Goal: Task Accomplishment & Management: Use online tool/utility

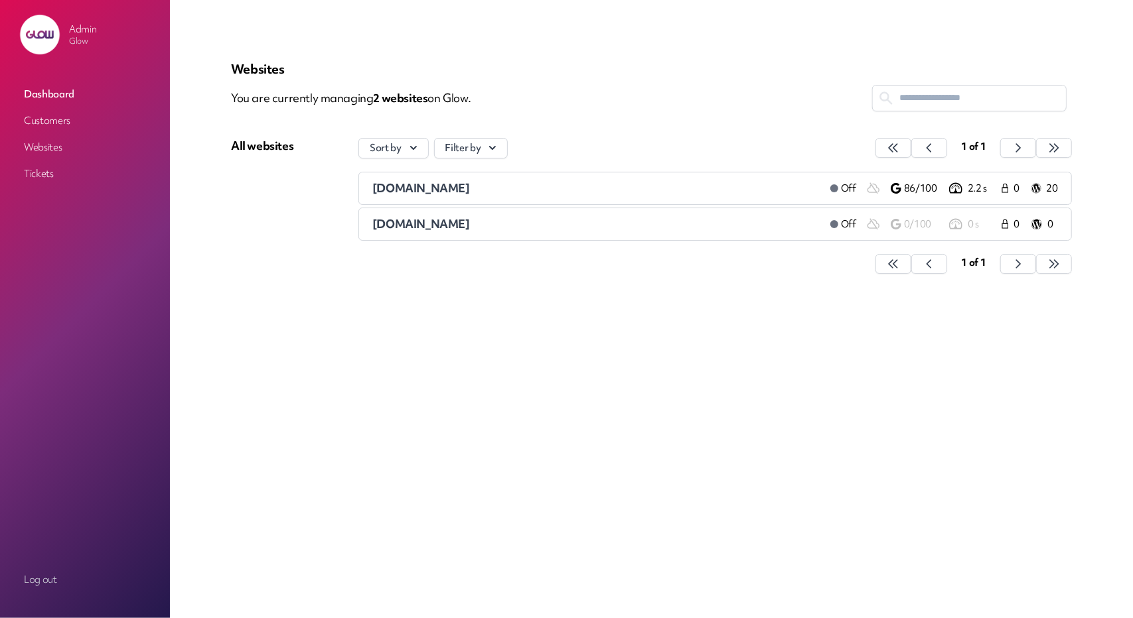
click at [45, 116] on link "Customers" at bounding box center [85, 121] width 133 height 24
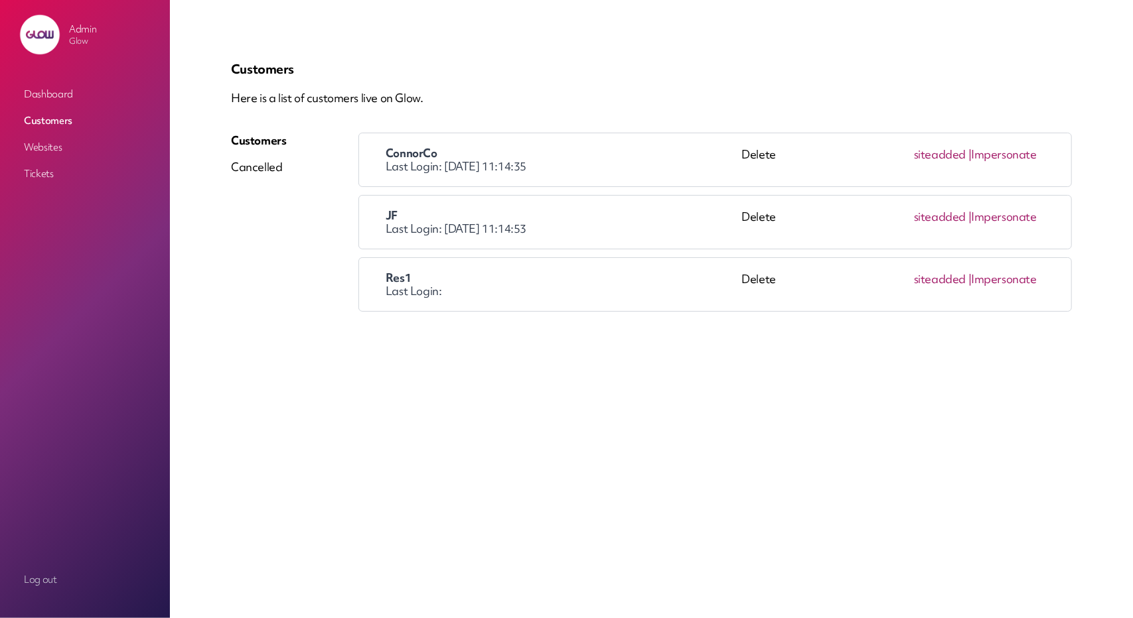
click at [1003, 216] on link "Impersonate" at bounding box center [1004, 216] width 66 height 15
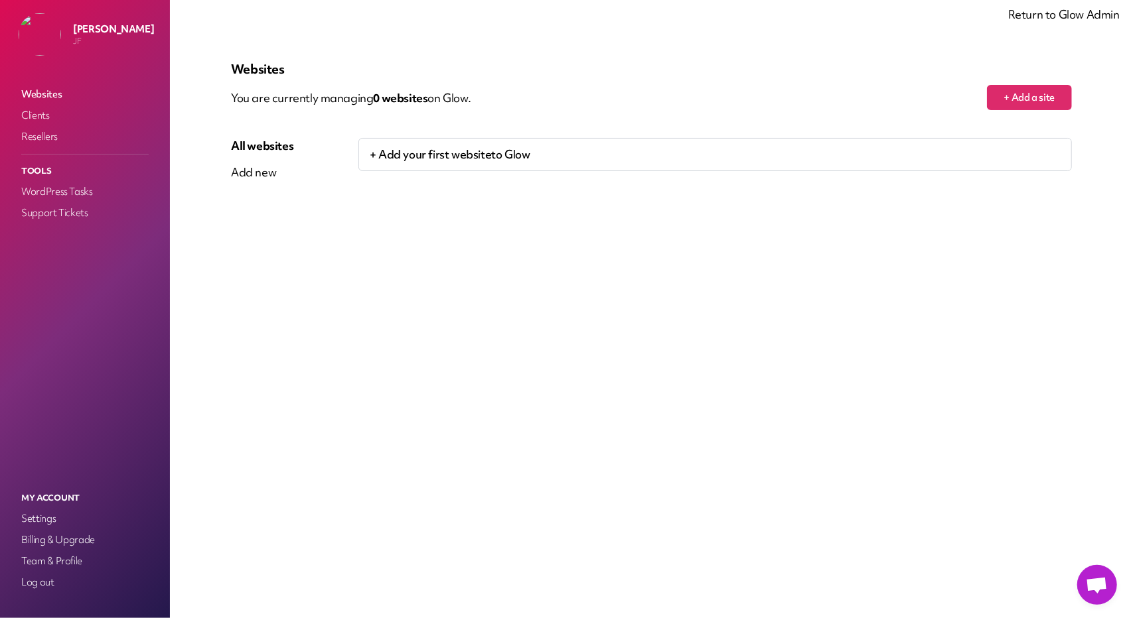
click at [1103, 582] on span "Открытый чат" at bounding box center [1097, 586] width 22 height 19
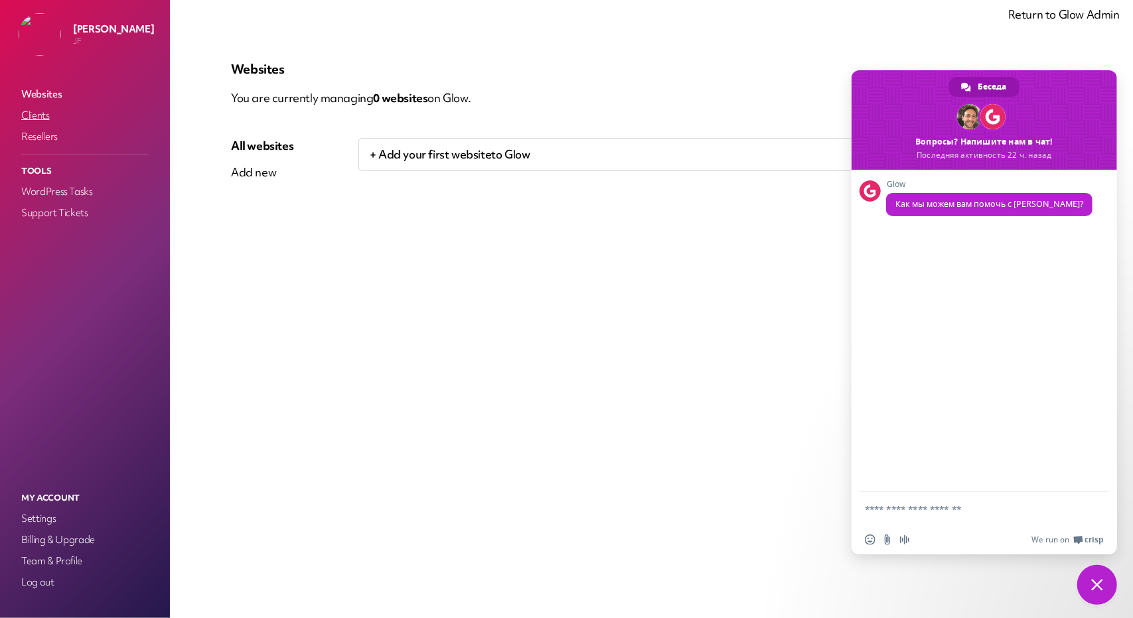
click at [35, 122] on link "Clients" at bounding box center [85, 115] width 133 height 19
click at [43, 97] on link "Websites" at bounding box center [85, 94] width 133 height 19
click at [1098, 583] on span "Закрыть чат" at bounding box center [1097, 585] width 12 height 12
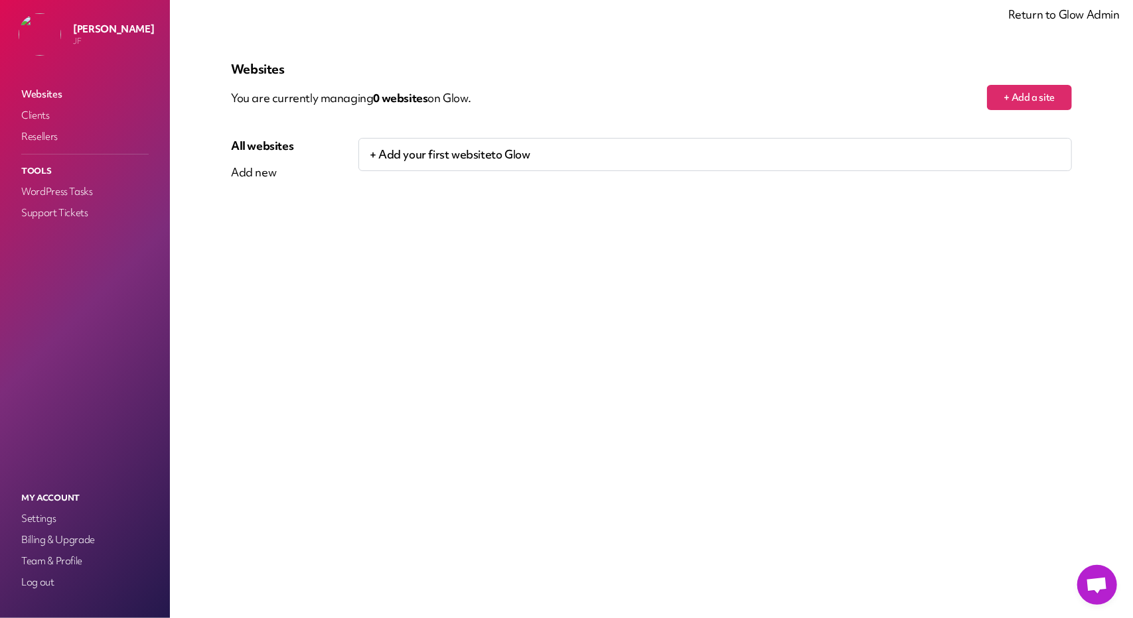
click at [1050, 18] on link "Return to Glow Admin" at bounding box center [1063, 14] width 111 height 15
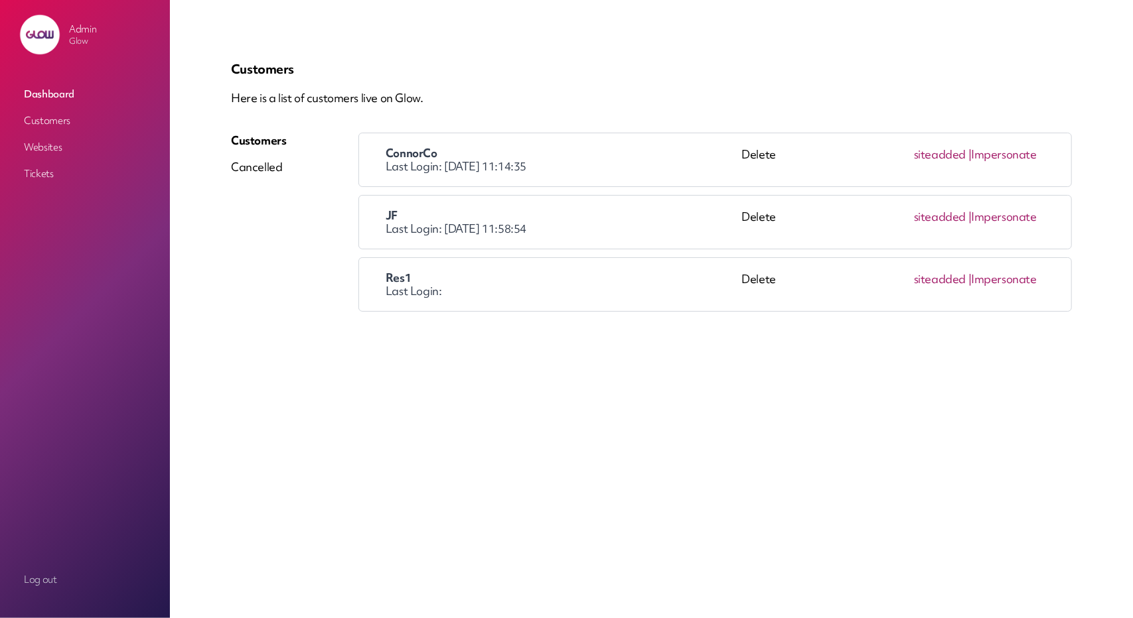
click at [1017, 155] on link "Impersonate" at bounding box center [1004, 154] width 66 height 15
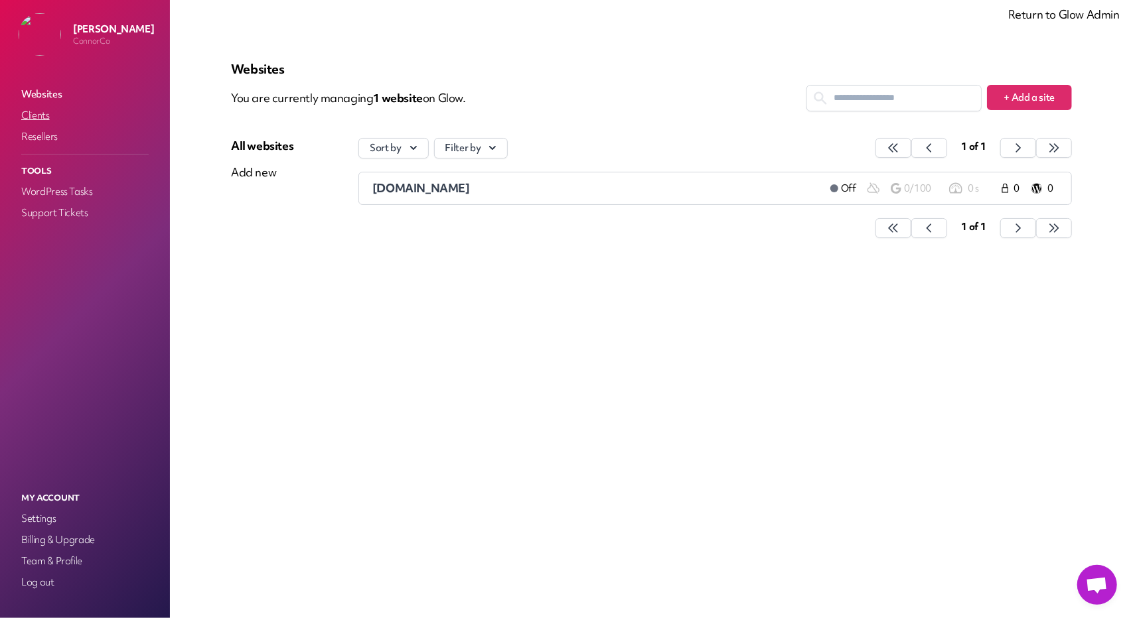
click at [35, 121] on link "Clients" at bounding box center [85, 115] width 133 height 19
click at [43, 96] on link "Websites" at bounding box center [85, 94] width 133 height 19
click at [1087, 582] on span "Открытый чат" at bounding box center [1097, 586] width 22 height 19
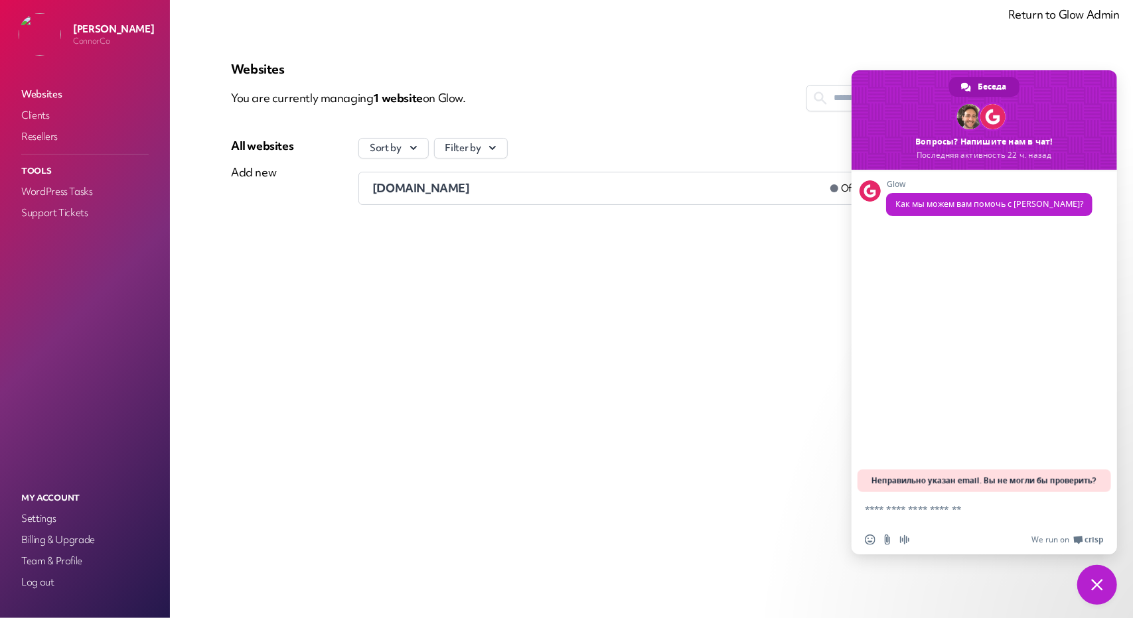
click at [902, 508] on textarea "Отправьте сообщение..." at bounding box center [971, 508] width 212 height 33
type textarea "**********"
click at [1096, 505] on span "Отправить" at bounding box center [1094, 509] width 10 height 10
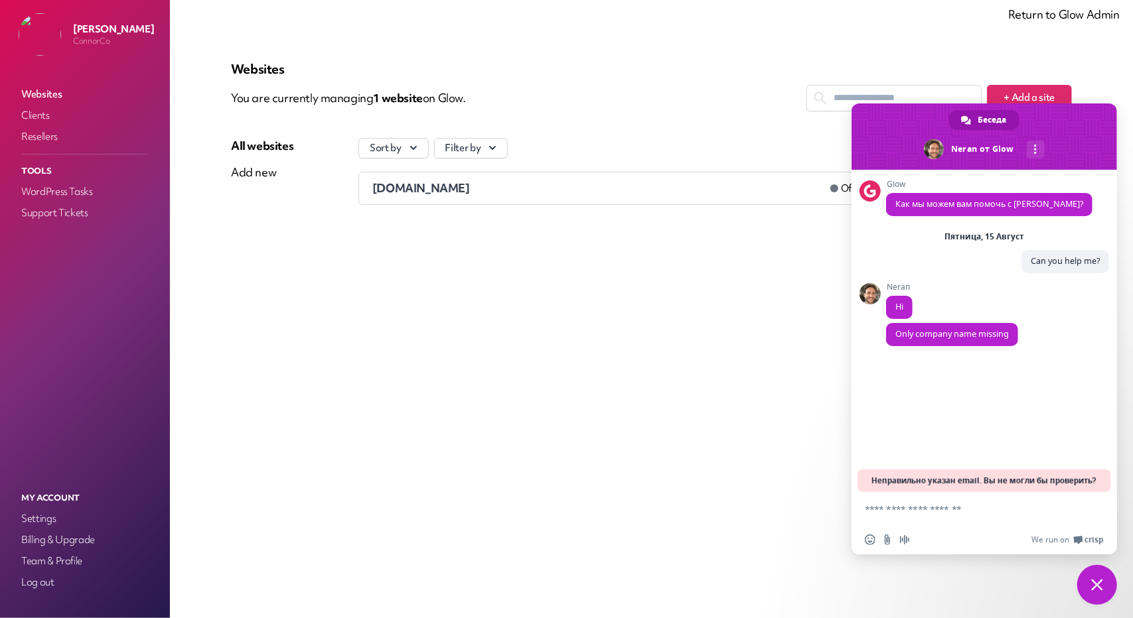
drag, startPoint x: 942, startPoint y: 340, endPoint x: 963, endPoint y: 427, distance: 88.8
click at [963, 427] on div "Glow Как мы можем вам помочь с Glow? Пятница, 15 Август Can you help me? Минуту…" at bounding box center [983, 331] width 265 height 322
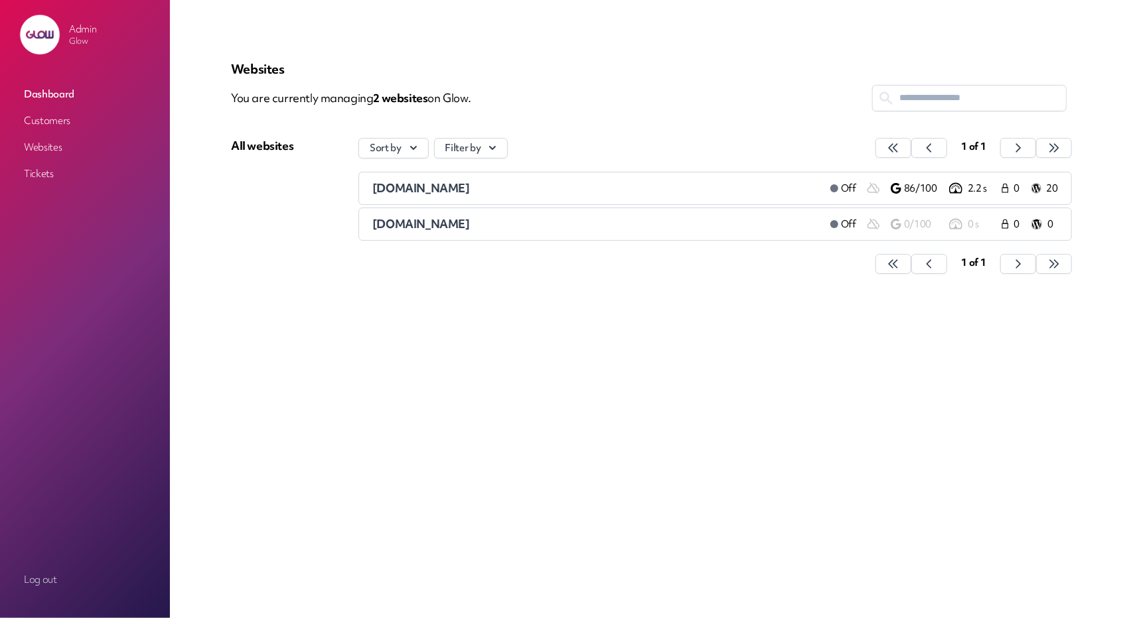
click at [64, 119] on link "Customers" at bounding box center [85, 121] width 133 height 24
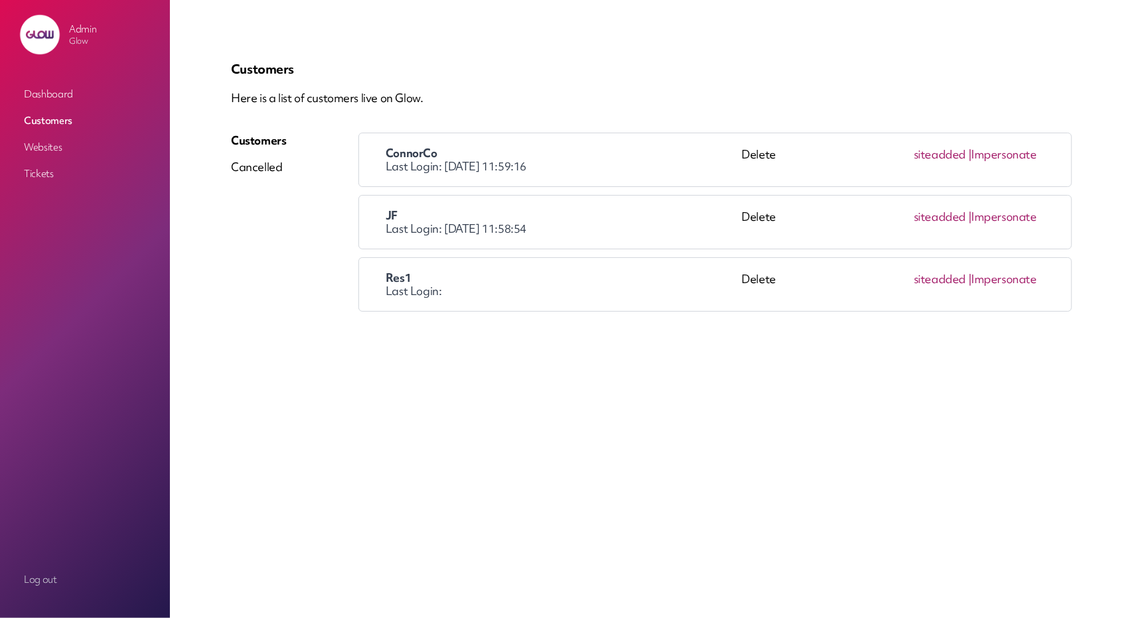
click at [996, 153] on link "Impersonate" at bounding box center [1004, 154] width 66 height 15
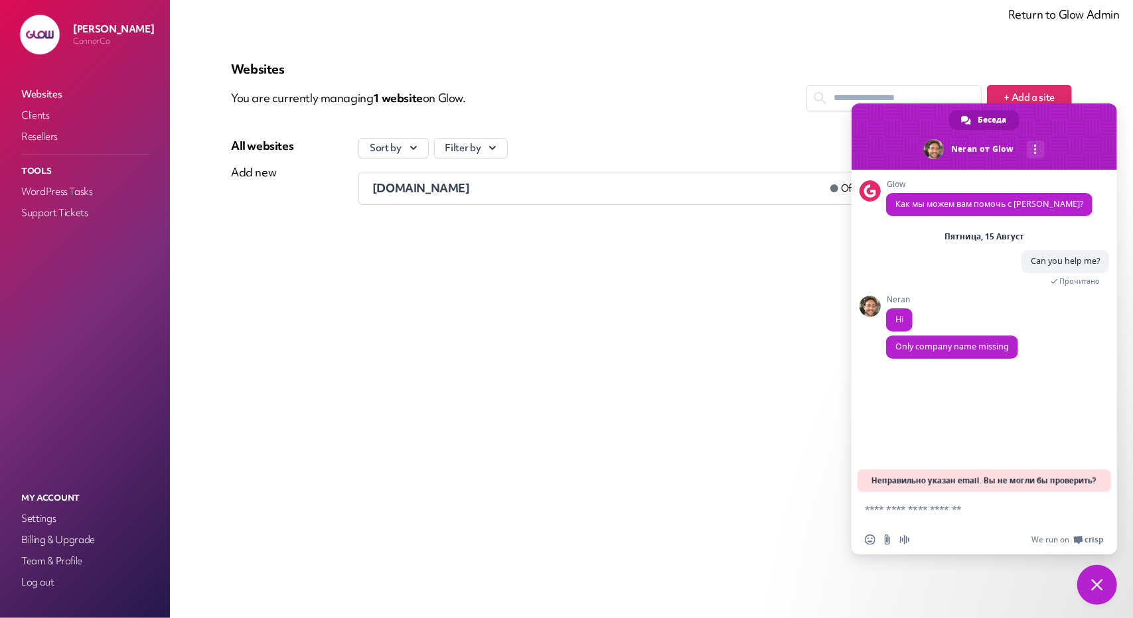
click at [929, 518] on textarea "Отправьте сообщение..." at bounding box center [971, 508] width 212 height 33
type textarea "*"
type textarea "**********"
click at [1042, 431] on div "Neran Yes Только что" at bounding box center [997, 426] width 223 height 51
drag, startPoint x: 897, startPoint y: 432, endPoint x: 986, endPoint y: 432, distance: 88.9
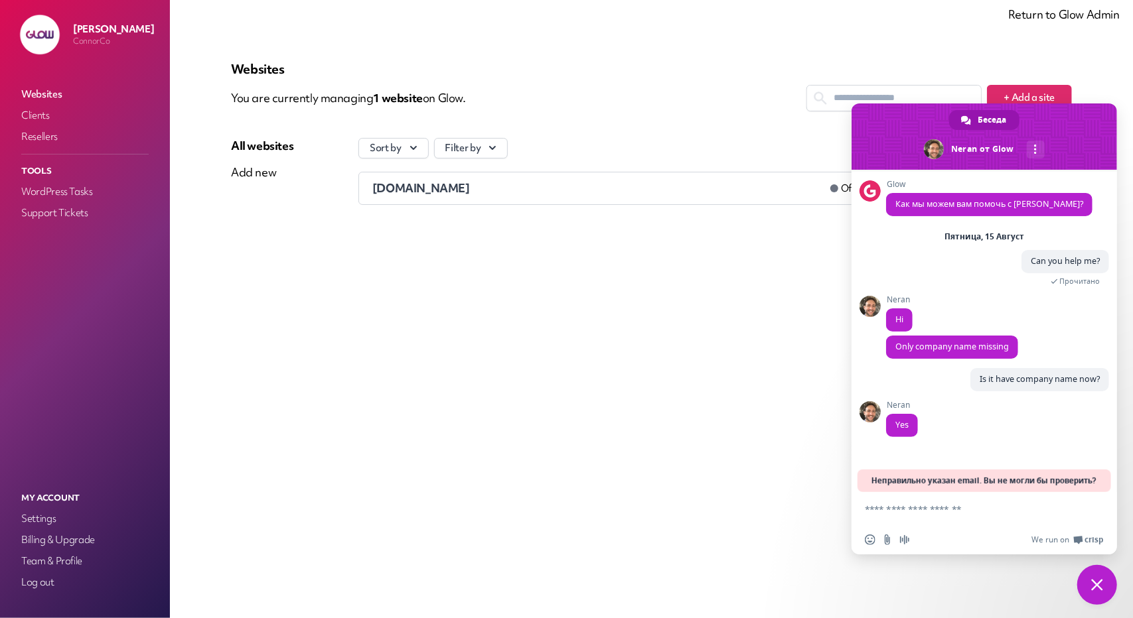
click at [986, 432] on div "Neran Yes Только что" at bounding box center [997, 426] width 223 height 51
click at [871, 539] on span "Вставить emoji" at bounding box center [870, 540] width 11 height 11
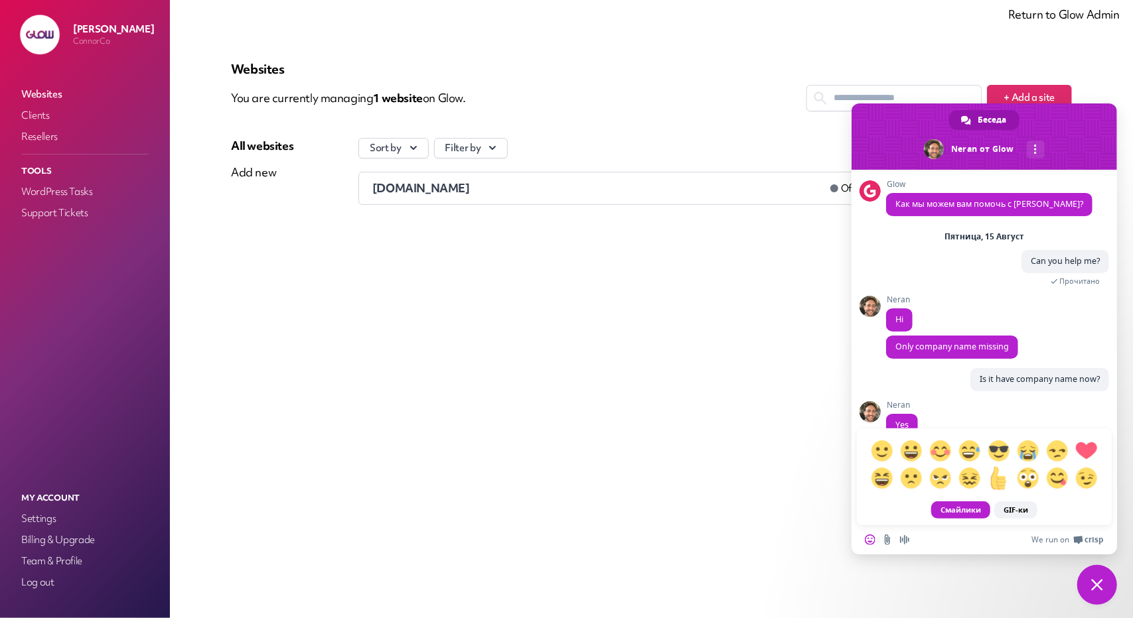
click at [998, 484] on span at bounding box center [998, 477] width 23 height 23
type textarea "****"
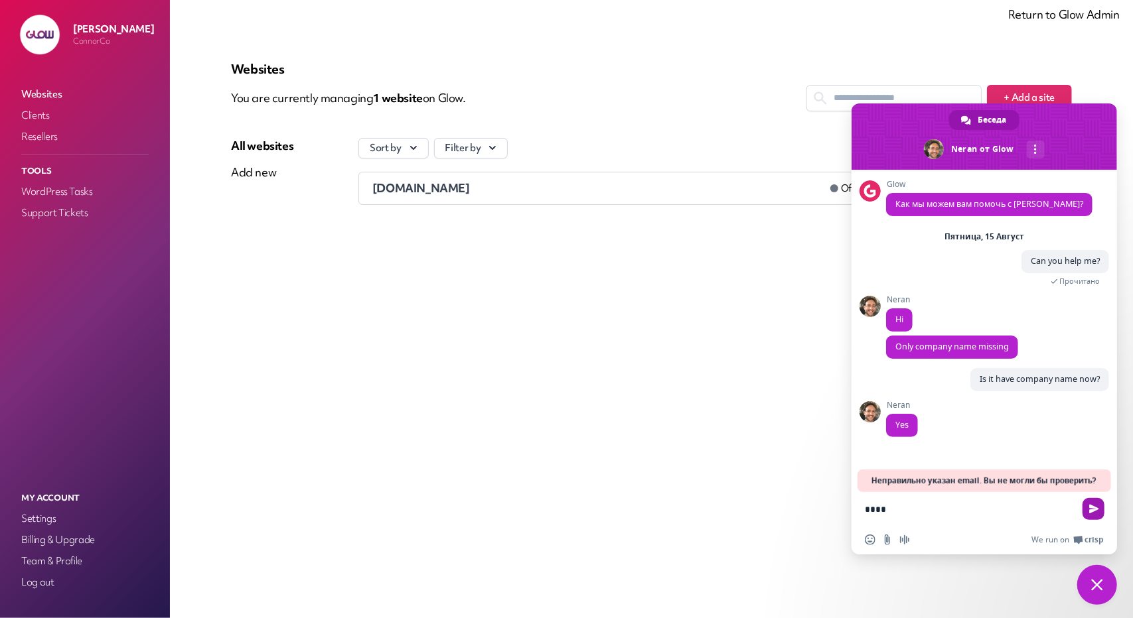
click at [1095, 508] on span "Отправить" at bounding box center [1094, 509] width 10 height 10
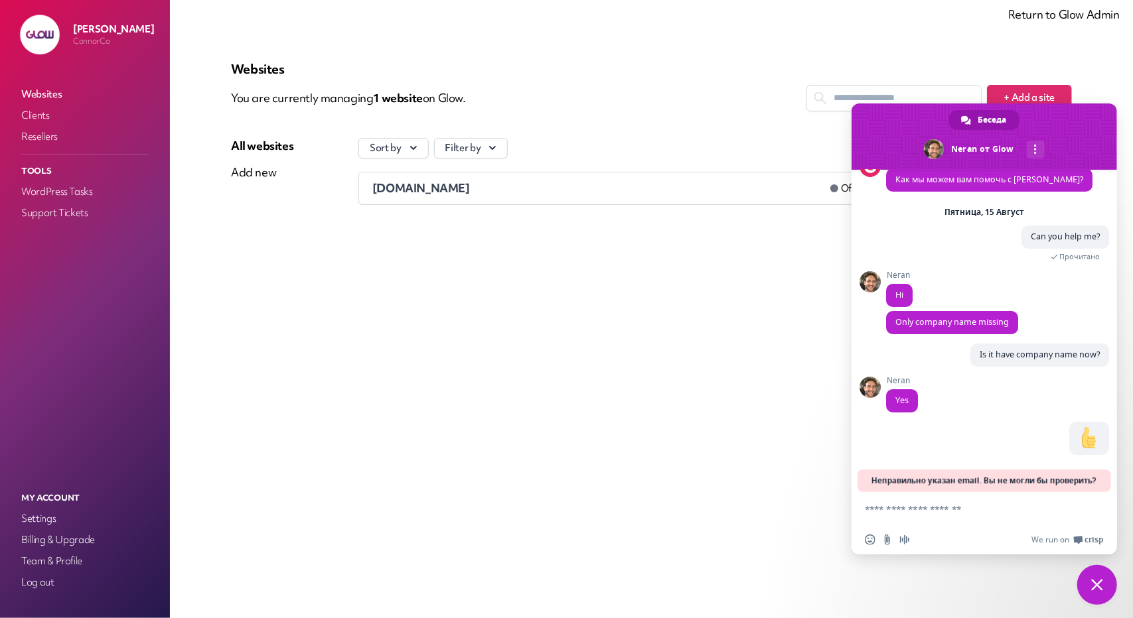
scroll to position [27, 0]
click at [1101, 584] on span "Закрыть чат" at bounding box center [1097, 585] width 12 height 12
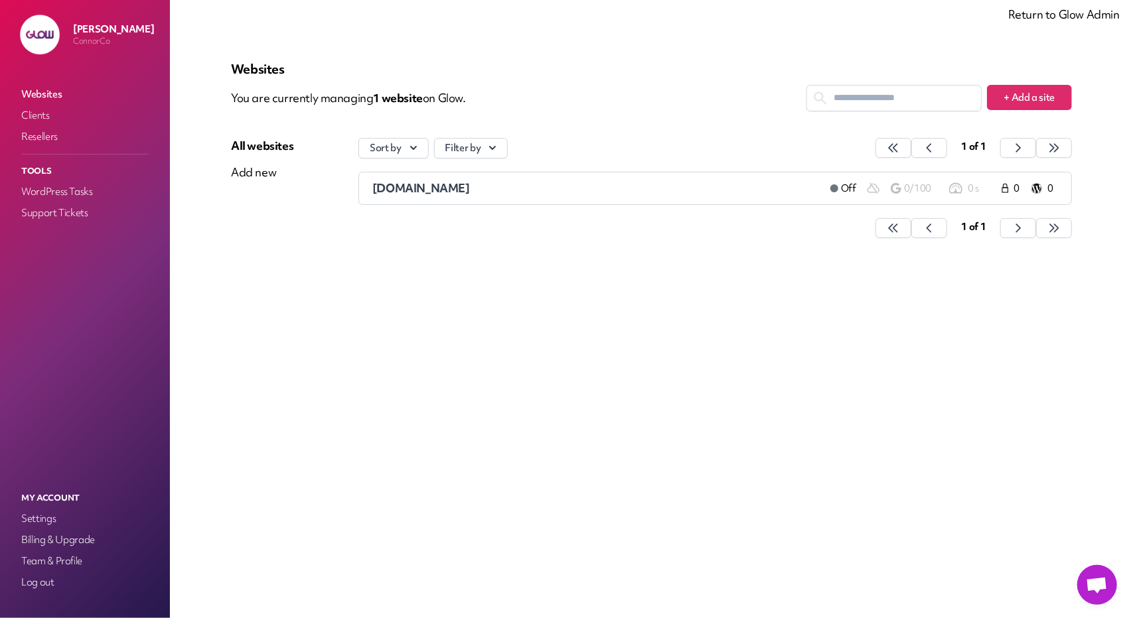
click at [827, 489] on div "Websites You are currently managing 1 website on Glow. + Add a site All website…" at bounding box center [651, 309] width 904 height 555
click at [1100, 593] on span "Открытый чат" at bounding box center [1097, 586] width 22 height 19
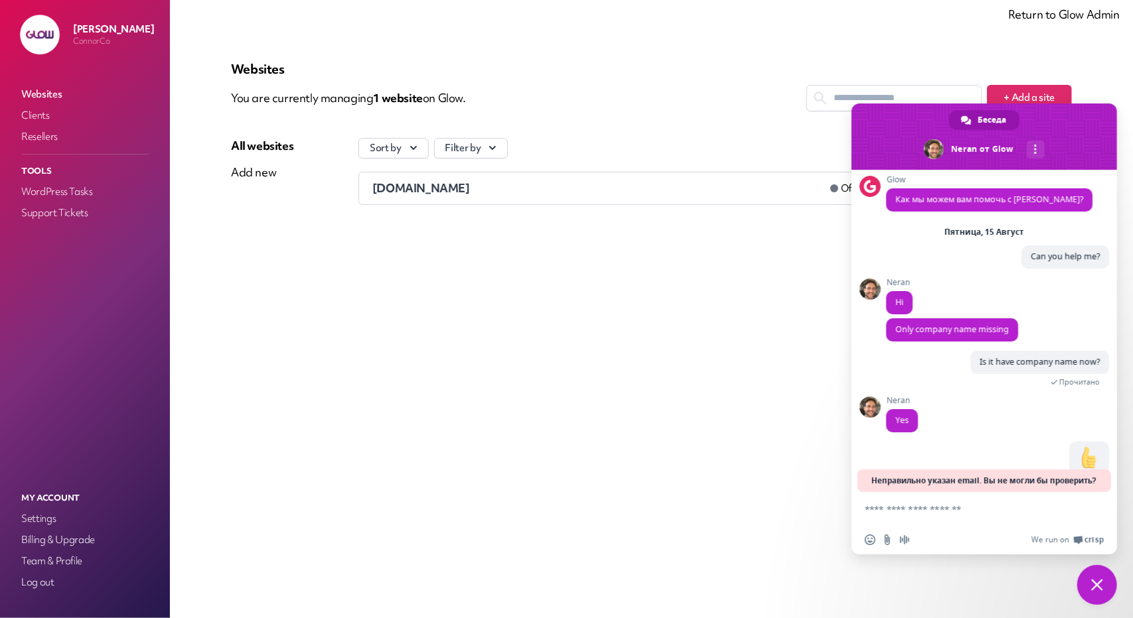
scroll to position [27, 0]
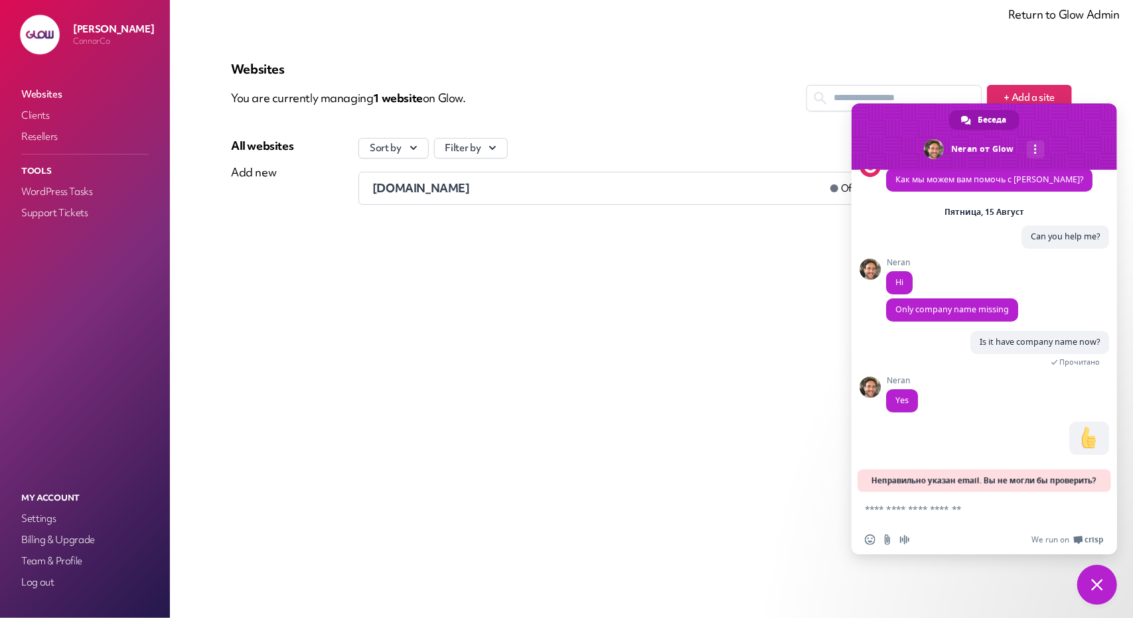
click at [918, 514] on textarea "Отправьте сообщение..." at bounding box center [971, 508] width 212 height 33
type textarea "**********"
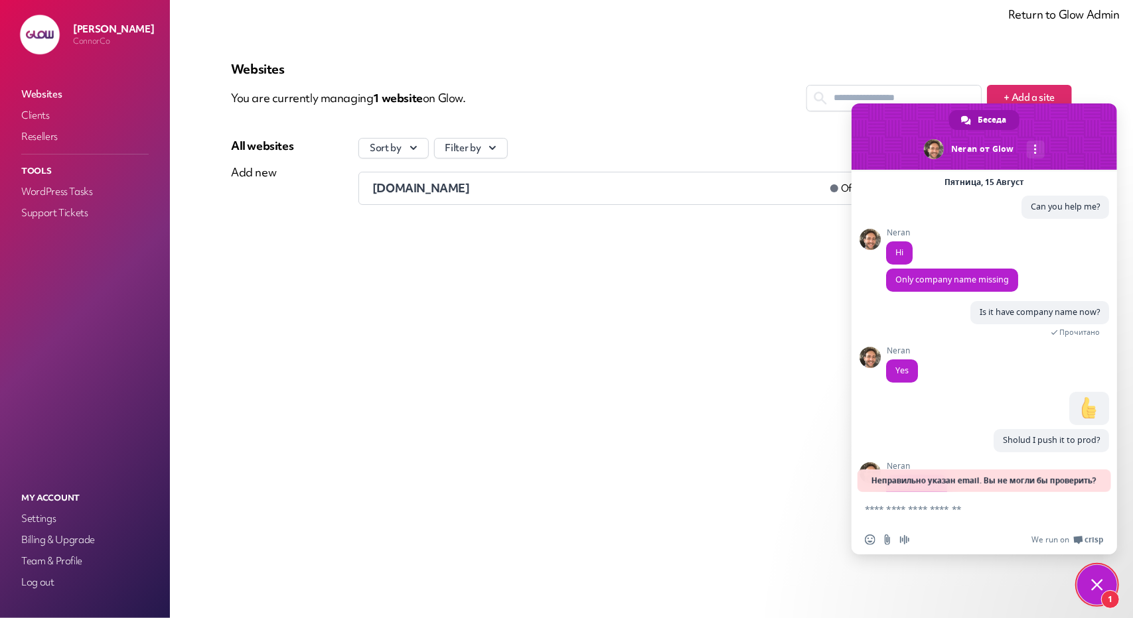
scroll to position [101, 0]
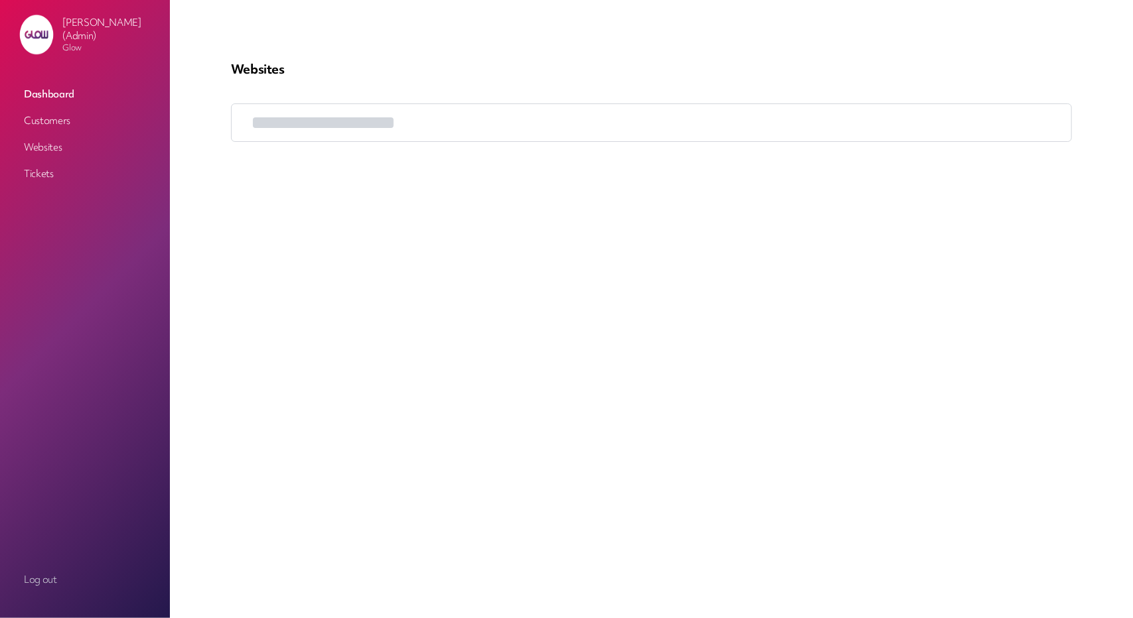
click at [50, 111] on link "Customers" at bounding box center [85, 121] width 133 height 24
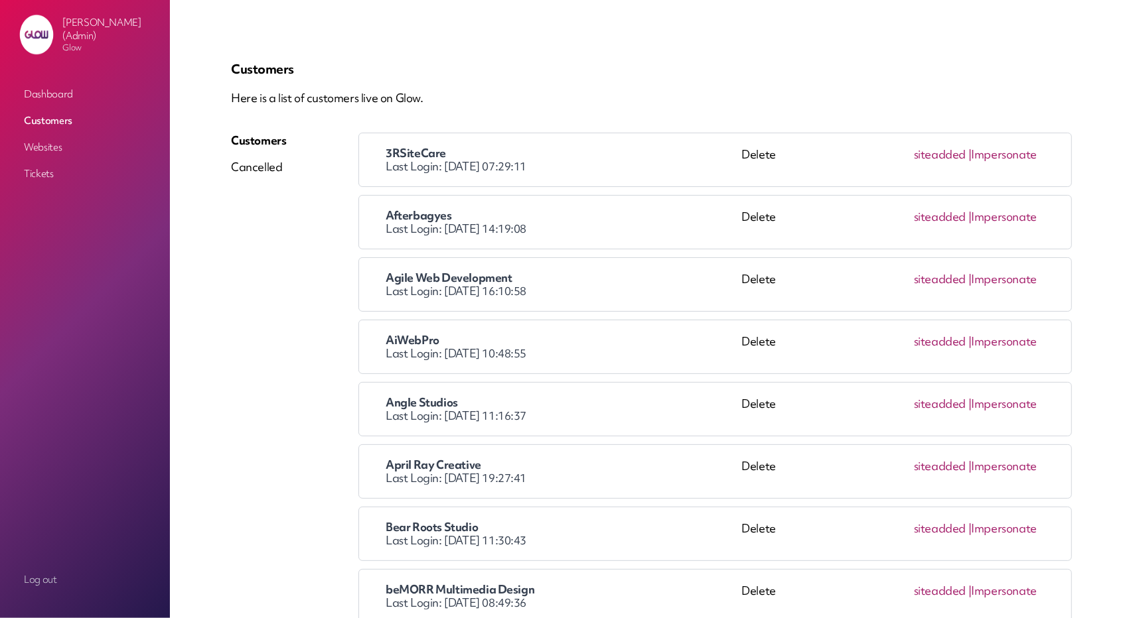
click at [1007, 218] on link "Impersonate" at bounding box center [1004, 216] width 66 height 15
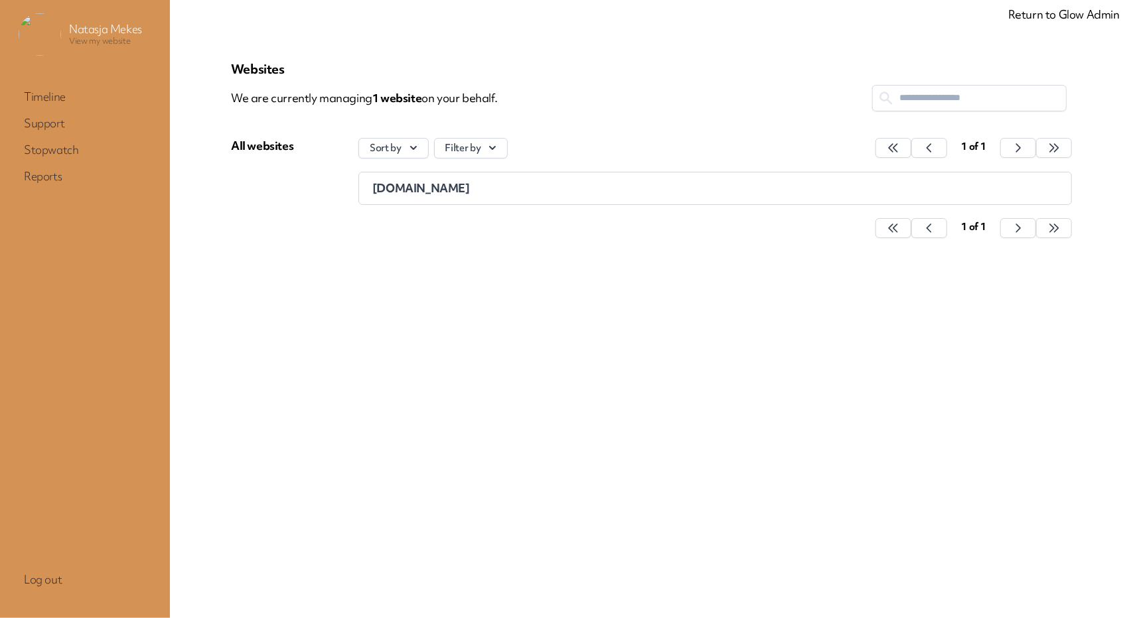
click at [1056, 21] on link "Return to Glow Admin" at bounding box center [1063, 14] width 111 height 15
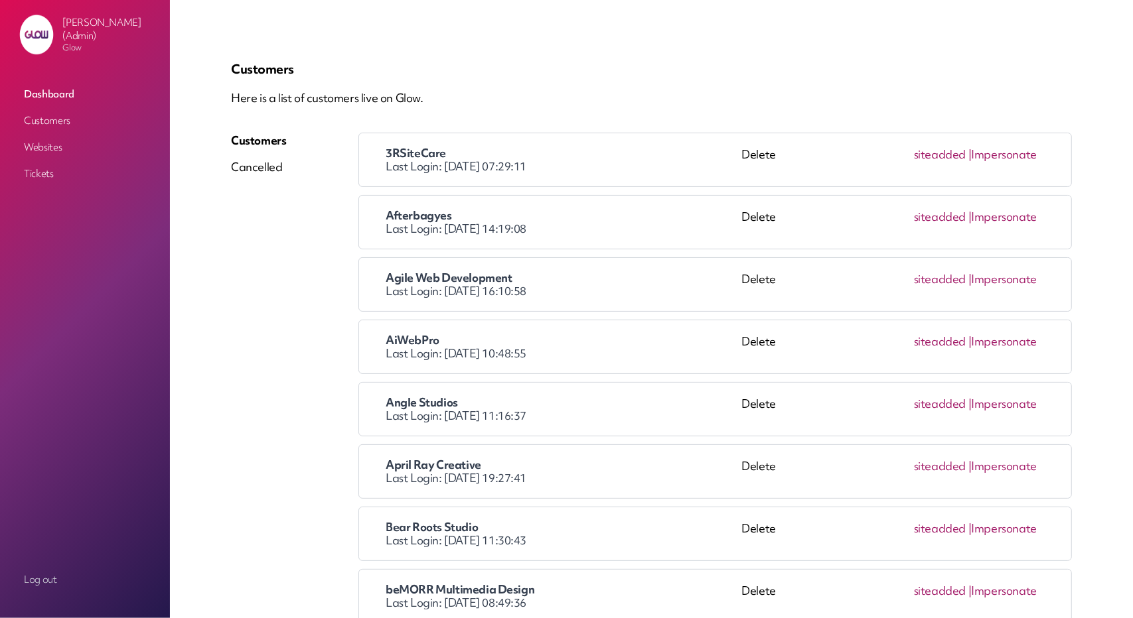
click at [51, 109] on link "Customers" at bounding box center [85, 121] width 133 height 24
click at [52, 121] on link "Customers" at bounding box center [85, 121] width 133 height 24
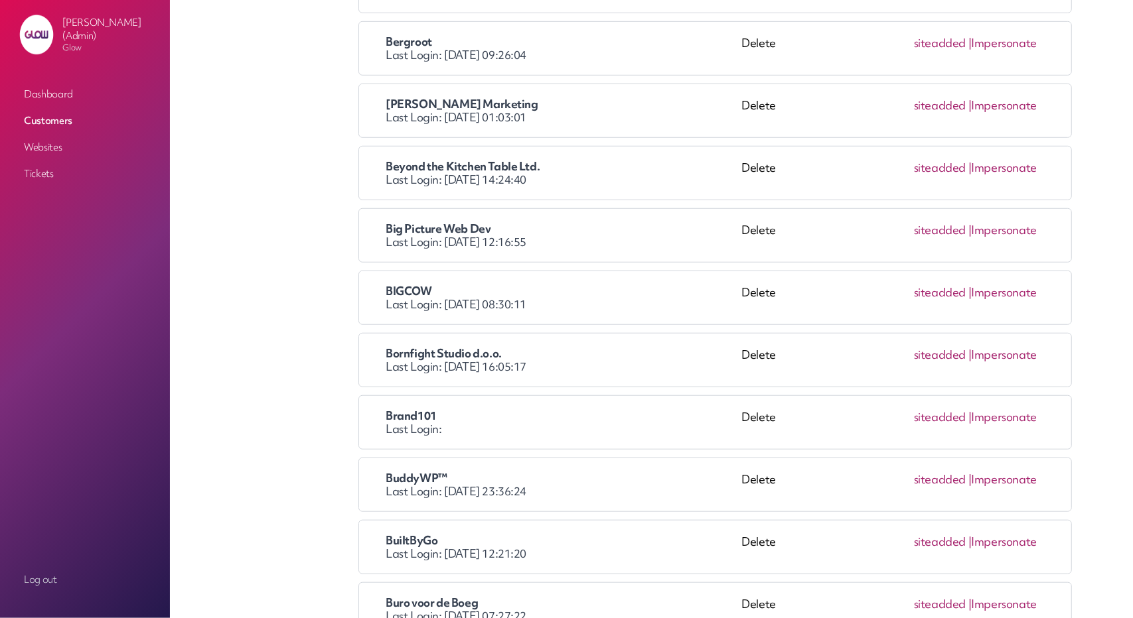
scroll to position [863, 0]
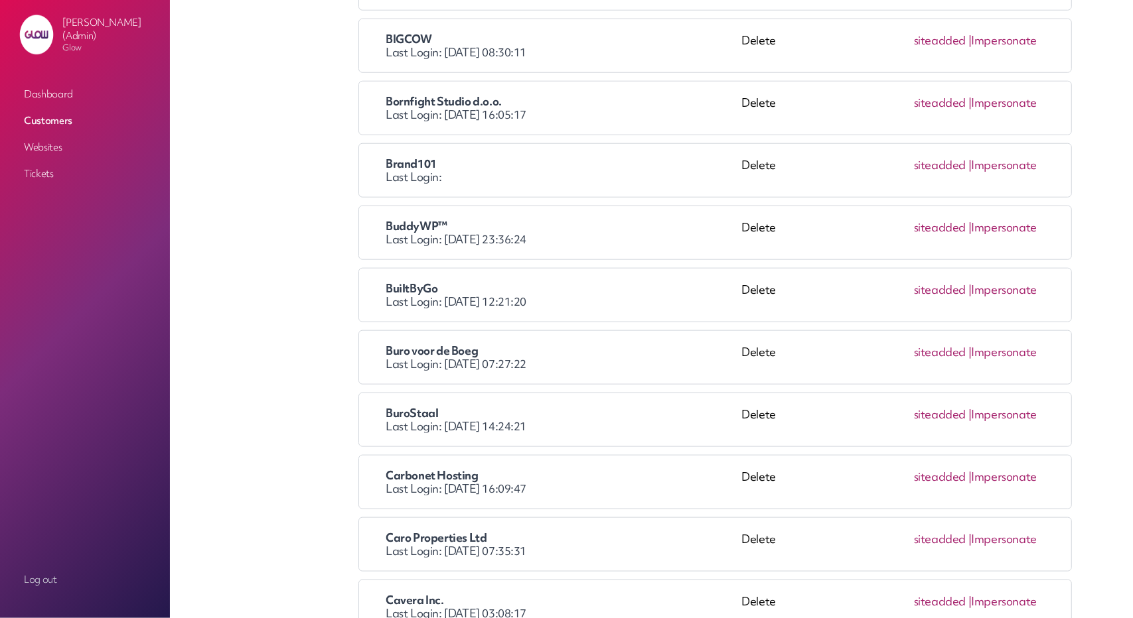
click at [1017, 350] on link "Impersonate" at bounding box center [1004, 351] width 66 height 15
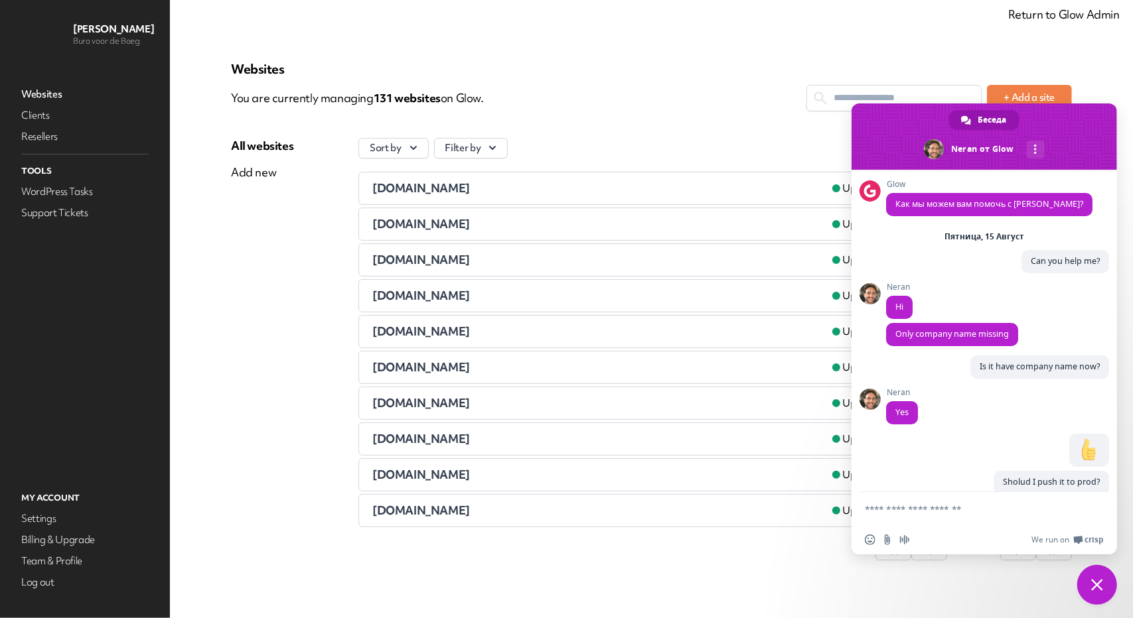
scroll to position [78, 0]
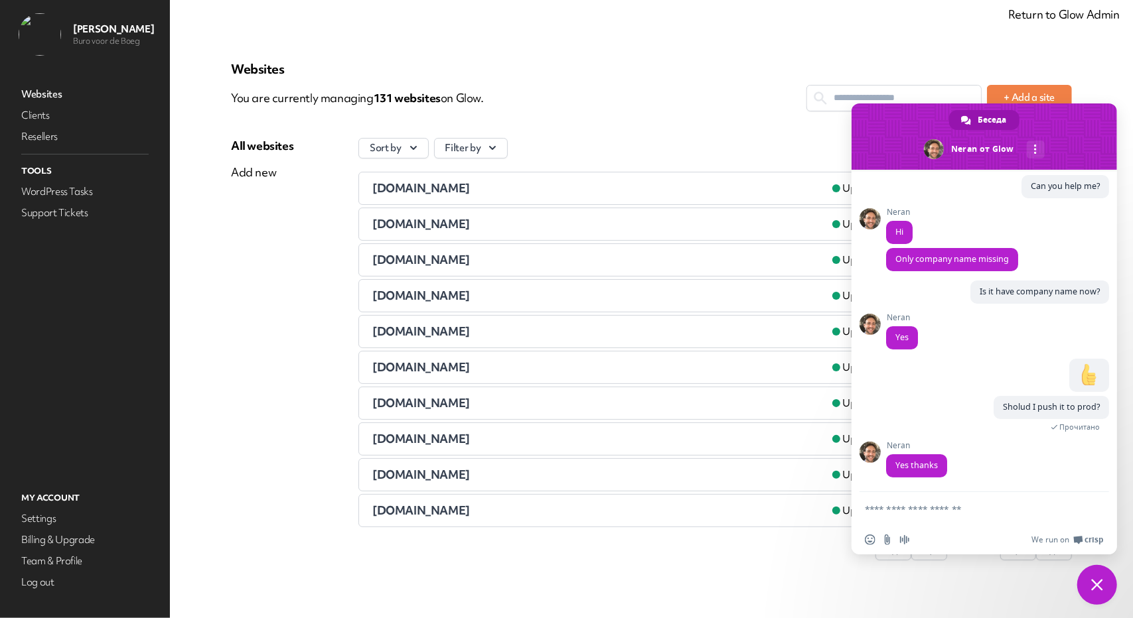
click at [1087, 585] on span "Закрыть чат" at bounding box center [1097, 585] width 40 height 40
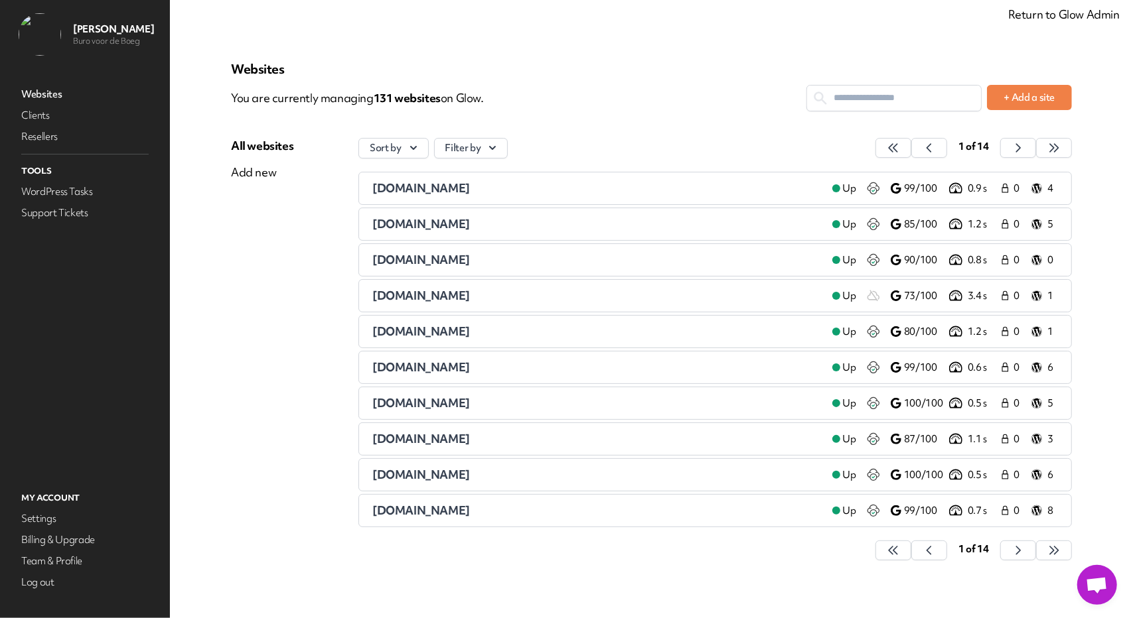
click at [1101, 587] on span "Открытый чат" at bounding box center [1097, 586] width 22 height 19
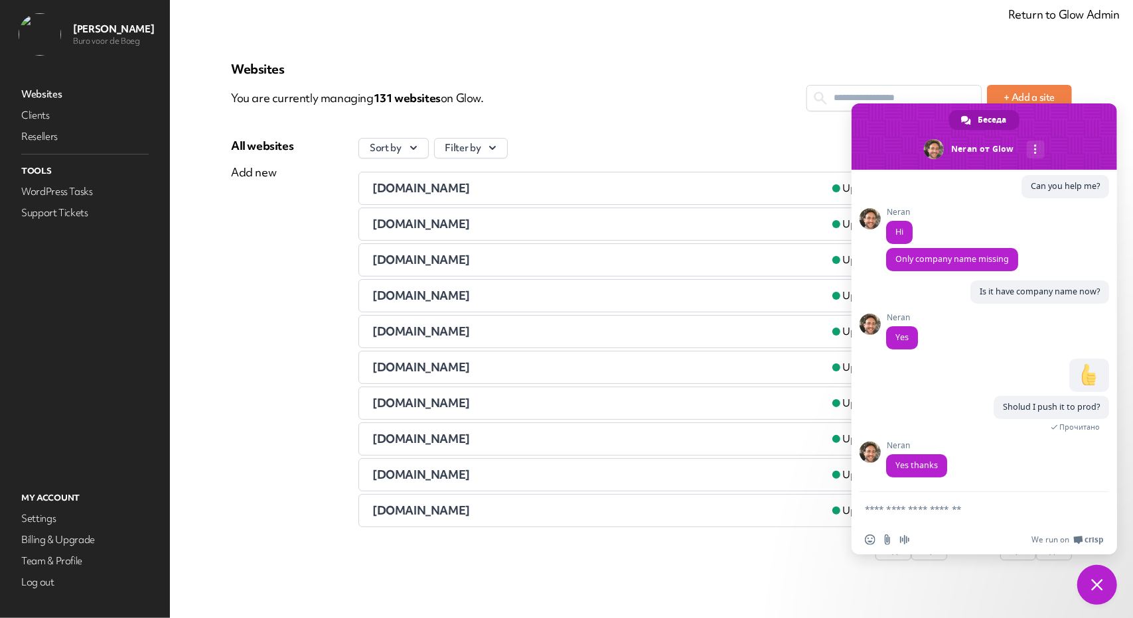
scroll to position [0, 0]
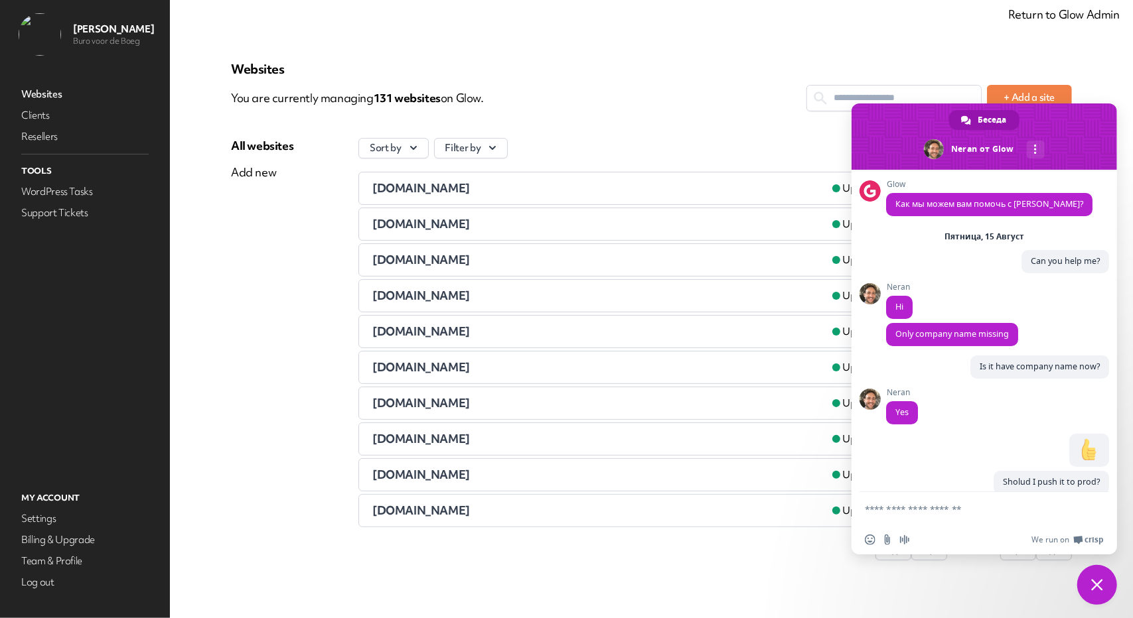
click at [1096, 585] on span "Закрыть чат" at bounding box center [1097, 585] width 12 height 12
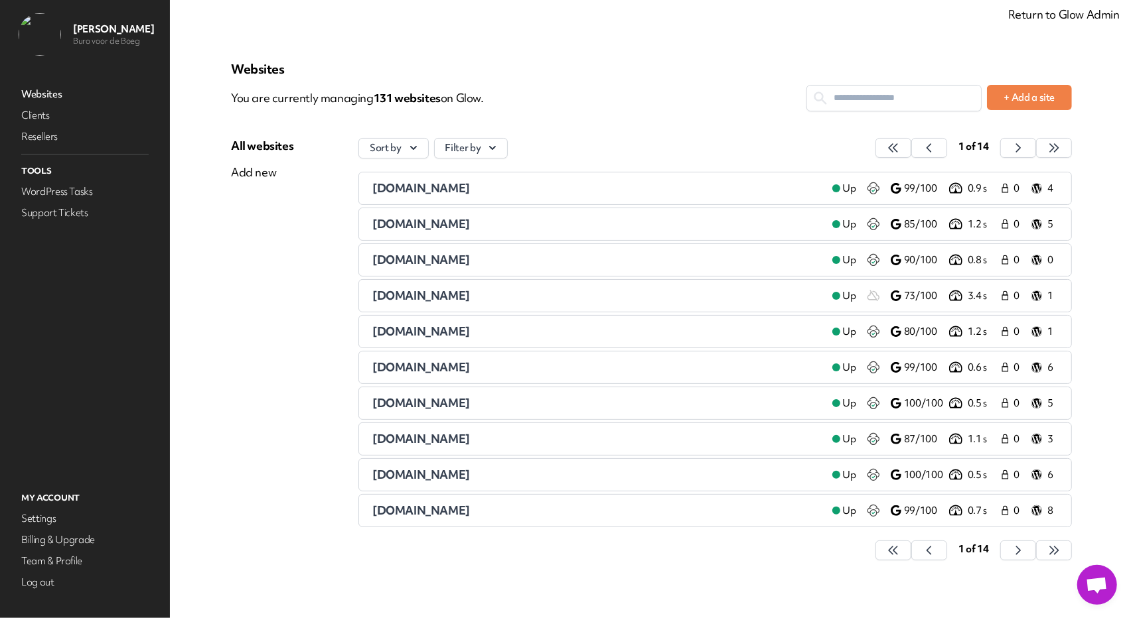
click at [1062, 13] on link "Return to Glow Admin" at bounding box center [1063, 14] width 111 height 15
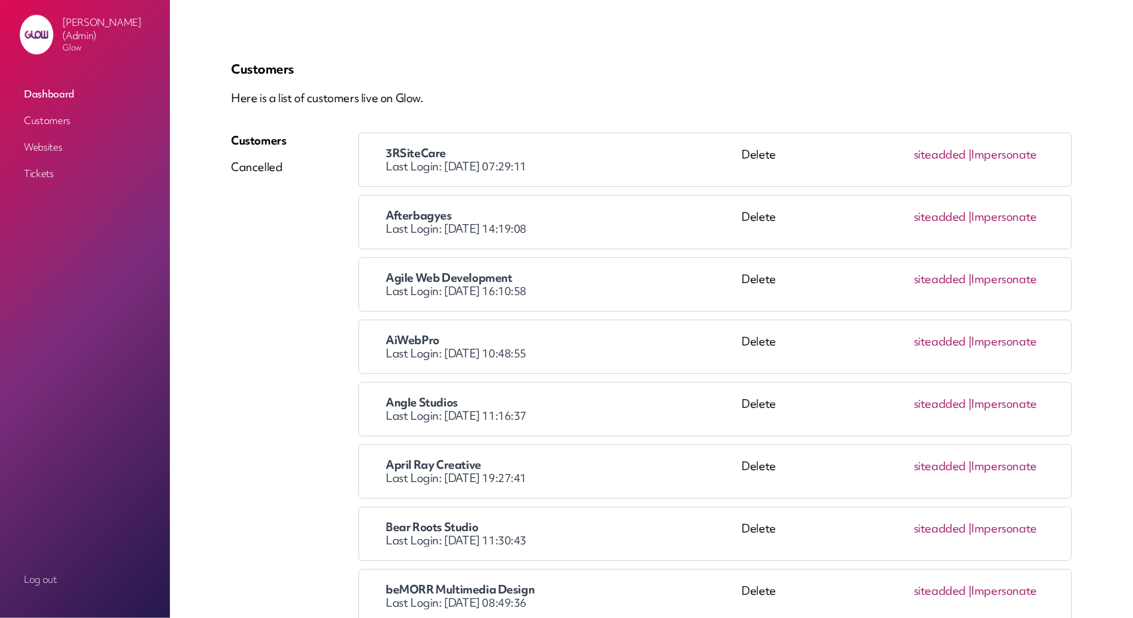
click at [69, 113] on link "Customers" at bounding box center [85, 121] width 133 height 24
click at [999, 150] on link "Impersonate" at bounding box center [1004, 154] width 66 height 15
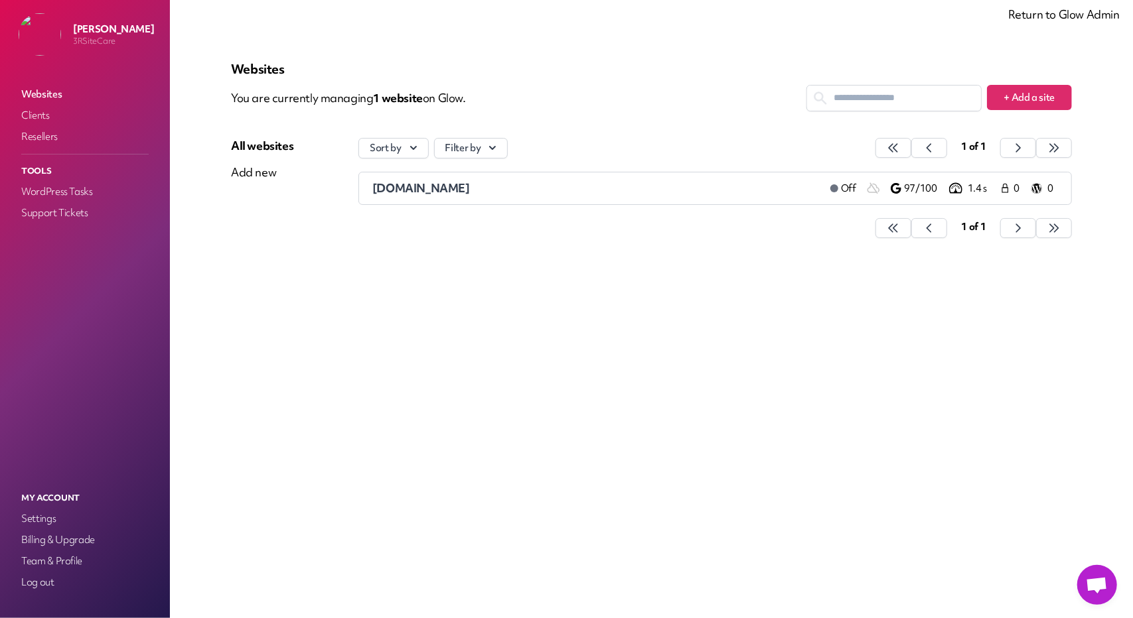
click at [1092, 582] on span "Открытый чат" at bounding box center [1097, 586] width 22 height 19
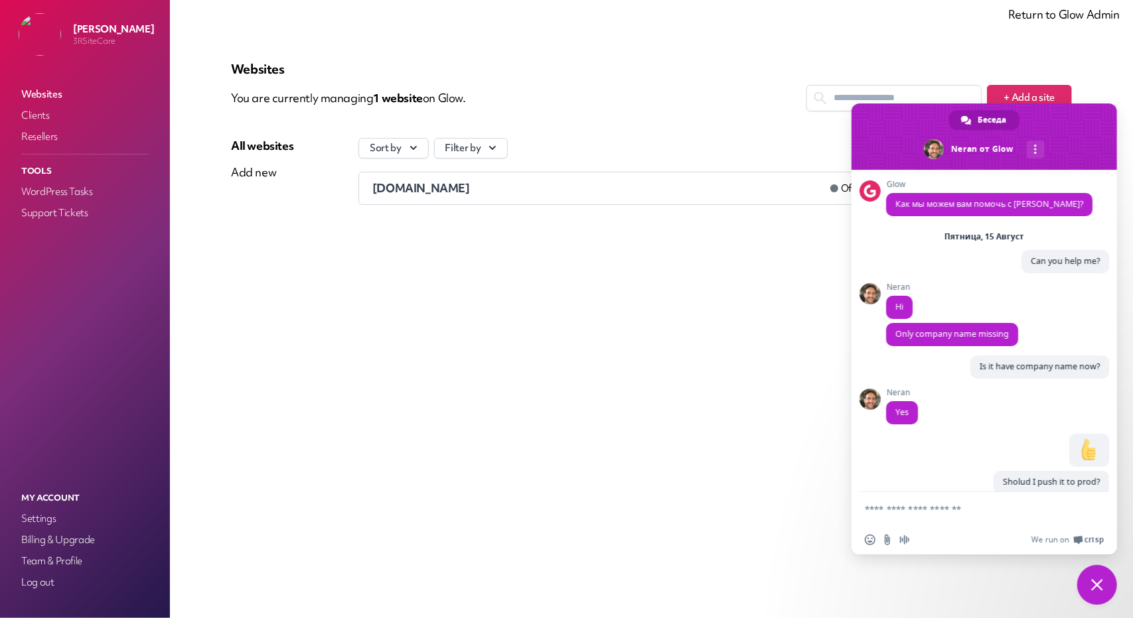
scroll to position [78, 0]
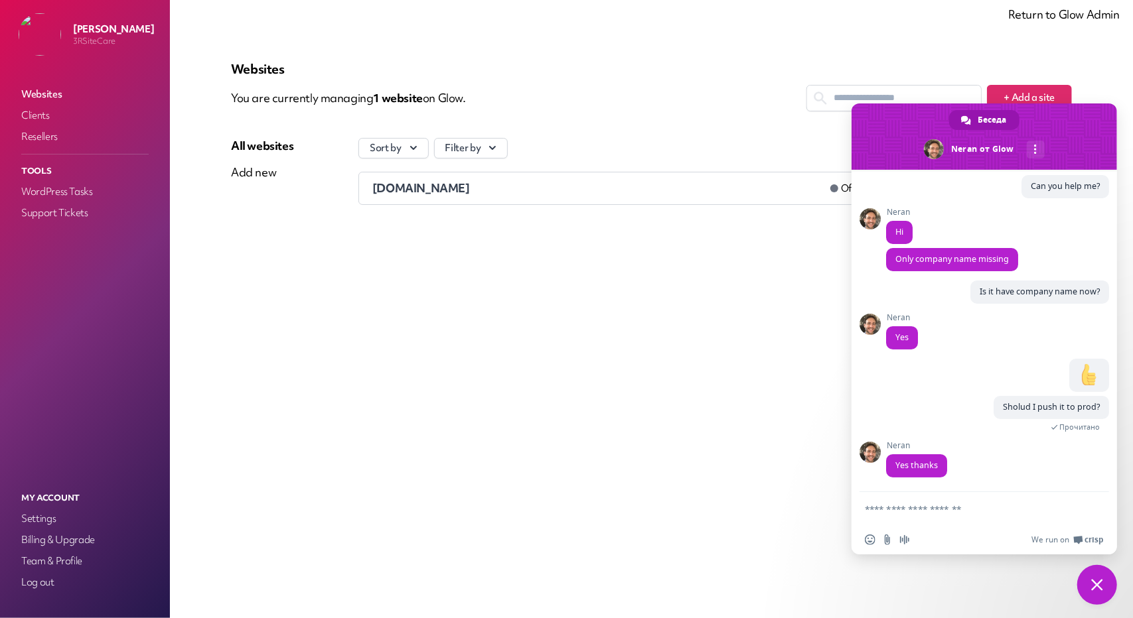
click at [1092, 582] on span "Закрыть чат" at bounding box center [1097, 585] width 12 height 12
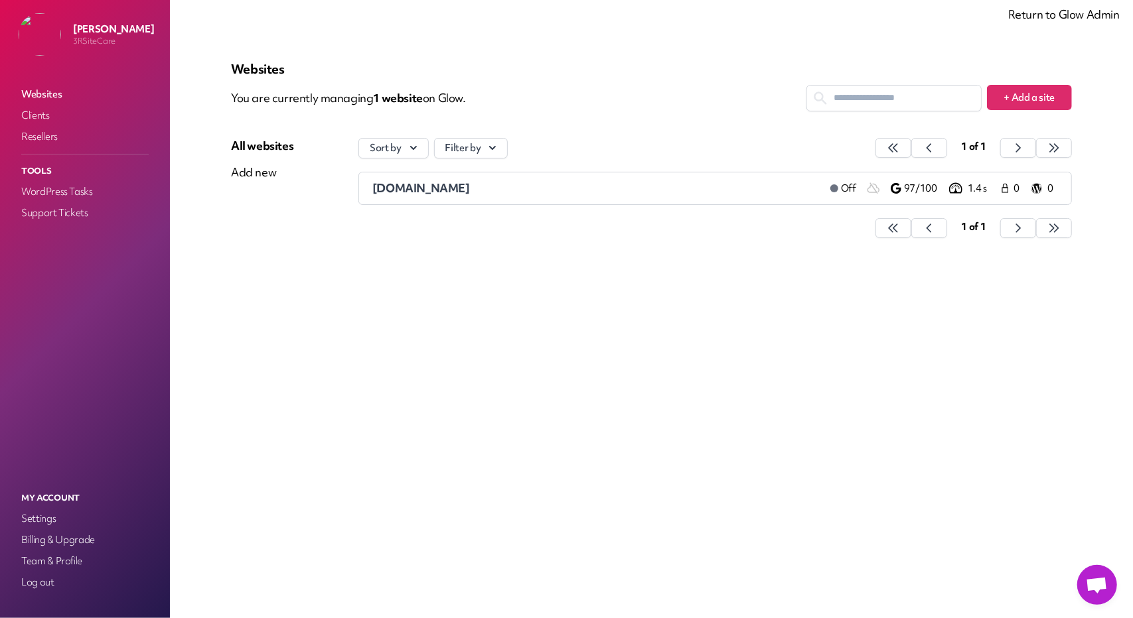
click at [1065, 516] on div "Websites You are currently managing 1 website on Glow. + Add a site All website…" at bounding box center [651, 309] width 904 height 555
click at [1097, 581] on span "Открытый чат" at bounding box center [1097, 586] width 22 height 19
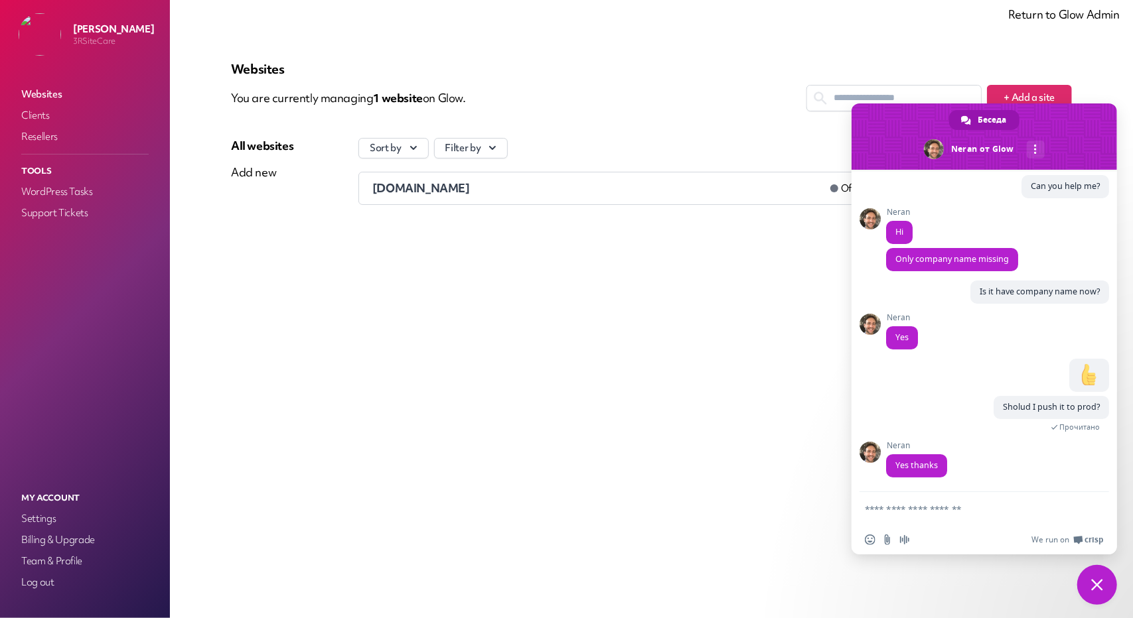
click at [1097, 585] on span "Закрыть чат" at bounding box center [1097, 585] width 12 height 12
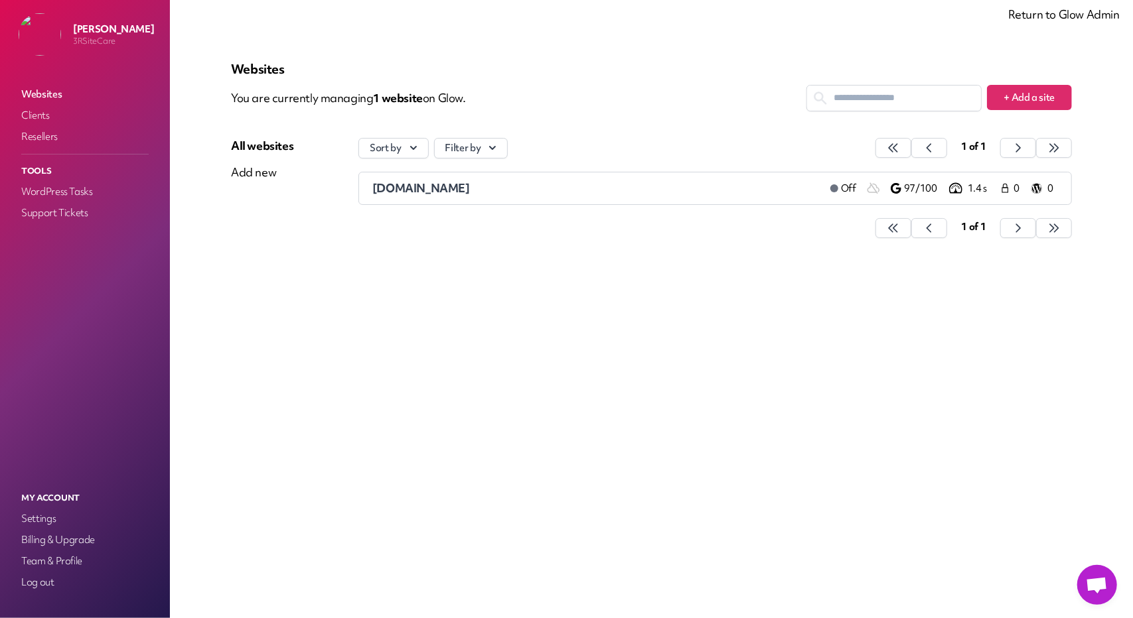
click at [1091, 583] on span "Открытый чат" at bounding box center [1097, 586] width 22 height 19
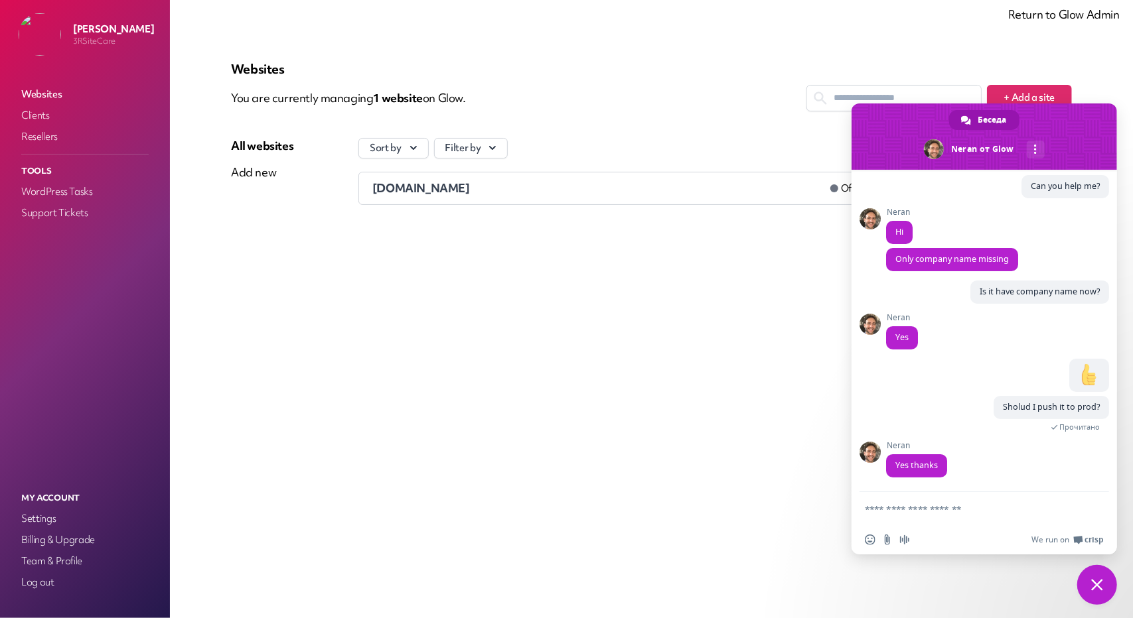
click at [577, 423] on div "Websites You are currently managing 1 website on Glow. + Add a site All website…" at bounding box center [651, 309] width 904 height 555
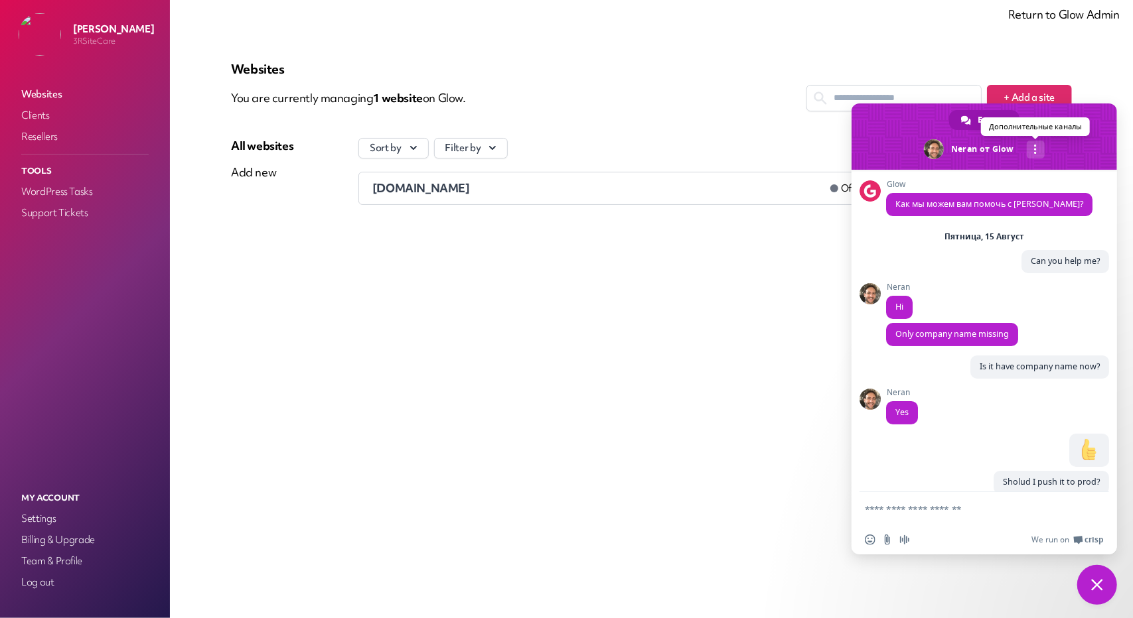
click at [1034, 147] on span at bounding box center [1035, 149] width 3 height 9
click at [877, 131] on span at bounding box center [983, 137] width 265 height 66
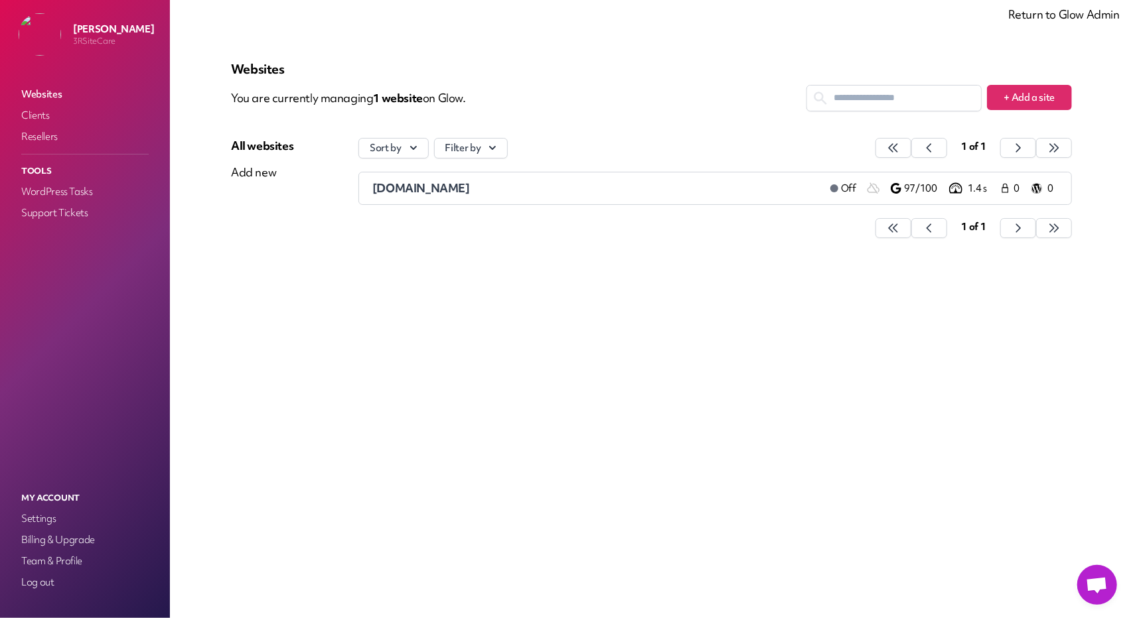
click at [1083, 587] on span "Открытый чат" at bounding box center [1097, 585] width 40 height 40
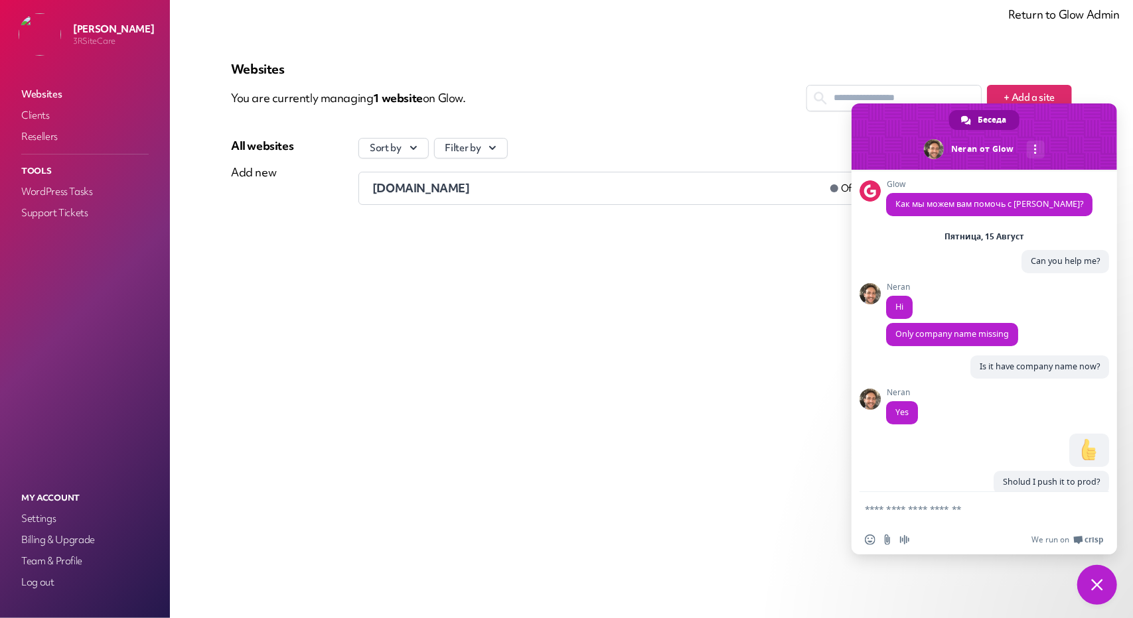
click at [982, 112] on span "Беседа" at bounding box center [991, 120] width 29 height 20
click at [1105, 594] on span "Закрыть чат" at bounding box center [1097, 585] width 40 height 40
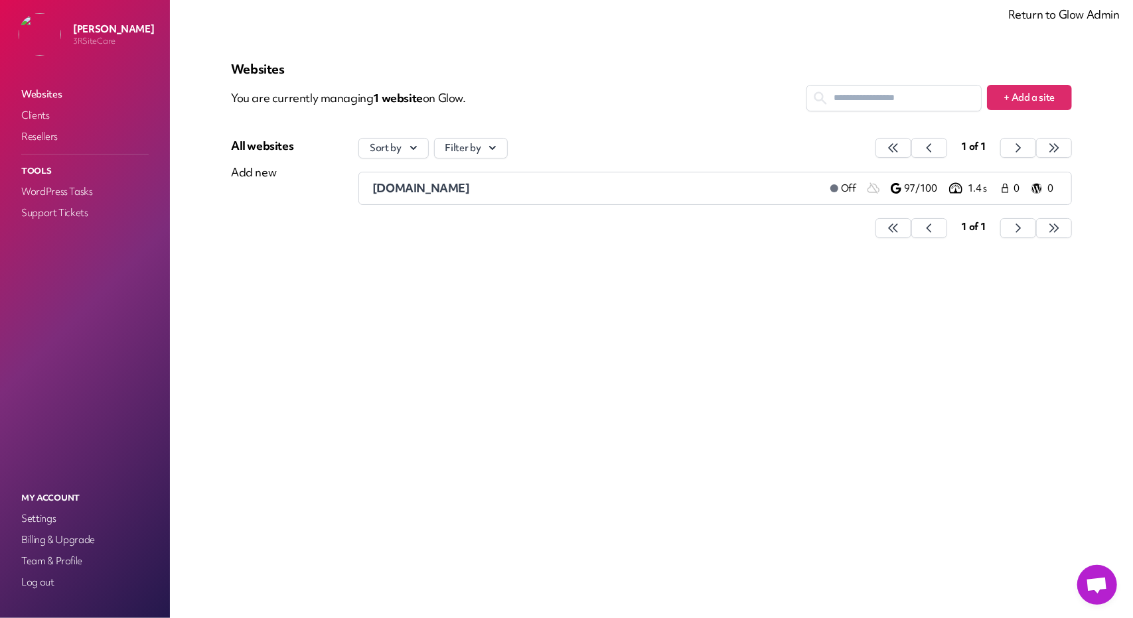
click at [1084, 23] on main "Websites You are currently managing 1 website on Glow. + Add a site All website…" at bounding box center [651, 309] width 963 height 618
click at [1086, 17] on link "Return to Glow Admin" at bounding box center [1063, 14] width 111 height 15
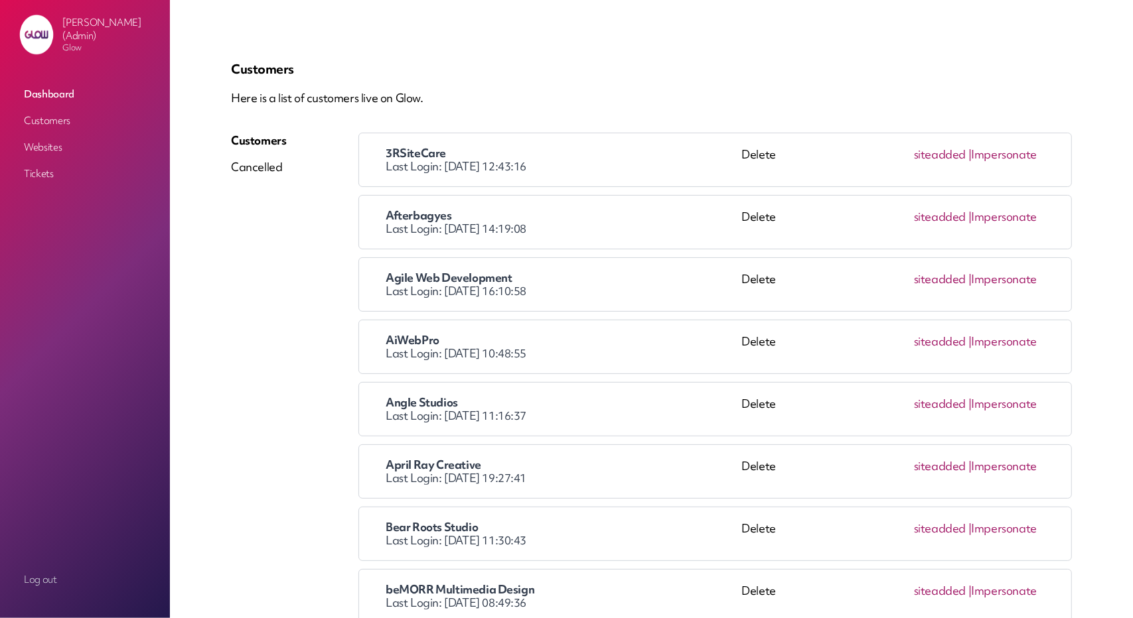
click at [46, 123] on link "Customers" at bounding box center [85, 121] width 133 height 24
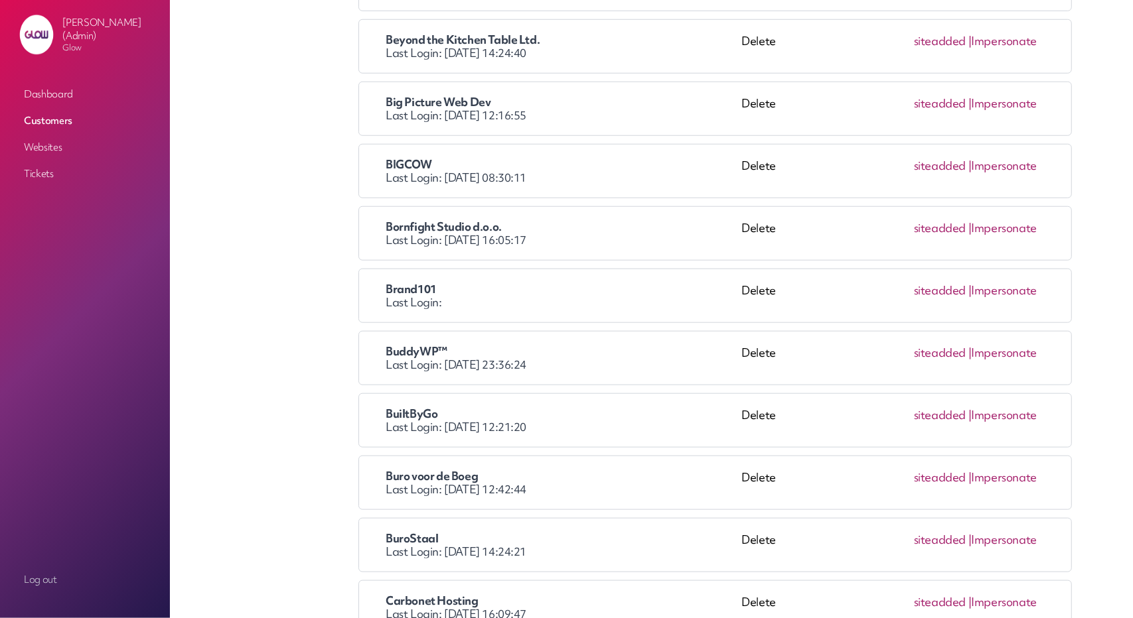
scroll to position [863, 0]
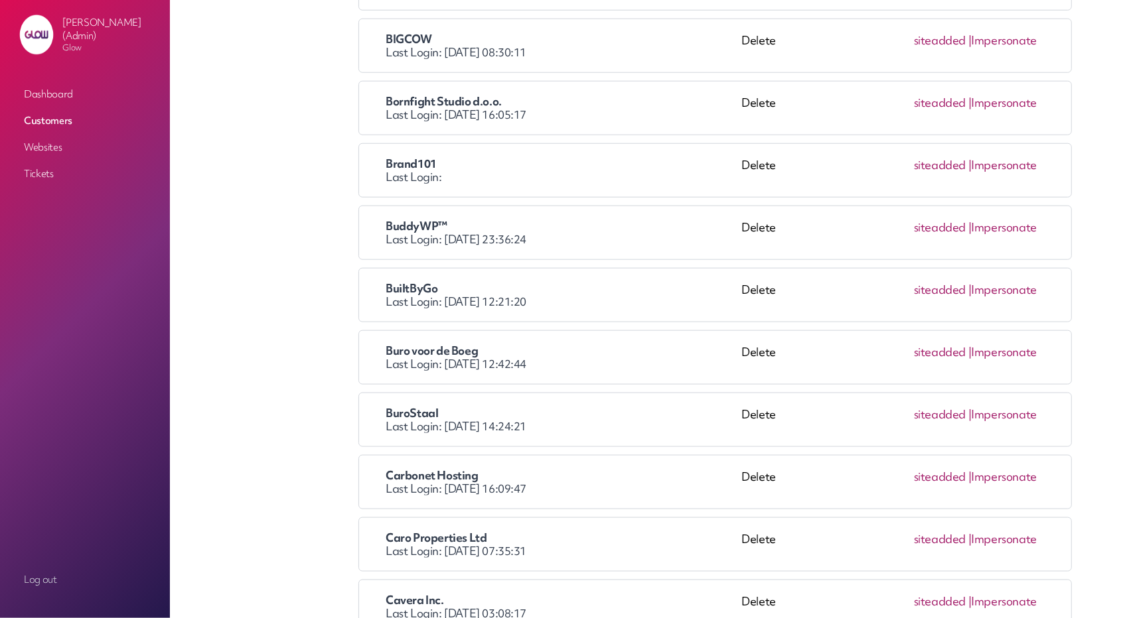
click at [1001, 351] on link "Impersonate" at bounding box center [1004, 351] width 66 height 15
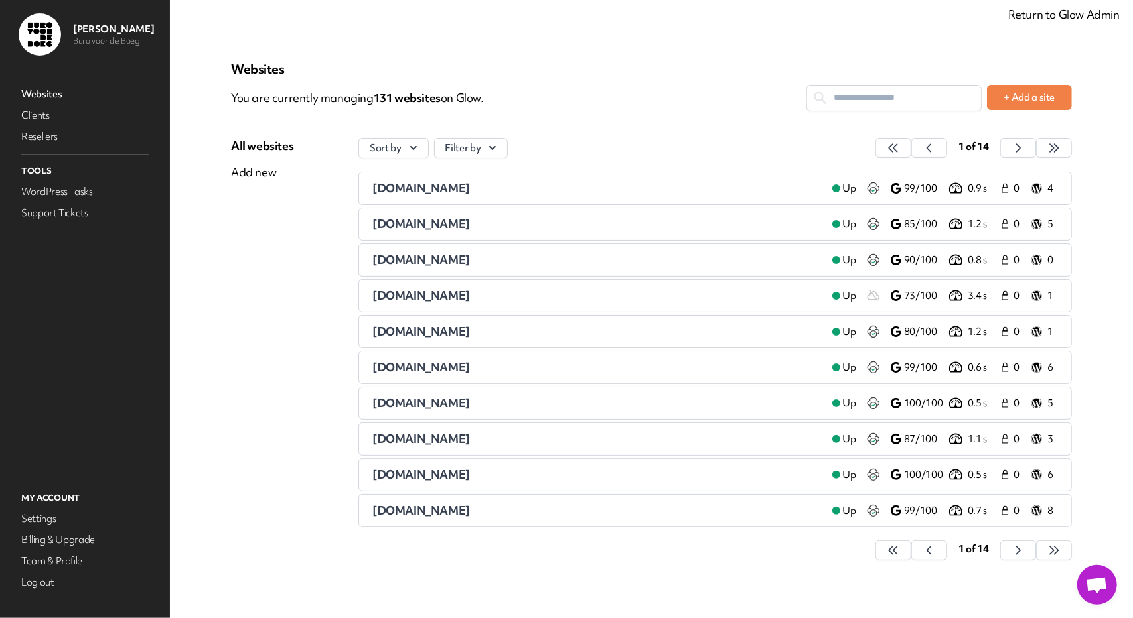
click at [1091, 583] on span "Открытый чат" at bounding box center [1097, 586] width 22 height 19
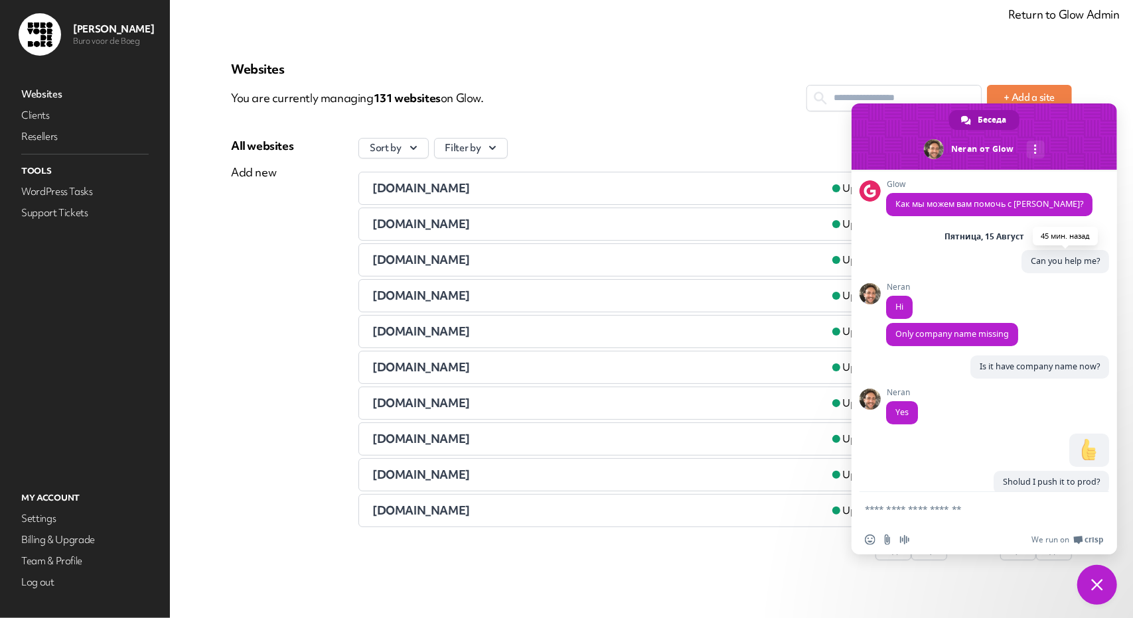
scroll to position [78, 0]
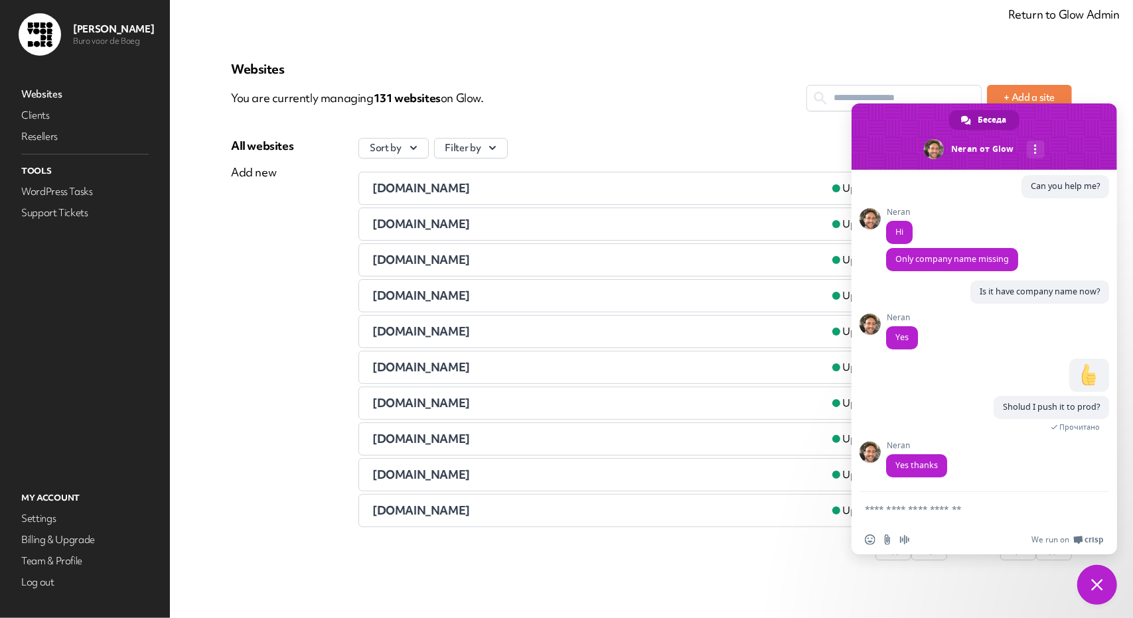
click at [873, 45] on div "Websites You are currently managing 131 website s on Glow. + Add a site All web…" at bounding box center [651, 317] width 873 height 545
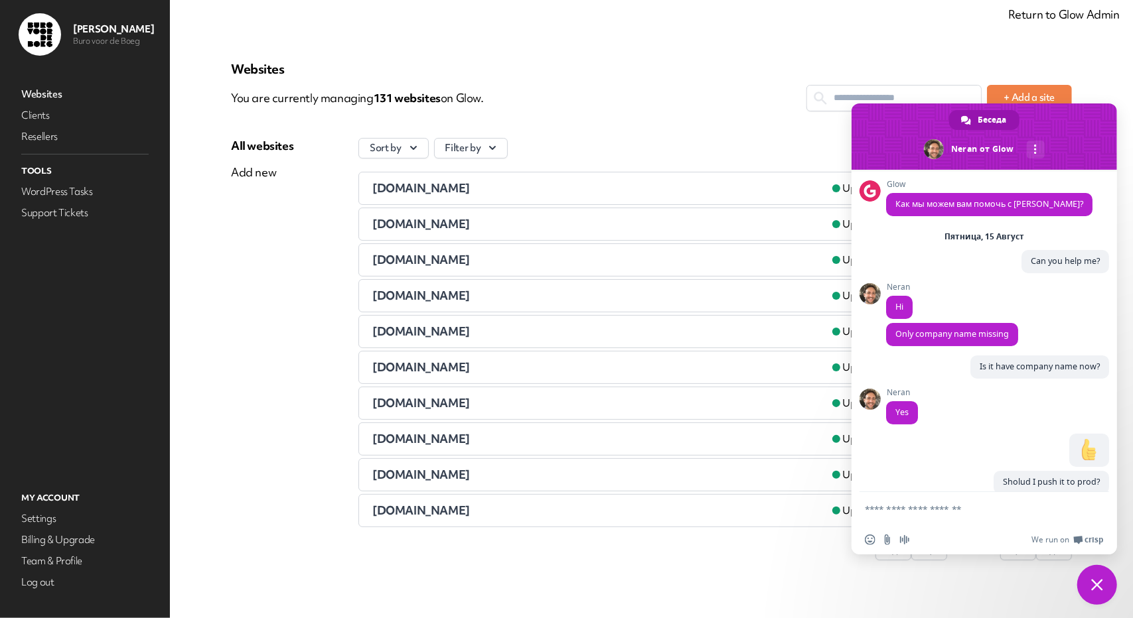
click at [1101, 573] on span "Закрыть чат" at bounding box center [1097, 585] width 40 height 40
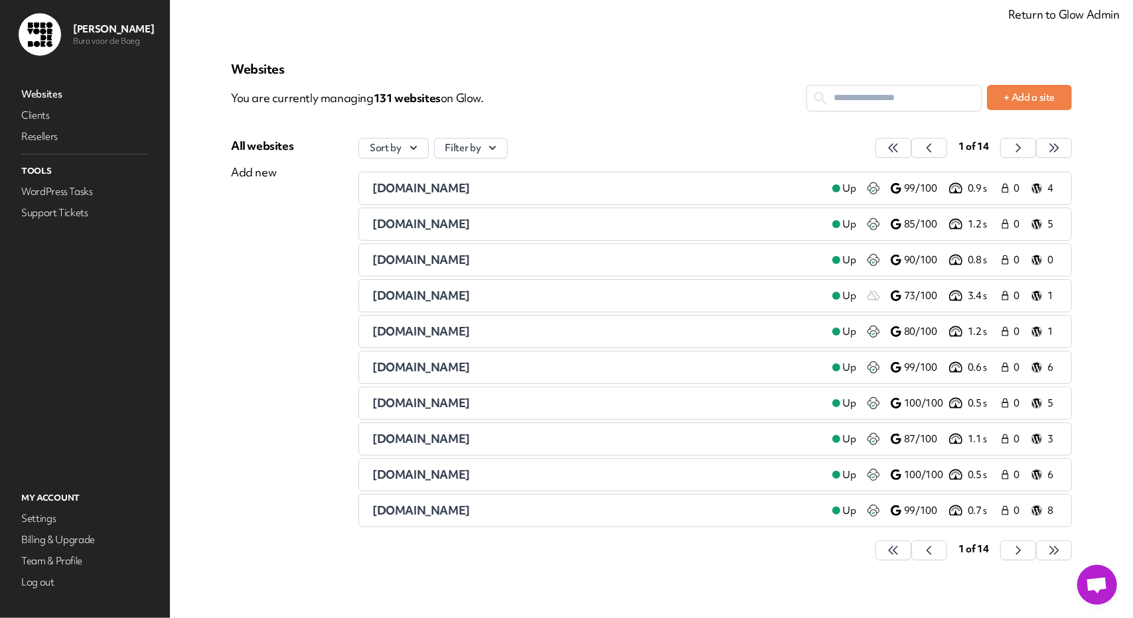
scroll to position [78, 0]
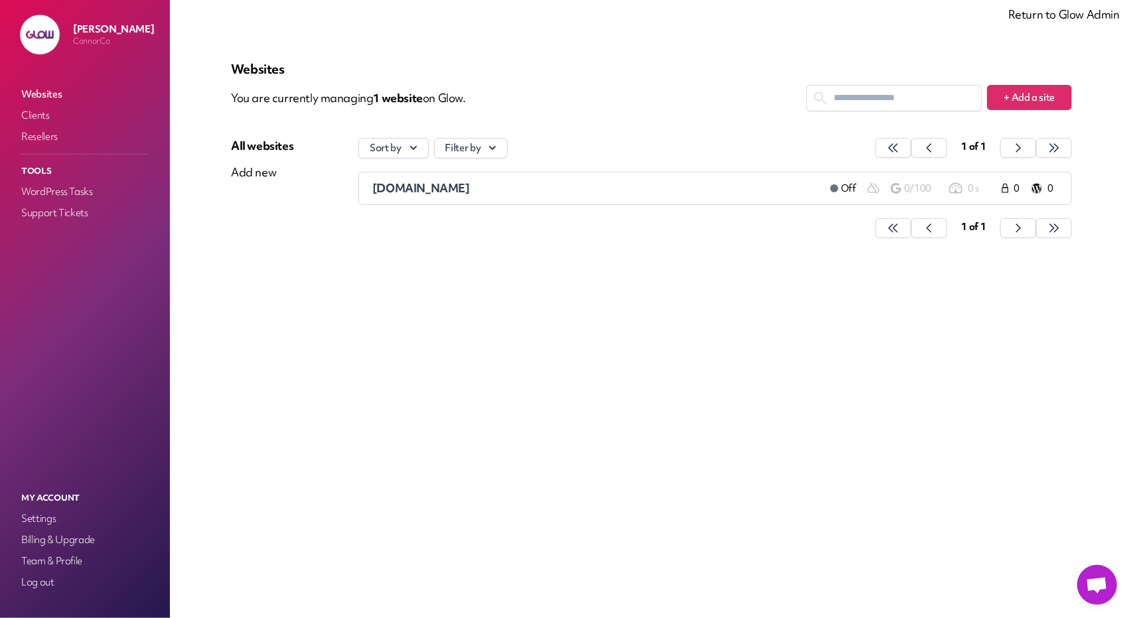
click at [1058, 17] on link "Return to Glow Admin" at bounding box center [1063, 14] width 111 height 15
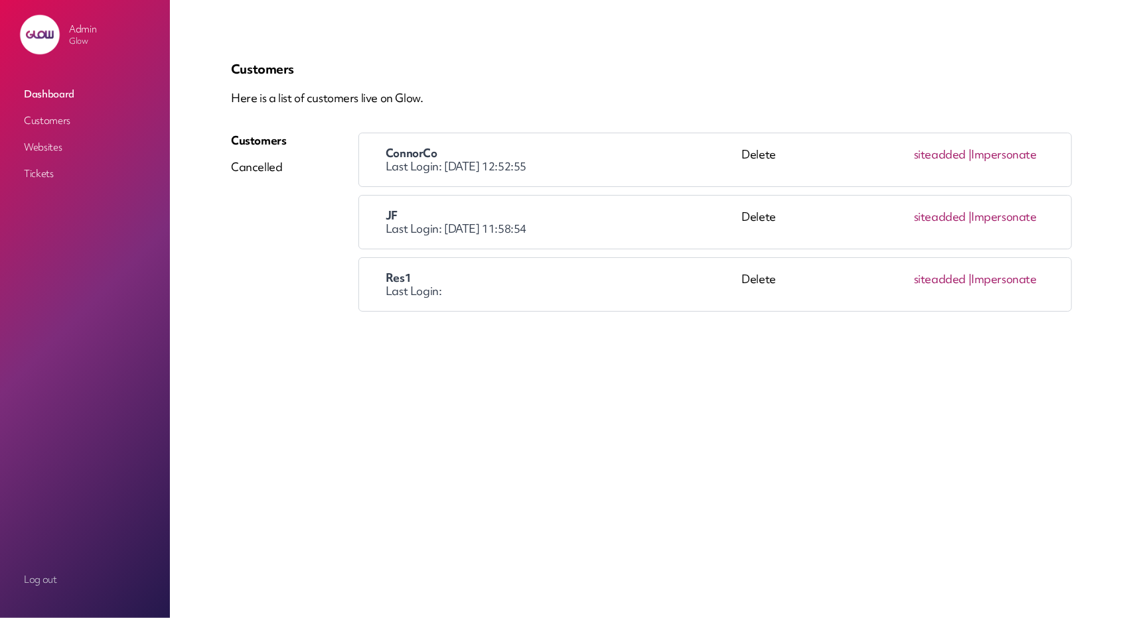
click at [57, 119] on link "Customers" at bounding box center [85, 121] width 133 height 24
click at [1000, 149] on link "Impersonate" at bounding box center [1004, 154] width 66 height 15
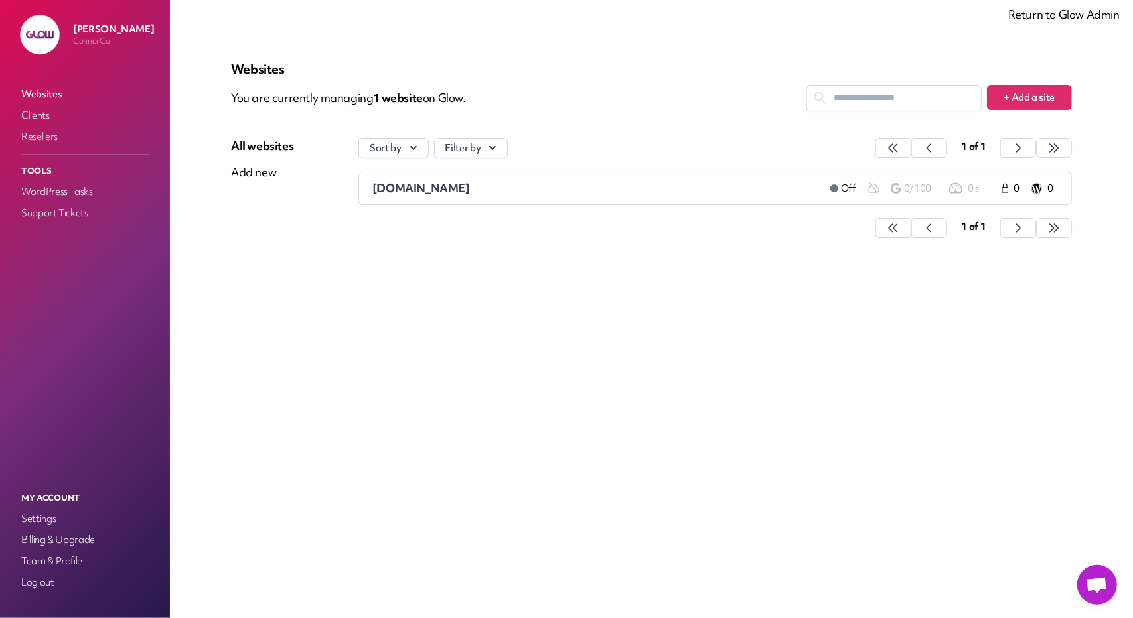
click at [1090, 594] on span "Открытый чат" at bounding box center [1097, 586] width 22 height 19
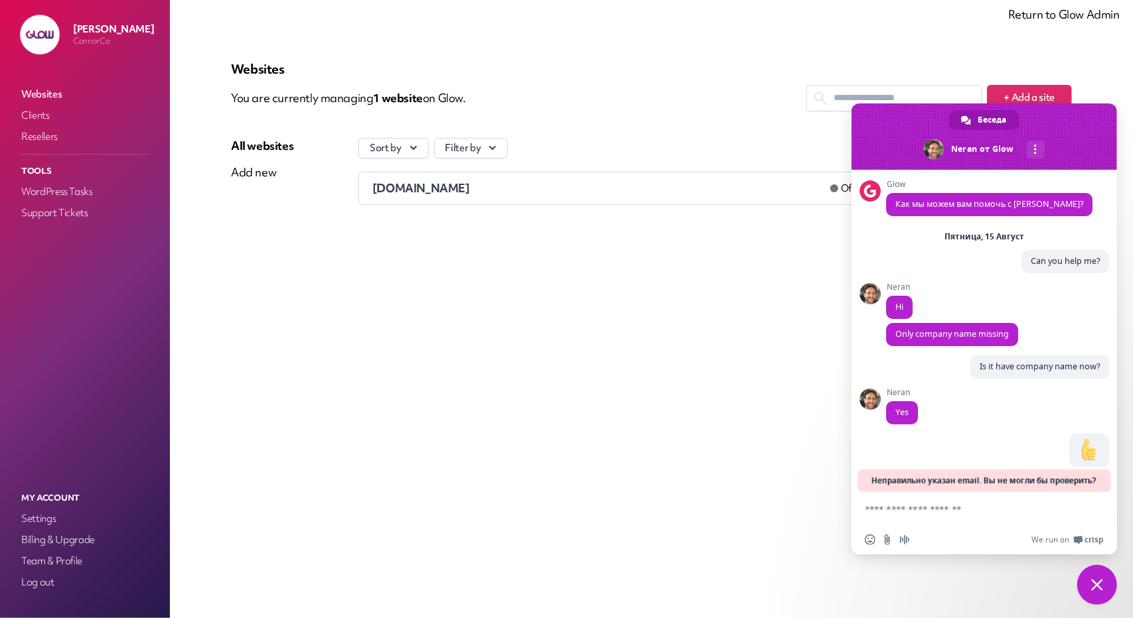
scroll to position [101, 0]
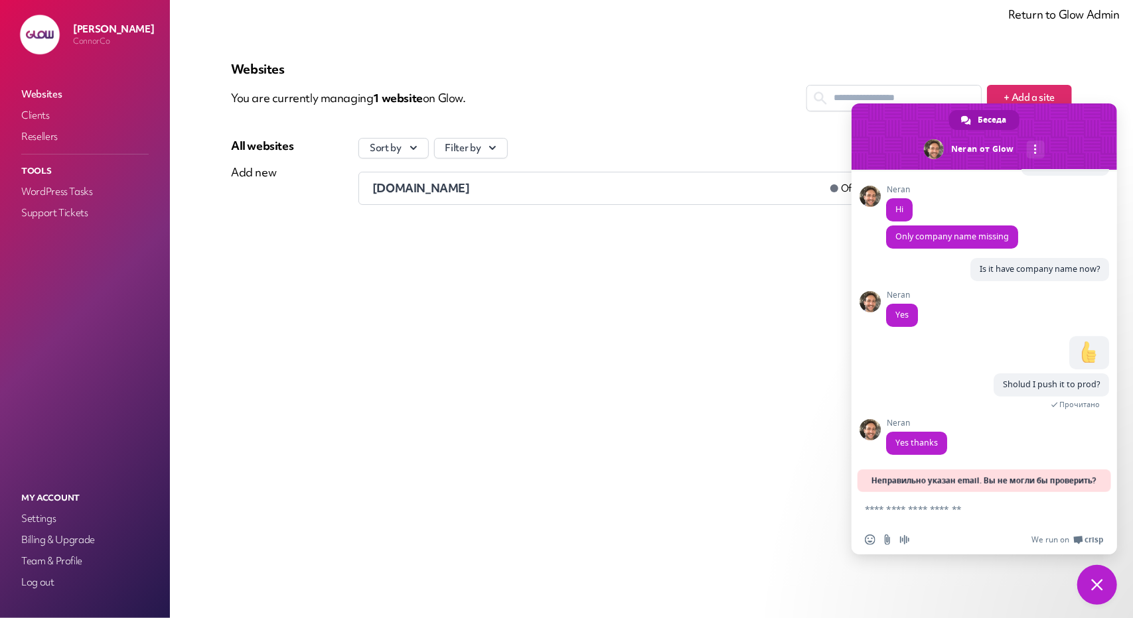
click at [1099, 584] on span "Закрыть чат" at bounding box center [1097, 585] width 12 height 12
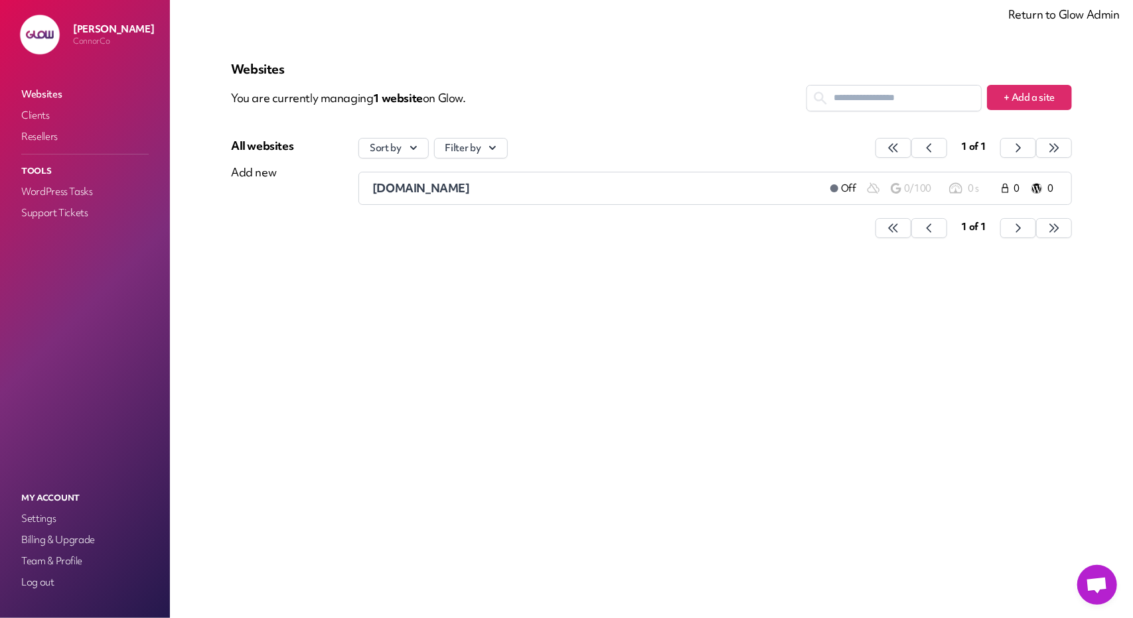
click at [1048, 17] on link "Return to Glow Admin" at bounding box center [1063, 14] width 111 height 15
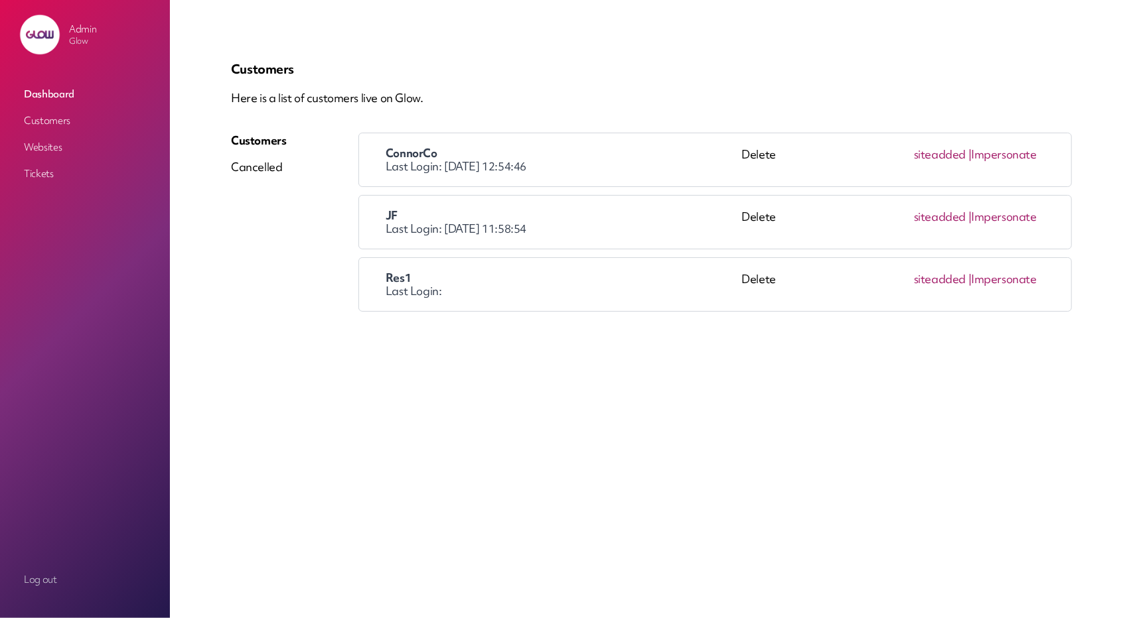
click at [1005, 223] on link "Impersonate" at bounding box center [1004, 216] width 66 height 15
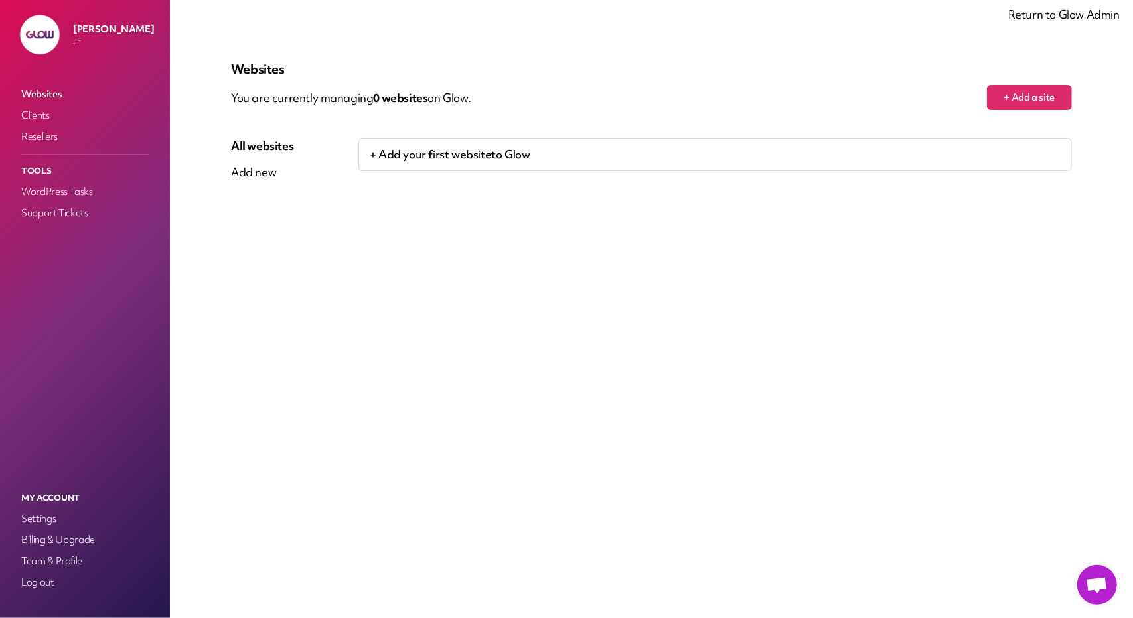
scroll to position [78, 0]
click at [1097, 587] on span "Открытый чат" at bounding box center [1097, 586] width 22 height 19
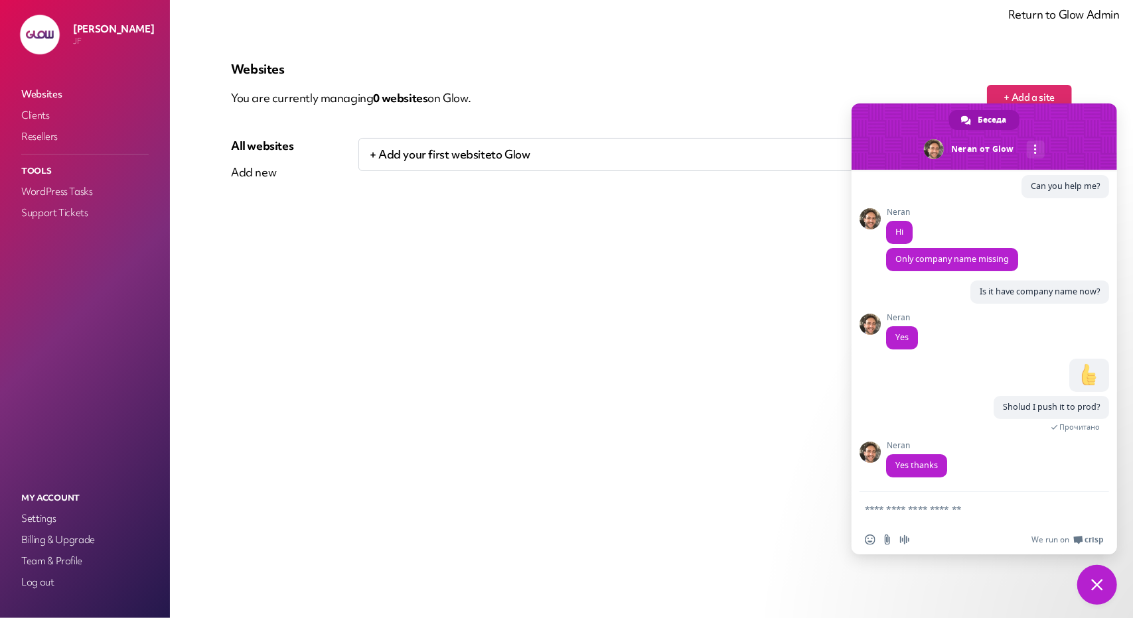
click at [1099, 583] on span "Закрыть чат" at bounding box center [1097, 585] width 12 height 12
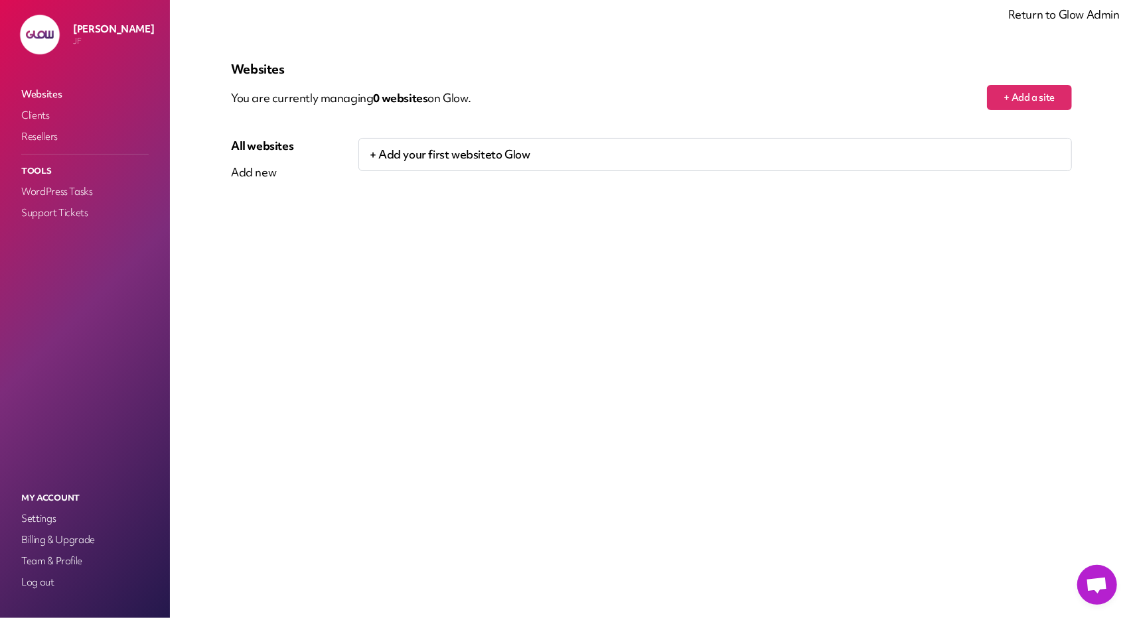
click at [1086, 17] on link "Return to Glow Admin" at bounding box center [1063, 14] width 111 height 15
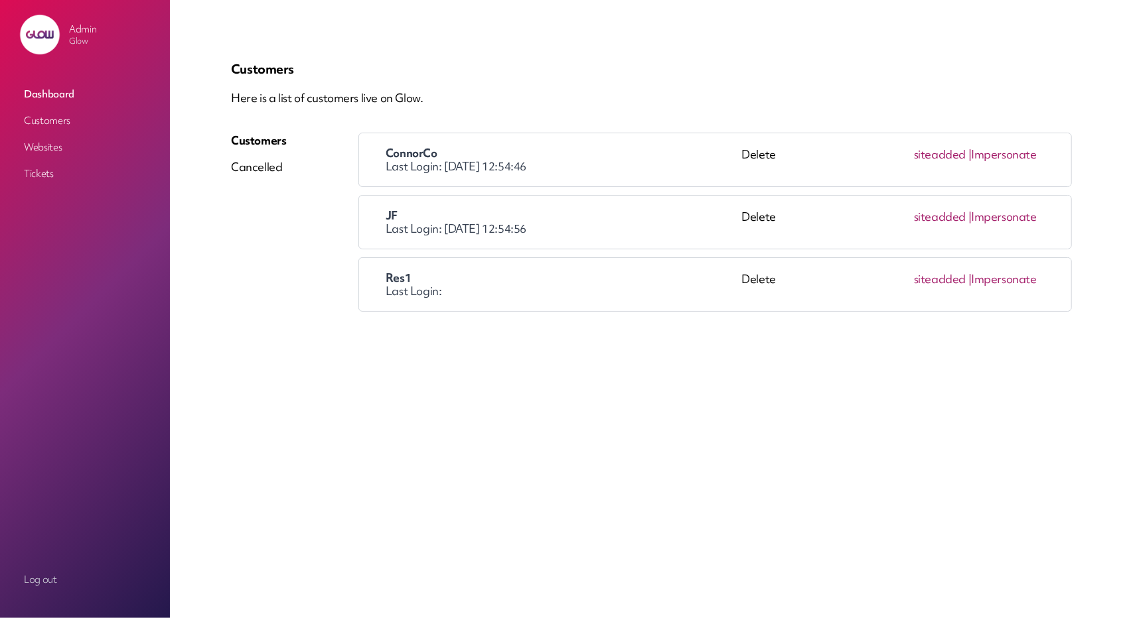
click at [1005, 279] on link "Impersonate" at bounding box center [1004, 278] width 66 height 15
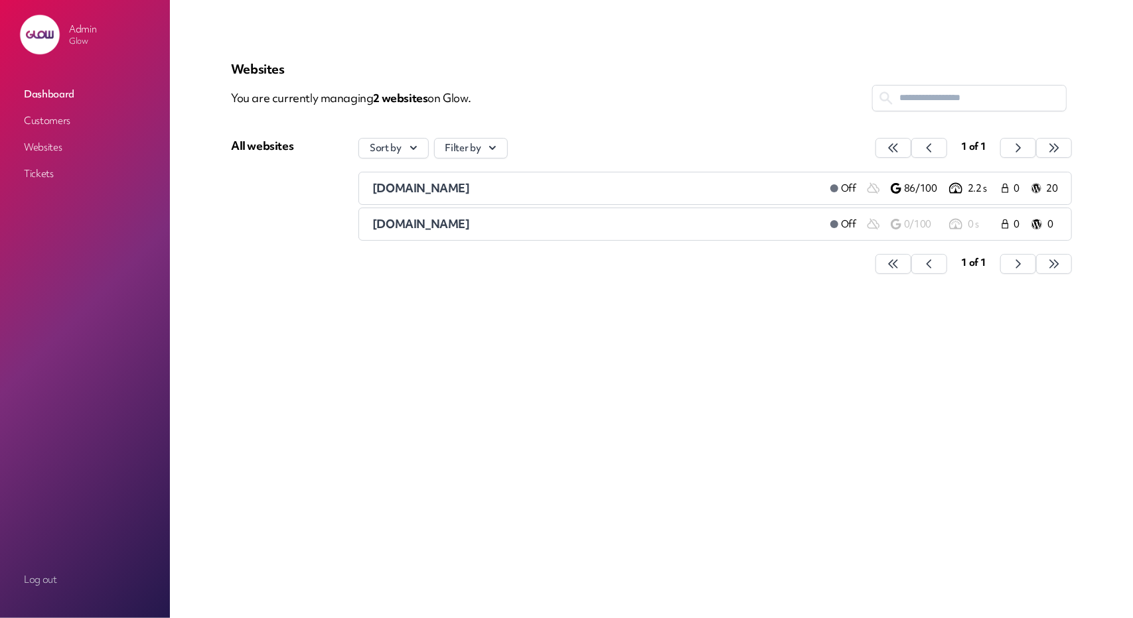
click at [73, 113] on link "Customers" at bounding box center [85, 121] width 133 height 24
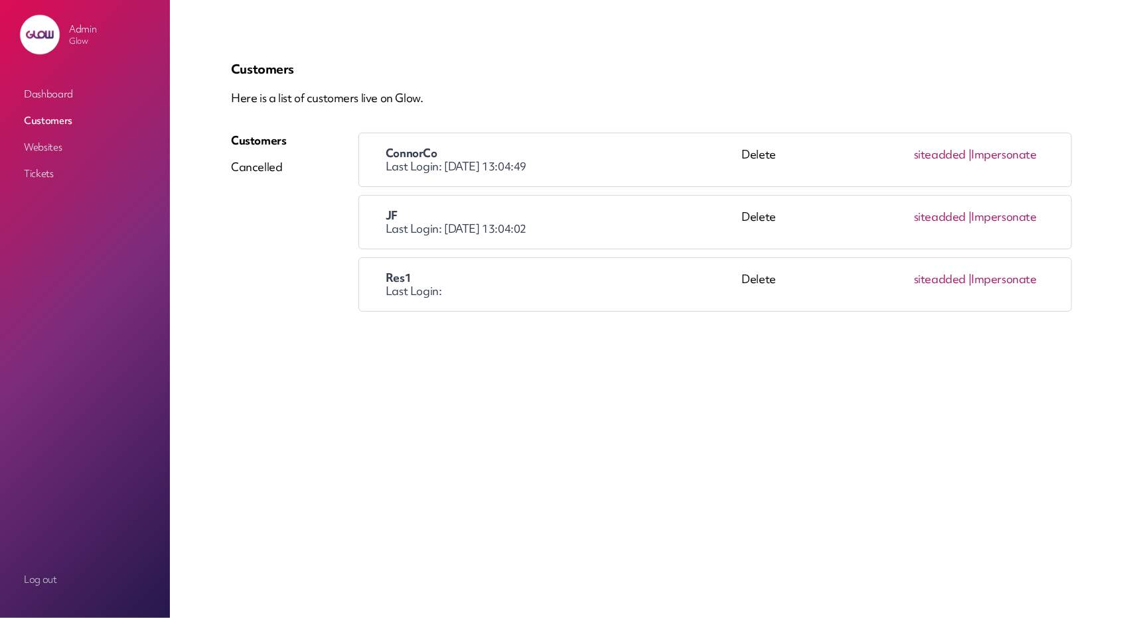
click at [1010, 156] on link "Impersonate" at bounding box center [1004, 154] width 66 height 15
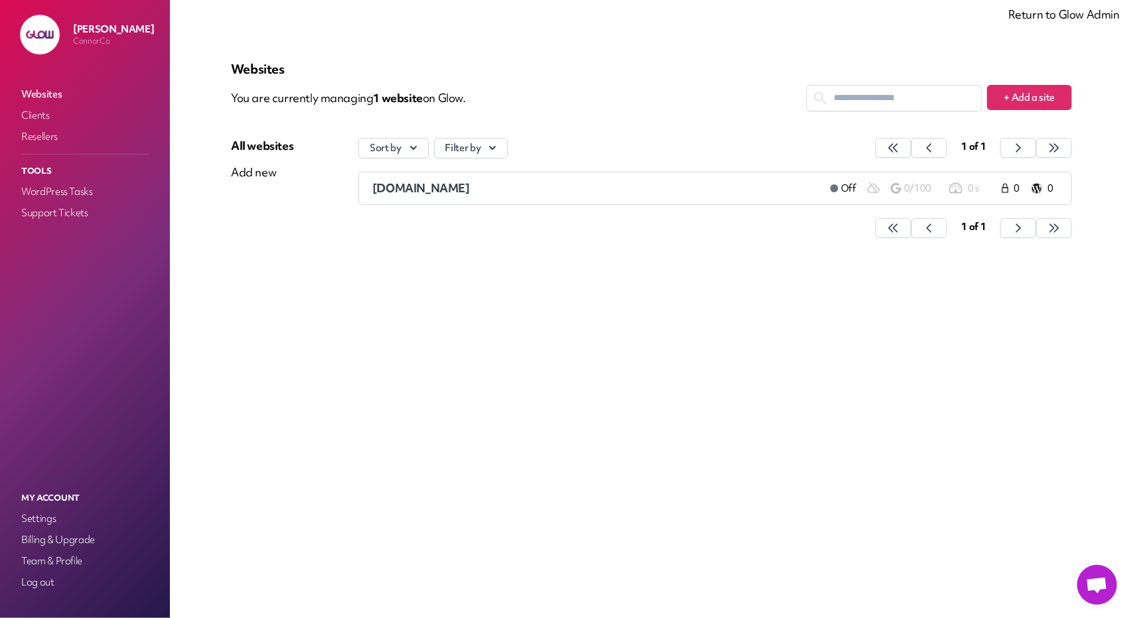
scroll to position [78, 0]
click at [1099, 577] on span "Открытый чат" at bounding box center [1097, 585] width 40 height 40
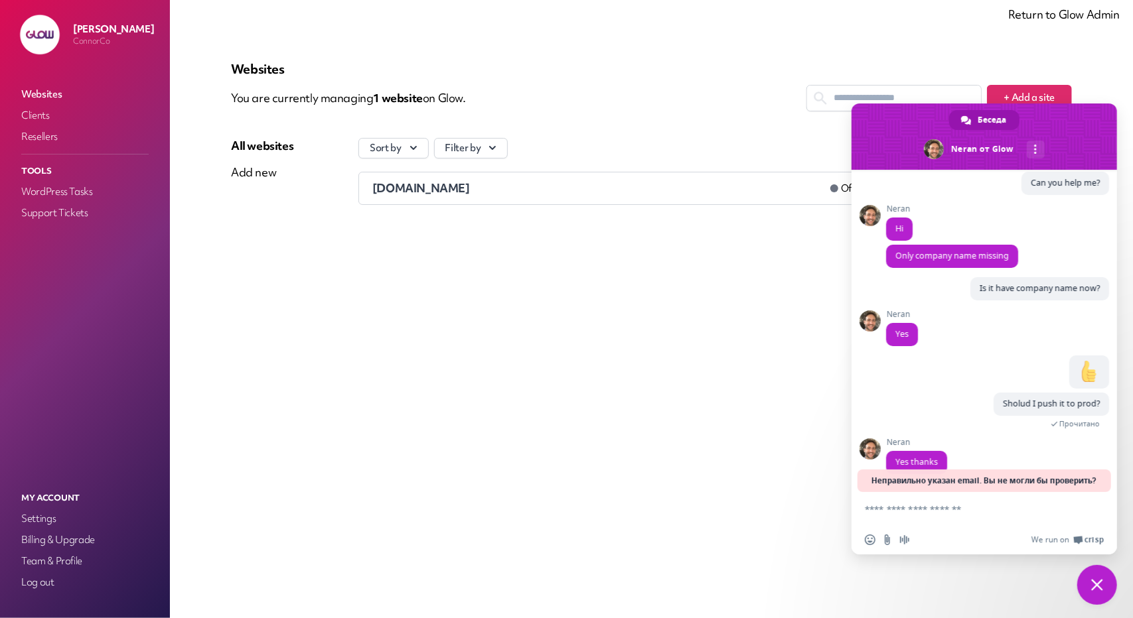
scroll to position [101, 0]
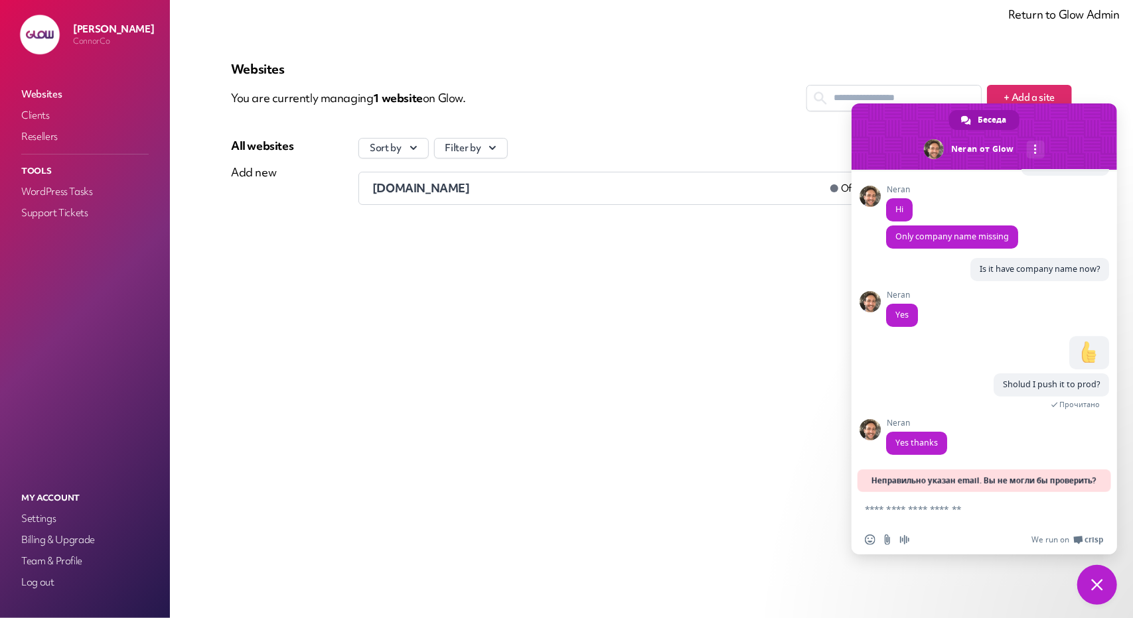
click at [1099, 585] on span "Закрыть чат" at bounding box center [1097, 585] width 12 height 12
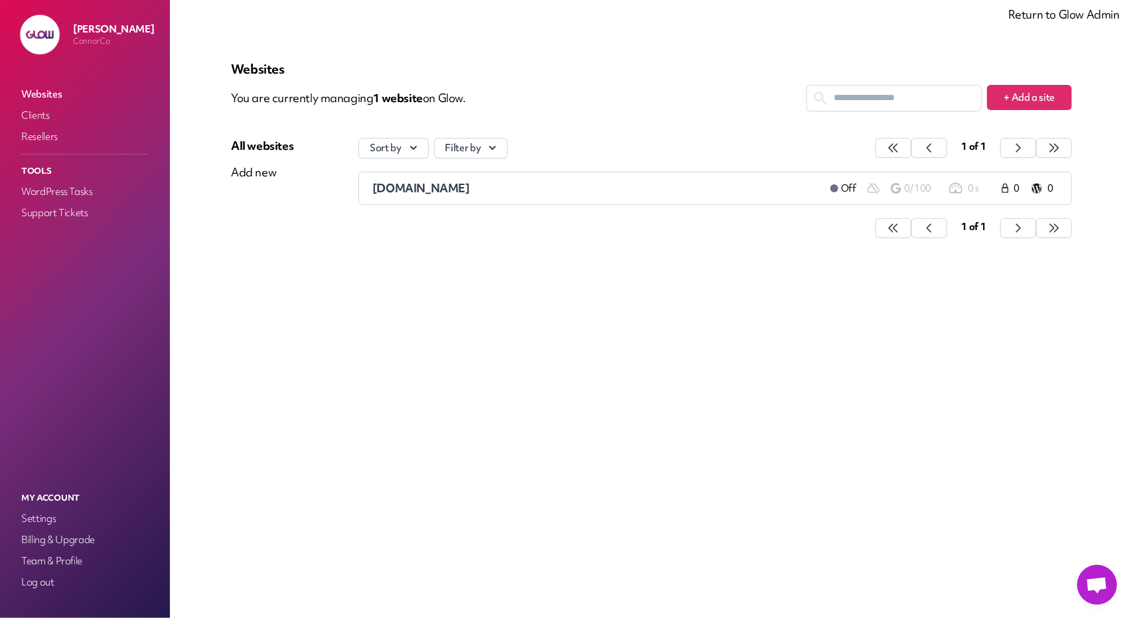
click at [1054, 17] on link "Return to Glow Admin" at bounding box center [1063, 14] width 111 height 15
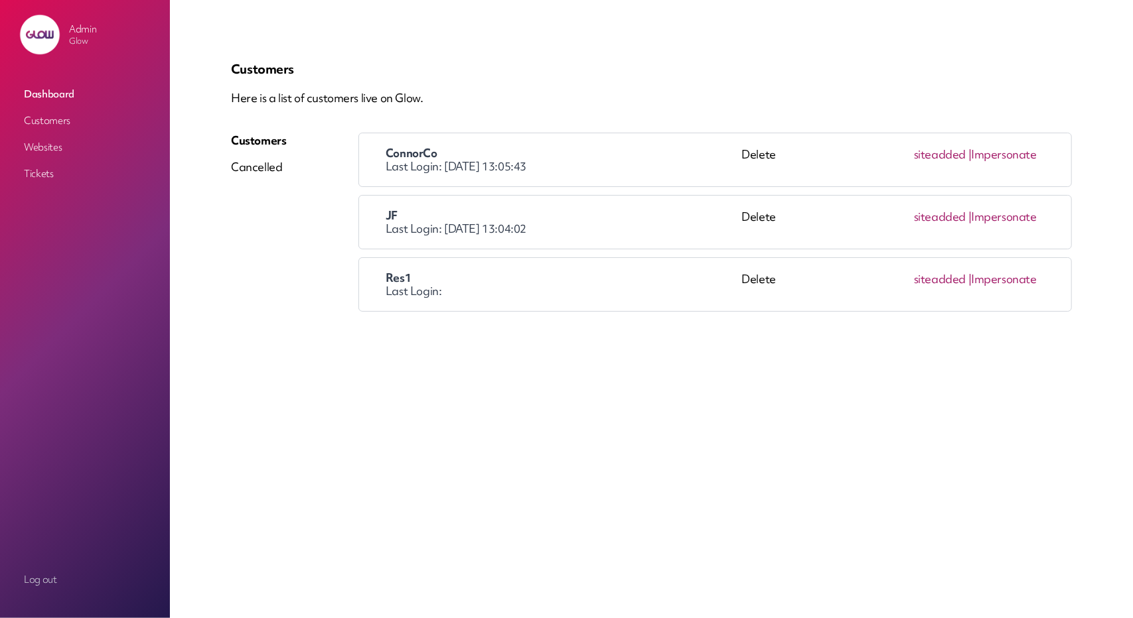
click at [1014, 216] on link "Impersonate" at bounding box center [1004, 216] width 66 height 15
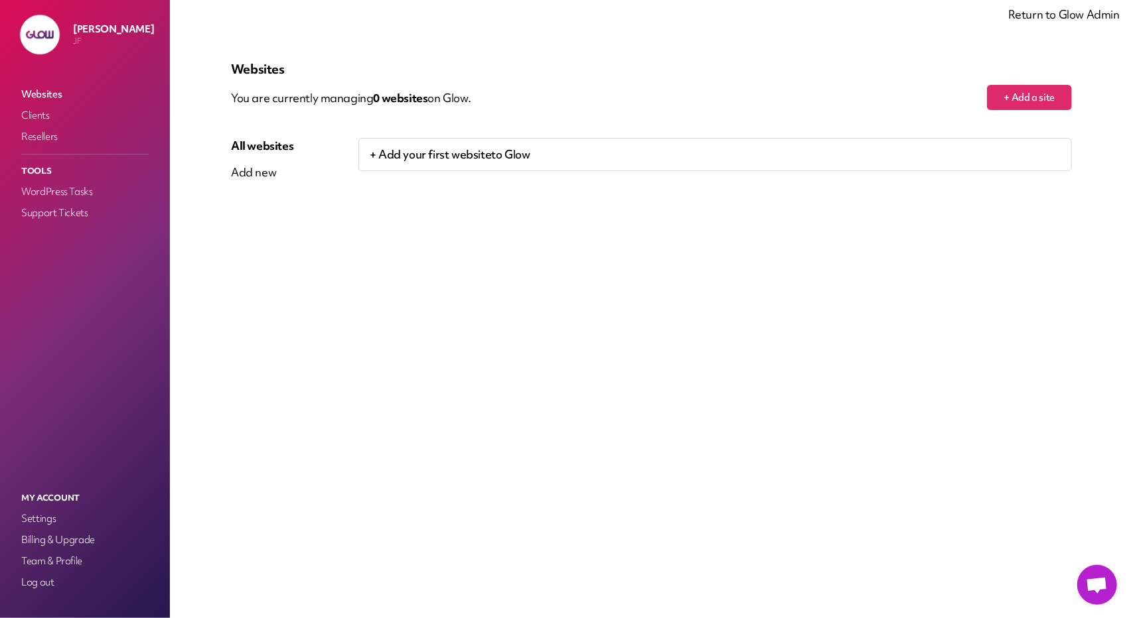
scroll to position [78, 0]
click at [1083, 577] on span "Открытый чат" at bounding box center [1097, 585] width 40 height 40
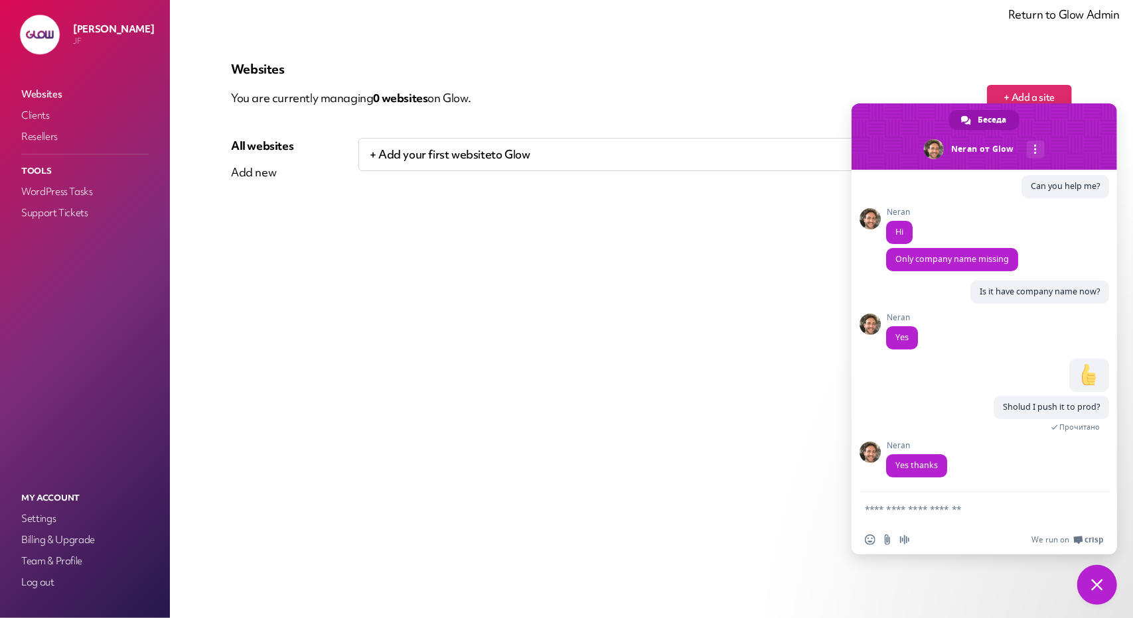
click at [1097, 588] on span "Закрыть чат" at bounding box center [1097, 585] width 12 height 12
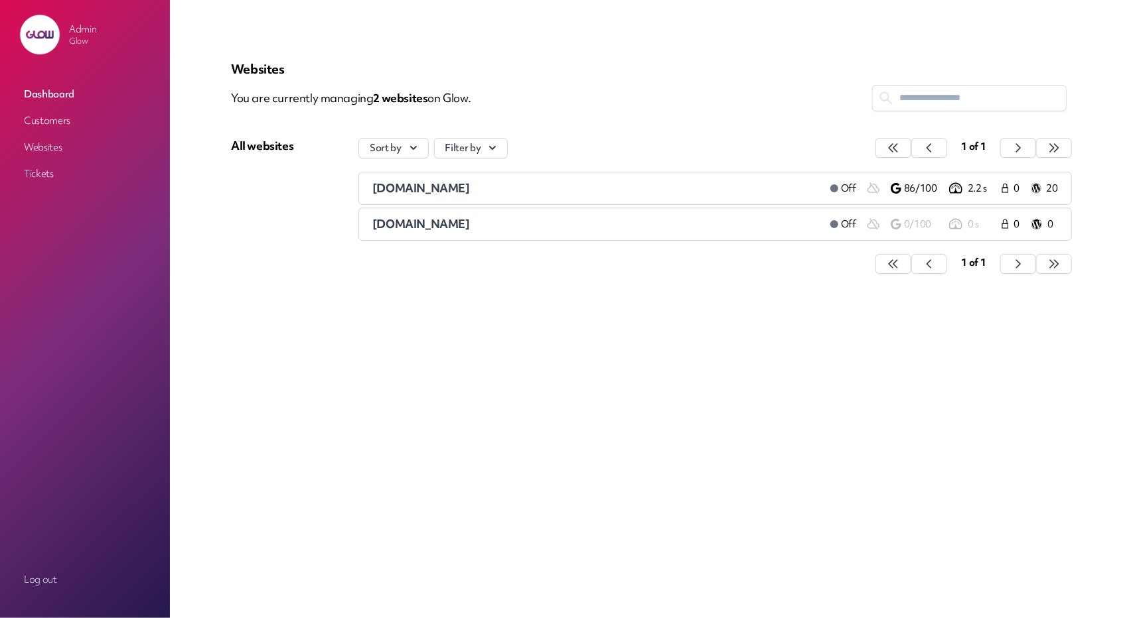
click at [32, 116] on link "Customers" at bounding box center [85, 121] width 133 height 24
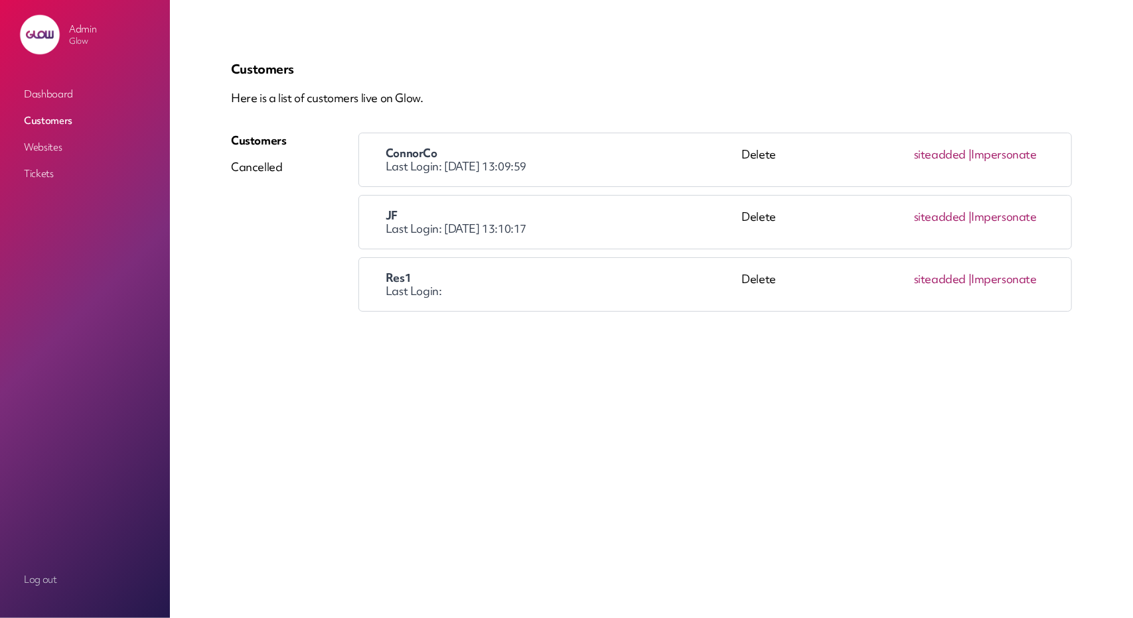
click at [1013, 151] on link "Impersonate" at bounding box center [1004, 154] width 66 height 15
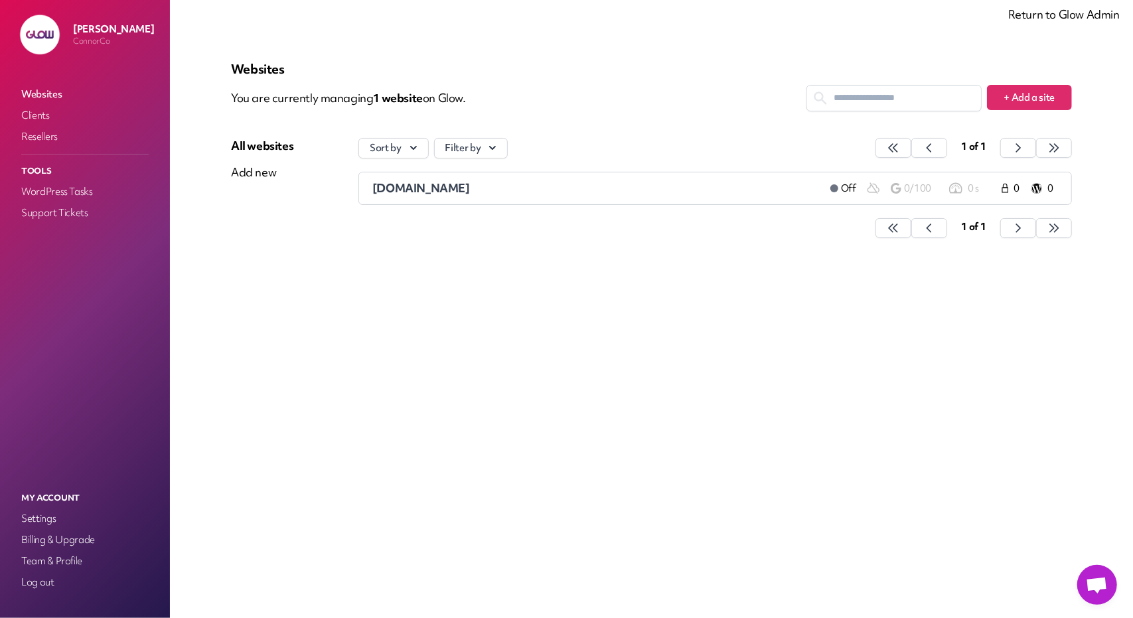
click at [1097, 589] on span "Открытый чат" at bounding box center [1097, 586] width 22 height 19
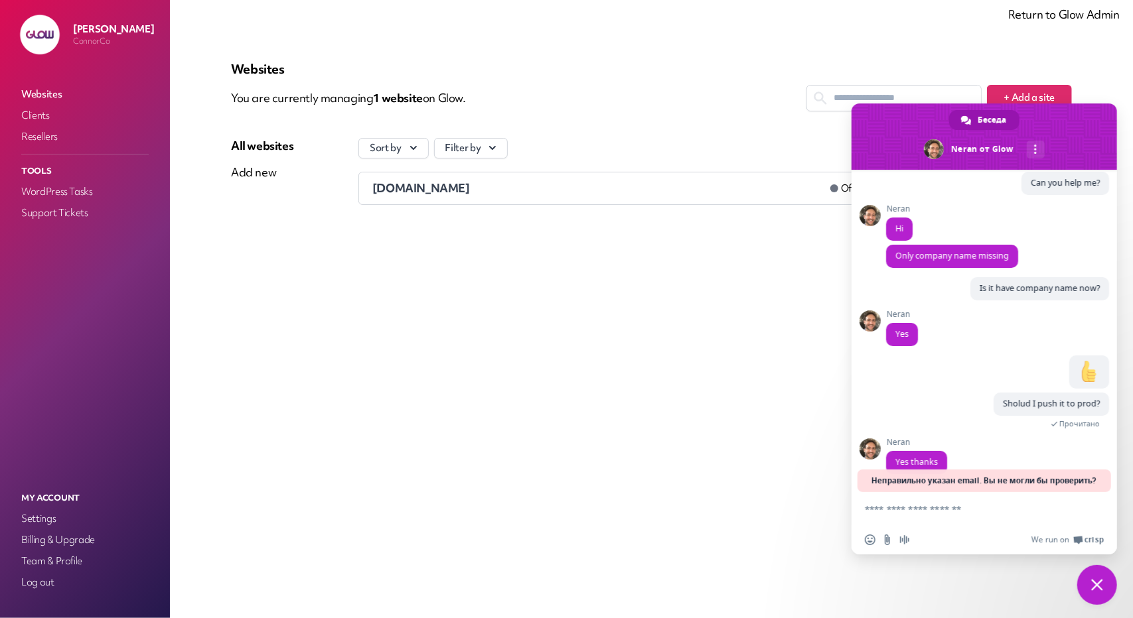
scroll to position [101, 0]
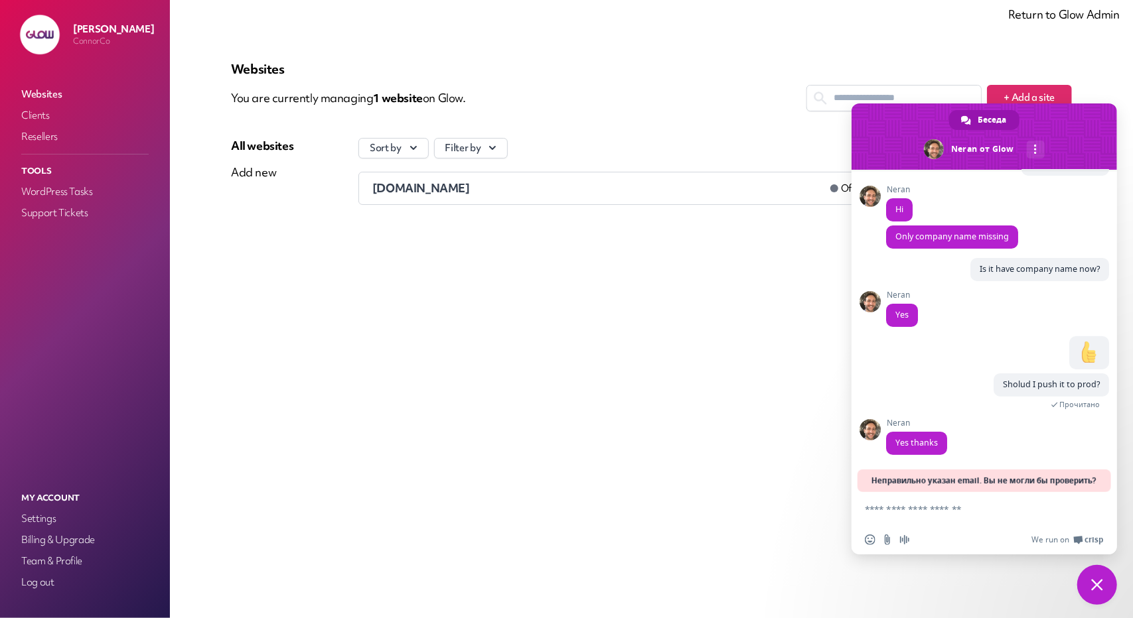
click at [1090, 581] on span "Закрыть чат" at bounding box center [1097, 585] width 40 height 40
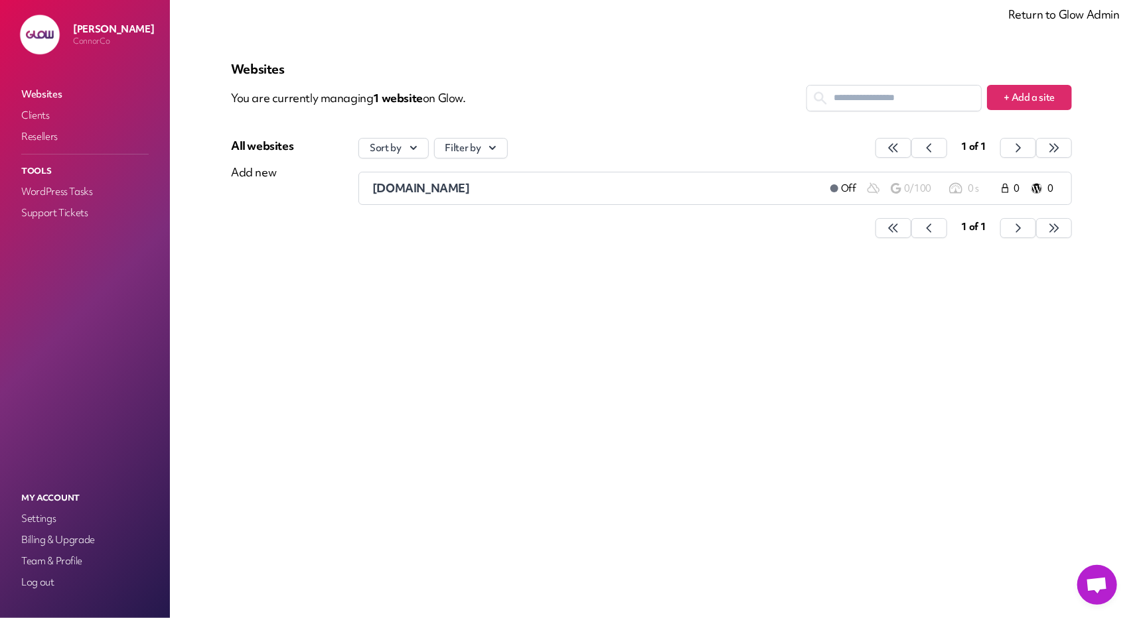
click at [1050, 15] on link "Return to Glow Admin" at bounding box center [1063, 14] width 111 height 15
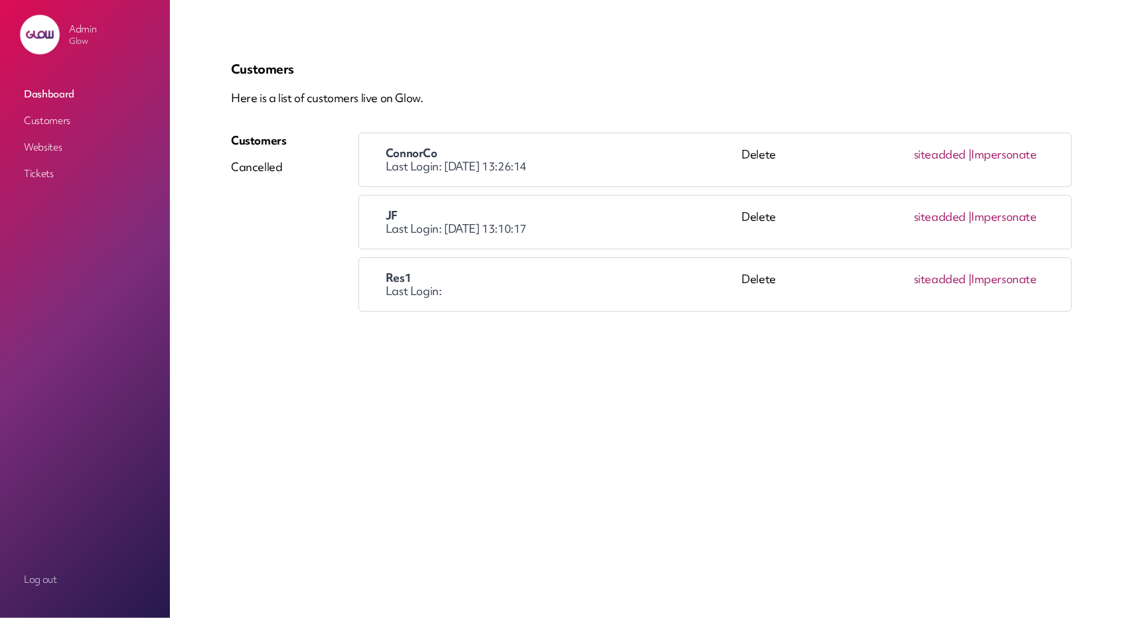
click at [1004, 210] on link "Impersonate" at bounding box center [1004, 216] width 66 height 15
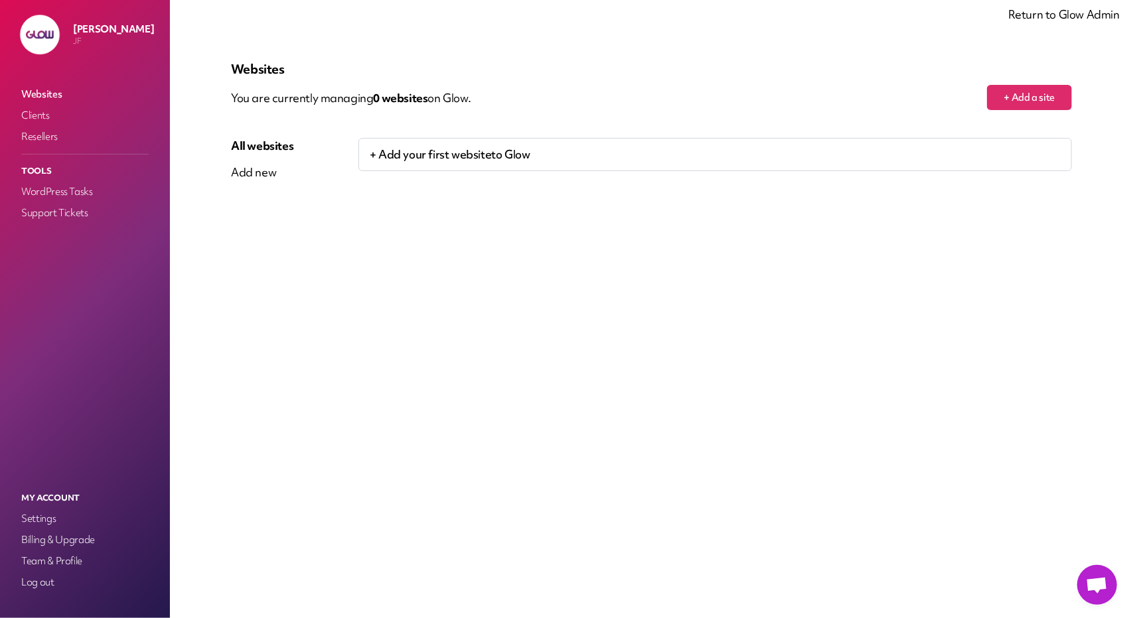
click at [1082, 571] on link "Открытый чат" at bounding box center [1097, 585] width 40 height 40
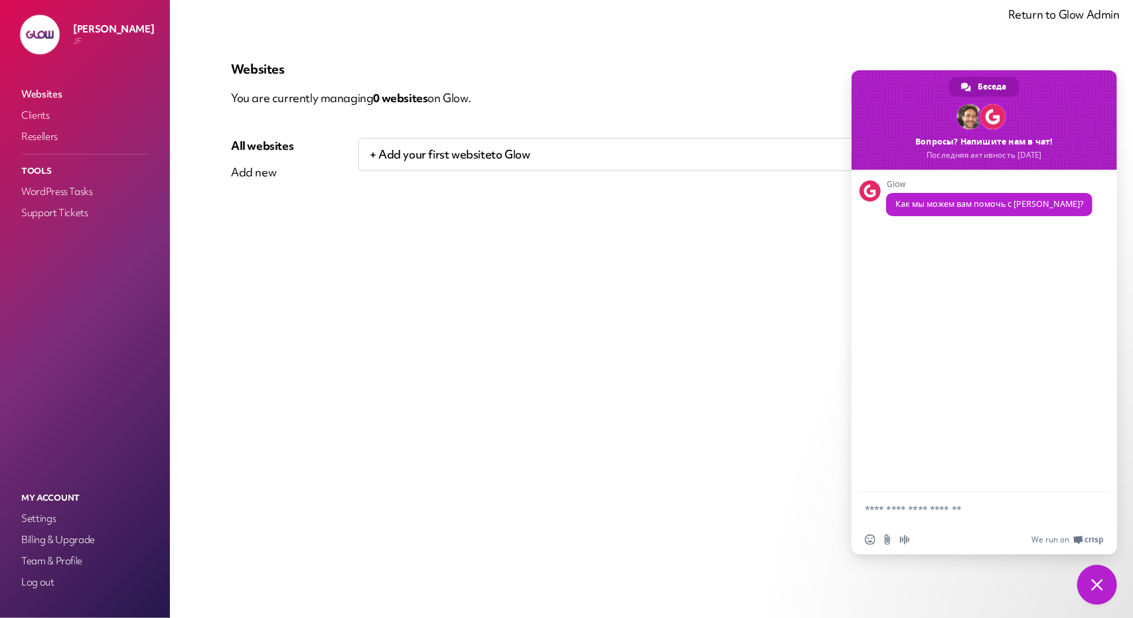
click at [1092, 583] on span "Закрыть чат" at bounding box center [1097, 585] width 12 height 12
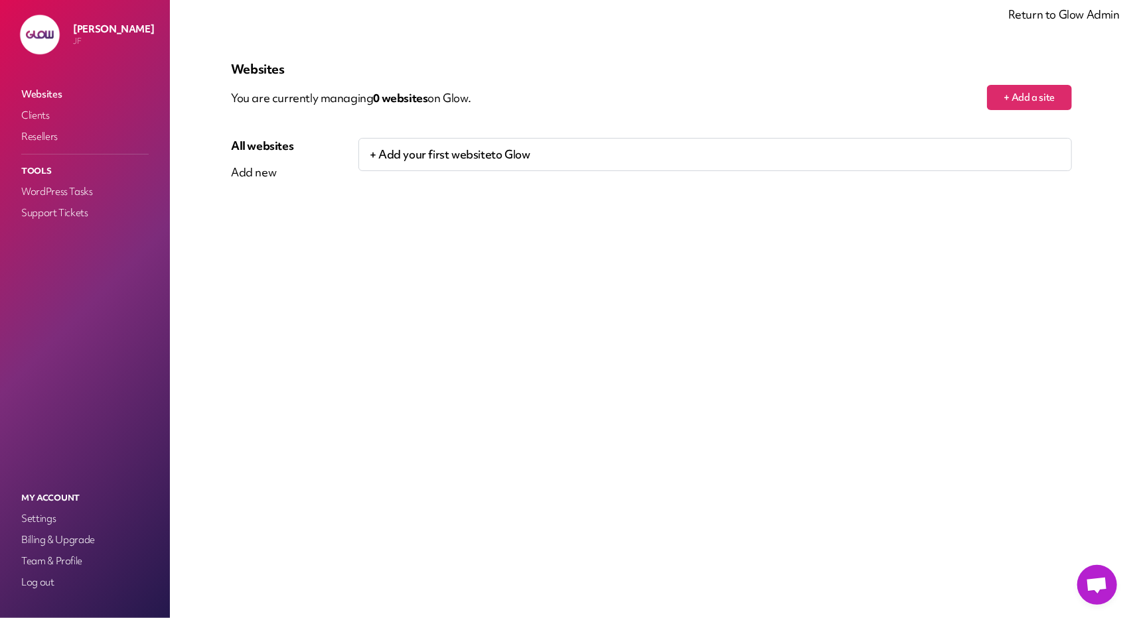
click at [1021, 17] on link "Return to Glow Admin" at bounding box center [1063, 14] width 111 height 15
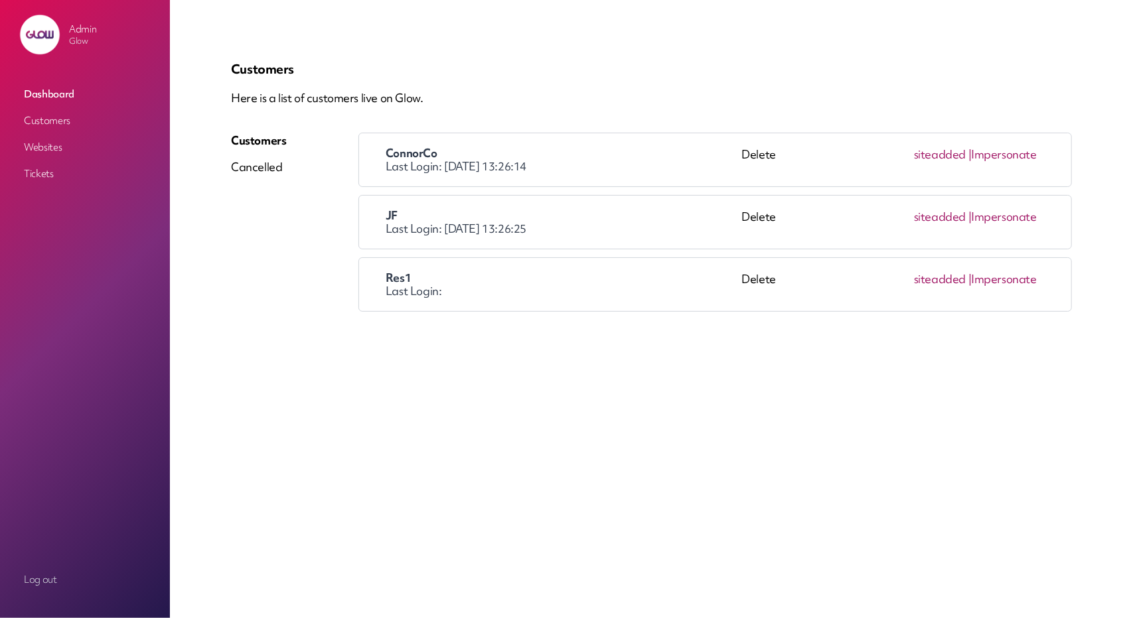
click at [997, 155] on link "Impersonate" at bounding box center [1004, 154] width 66 height 15
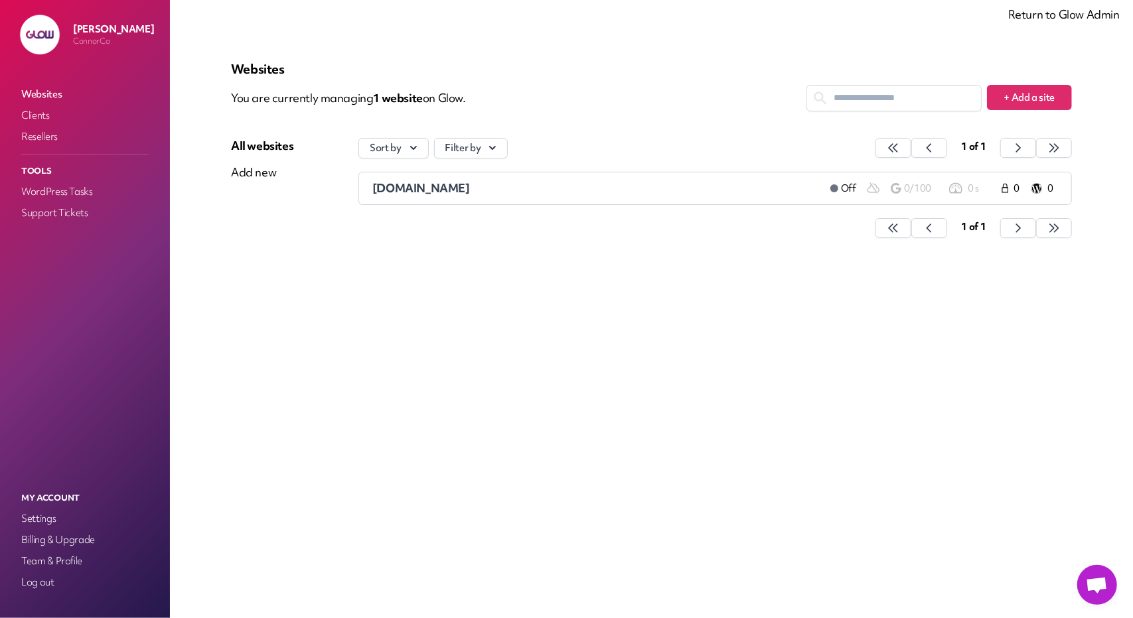
click at [1081, 571] on div "Websites You are currently managing 1 website on Glow. + Add a site All website…" at bounding box center [651, 309] width 904 height 555
click at [1090, 579] on span "Открытый чат" at bounding box center [1097, 586] width 22 height 19
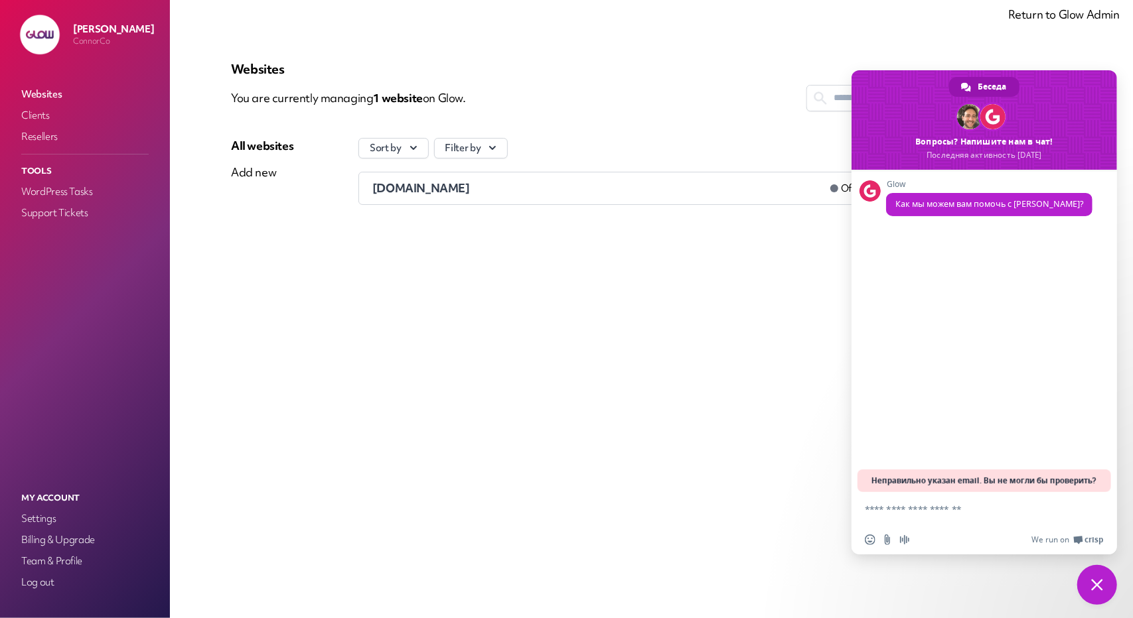
click at [1082, 577] on span "Закрыть чат" at bounding box center [1097, 585] width 40 height 40
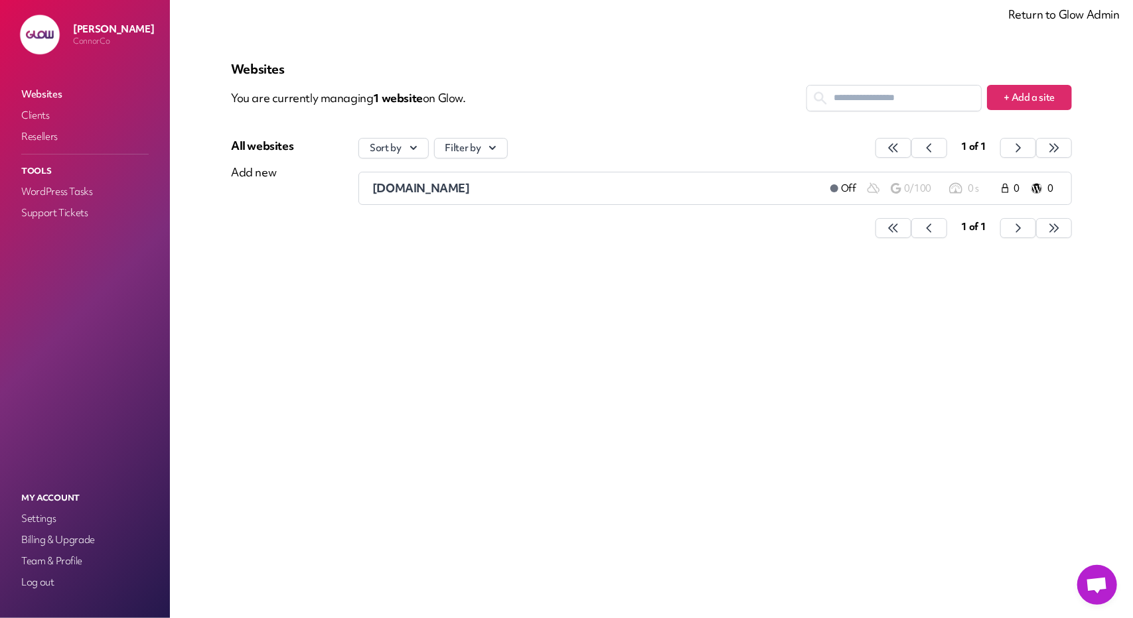
click at [1097, 20] on link "Return to Glow Admin" at bounding box center [1063, 14] width 111 height 15
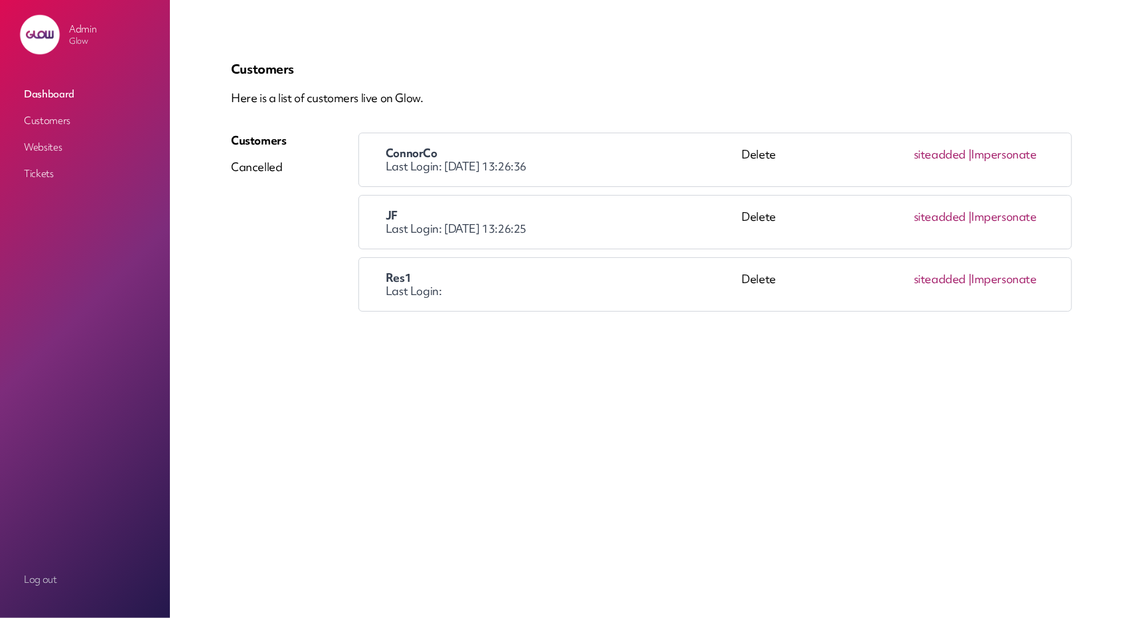
click at [1012, 205] on li "JF Last Login: [DATE] 13:26:25 Delete site added | Impersonate" at bounding box center [714, 222] width 713 height 54
click at [1011, 210] on link "Impersonate" at bounding box center [1004, 216] width 66 height 15
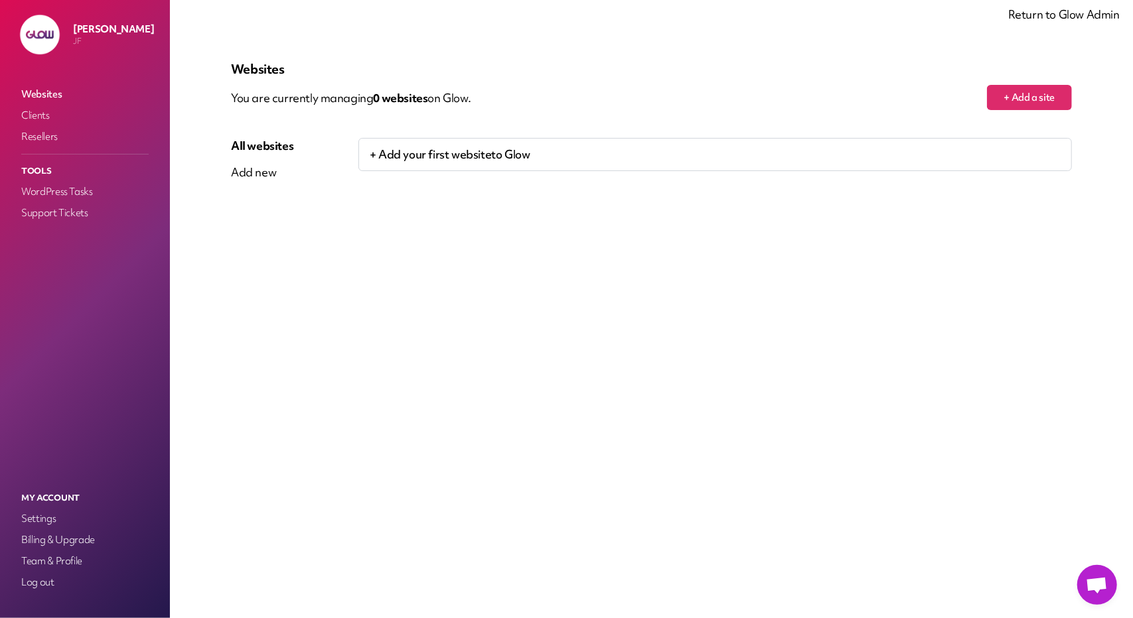
click at [1115, 578] on link "Открытый чат" at bounding box center [1097, 585] width 40 height 40
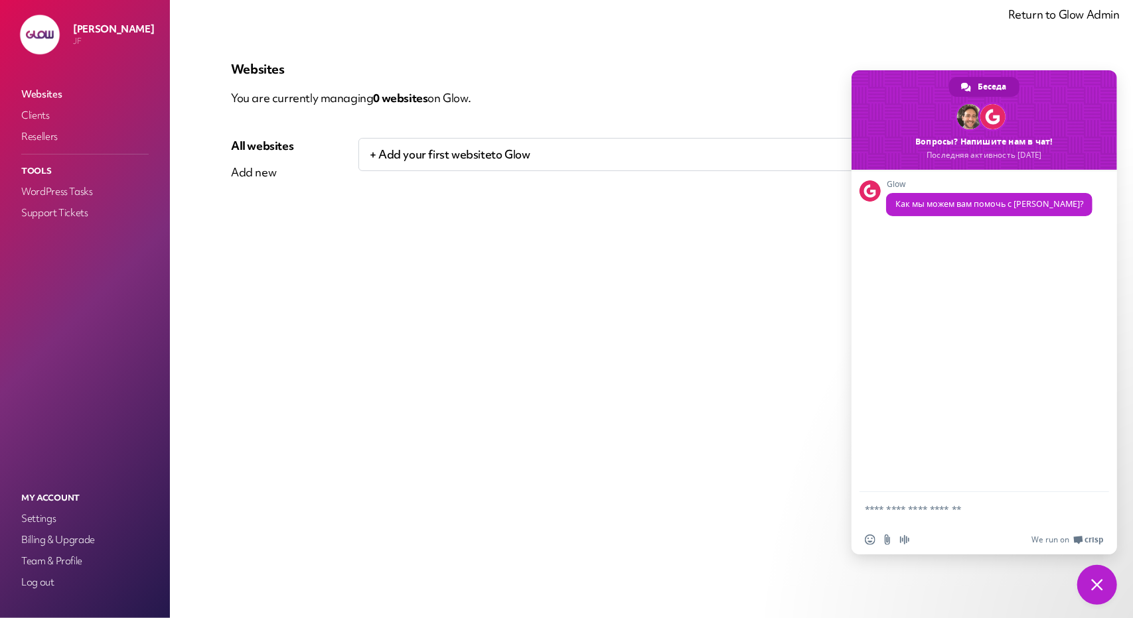
click at [944, 511] on textarea "Отправьте сообщение..." at bounding box center [971, 508] width 212 height 33
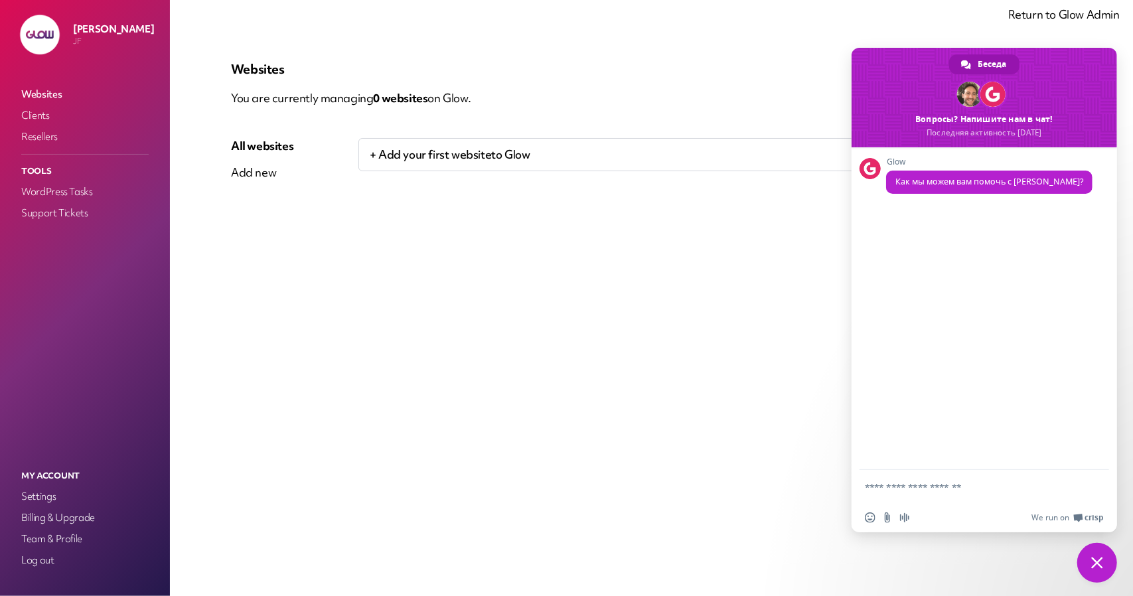
click at [669, 285] on div "Websites You are currently managing 0 website s on Glow. + Add a site All websi…" at bounding box center [651, 298] width 904 height 532
click at [1087, 562] on span "Закрыть чат" at bounding box center [1097, 563] width 40 height 40
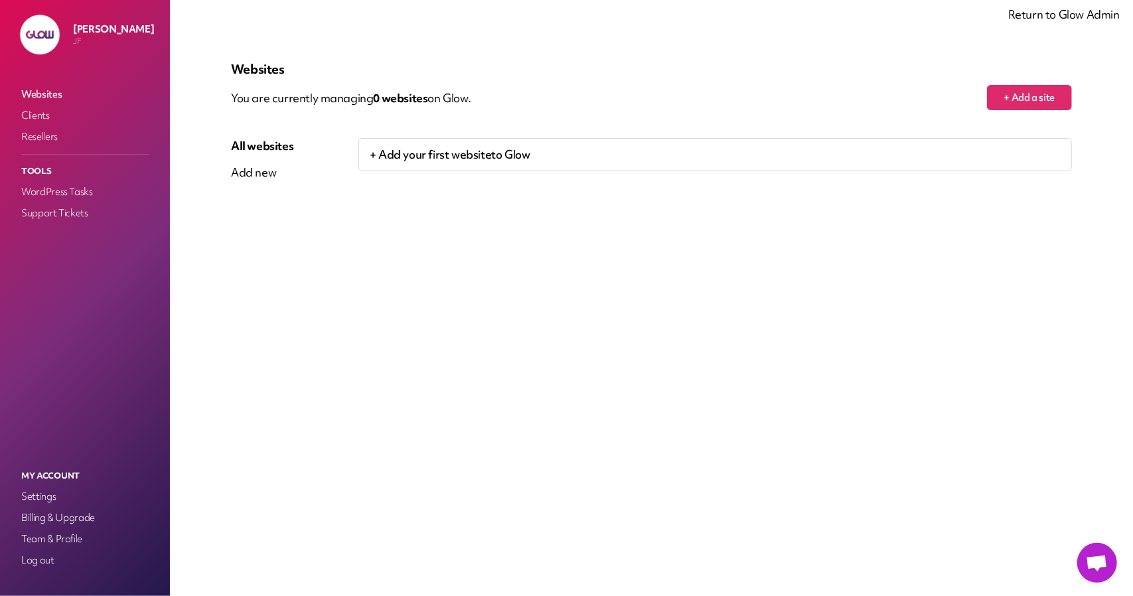
click at [1084, 562] on span "Открытый чат" at bounding box center [1097, 563] width 40 height 40
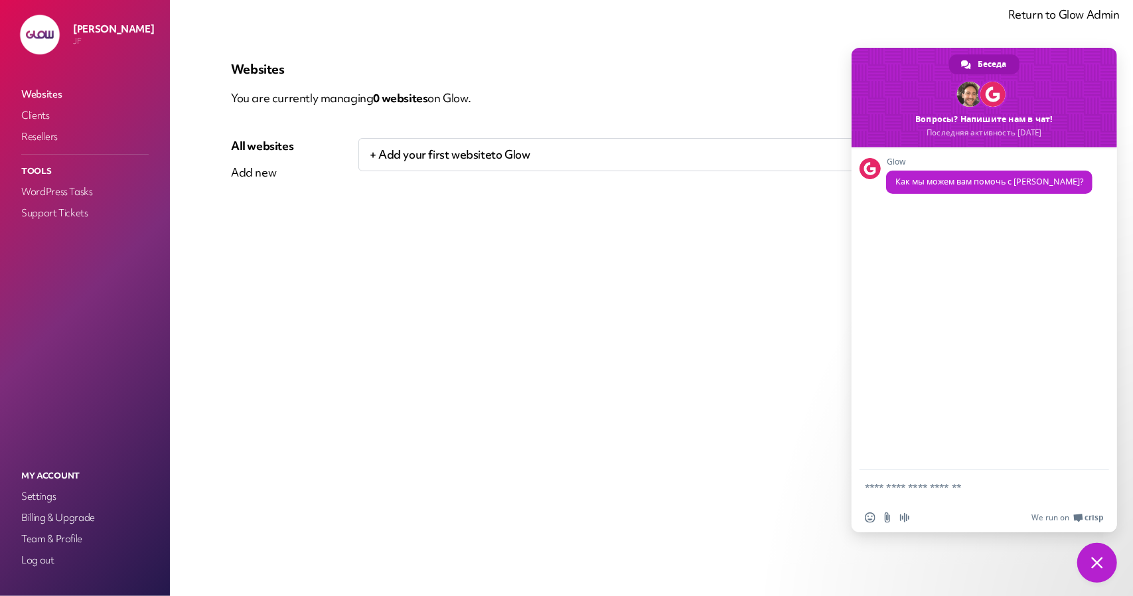
click at [1108, 558] on span "Закрыть чат" at bounding box center [1097, 563] width 40 height 40
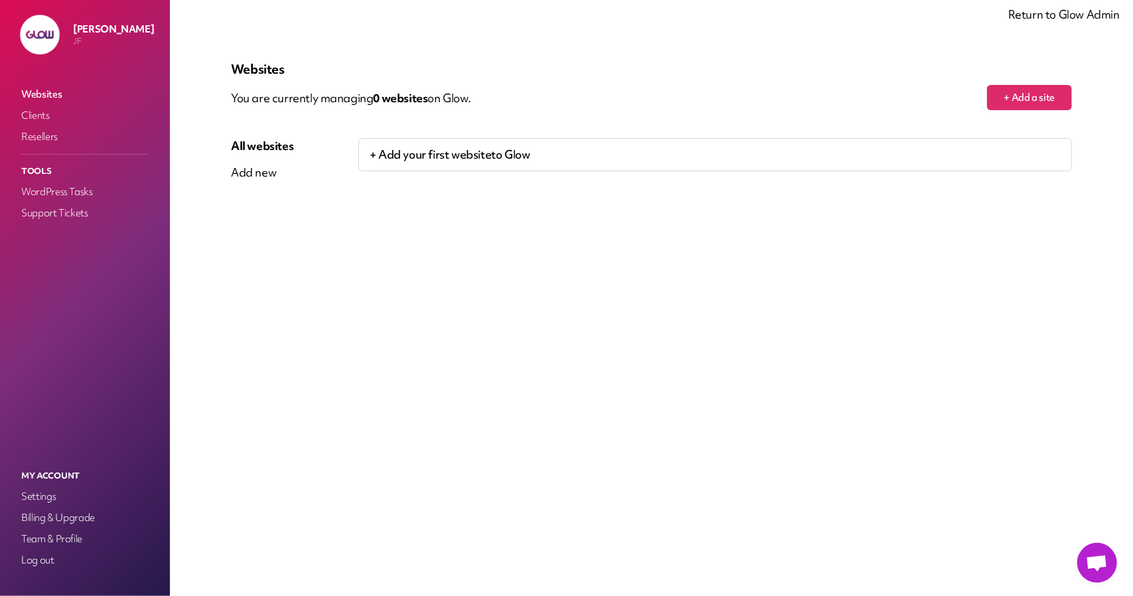
click at [1100, 569] on span "Открытый чат" at bounding box center [1097, 564] width 22 height 19
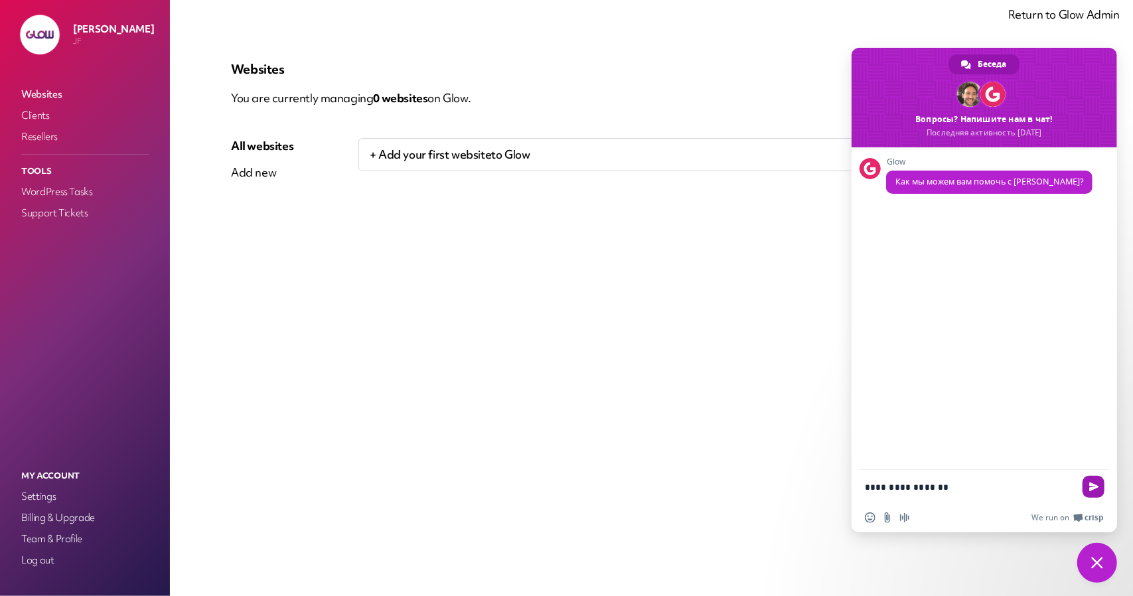
type textarea "**********"
click at [1087, 484] on span "Отправить" at bounding box center [1093, 487] width 22 height 22
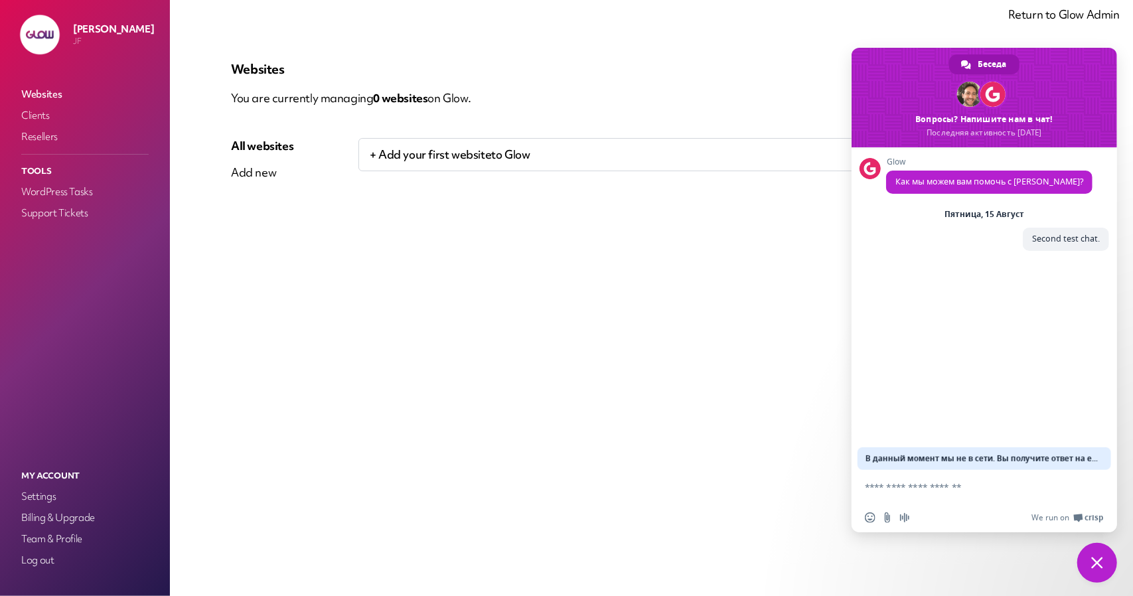
click at [987, 433] on div "Glow Как мы можем вам помочь с Glow? Пятница, 15 Август Second test chat. Тольк…" at bounding box center [983, 308] width 265 height 322
click at [920, 356] on div "Glow Как мы можем вам помочь с Glow? Пятница, 15 Август Second test chat. Тольк…" at bounding box center [983, 308] width 265 height 322
click at [724, 335] on div "Websites You are currently managing 0 website s on Glow. + Add a site All websi…" at bounding box center [651, 298] width 904 height 532
click at [1099, 565] on span "Закрыть чат" at bounding box center [1097, 563] width 12 height 12
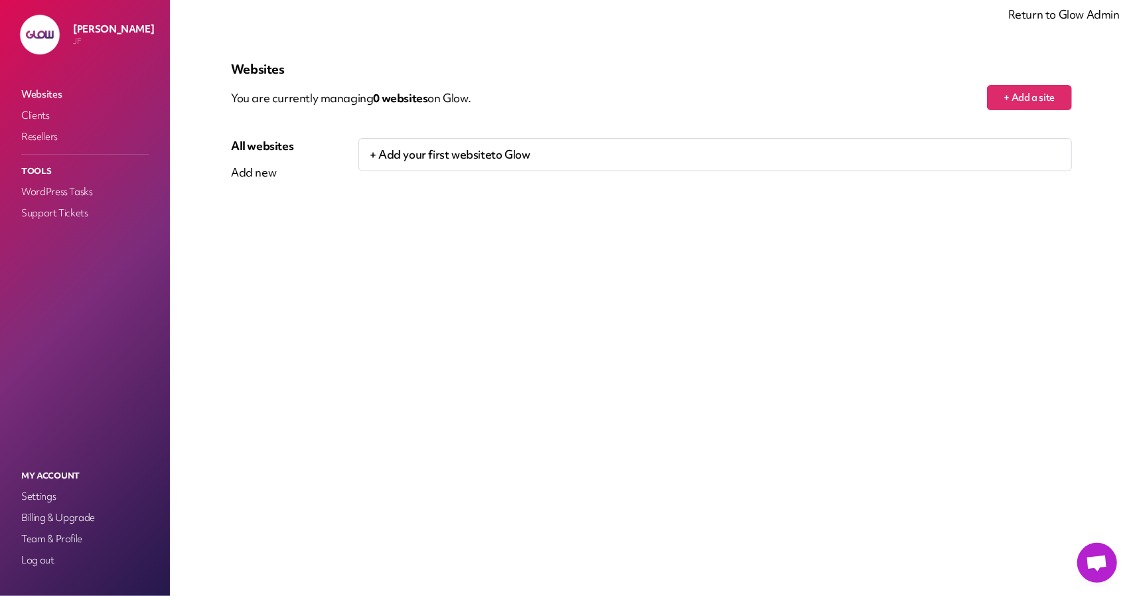
click at [1099, 565] on span "Открытый чат" at bounding box center [1097, 564] width 22 height 19
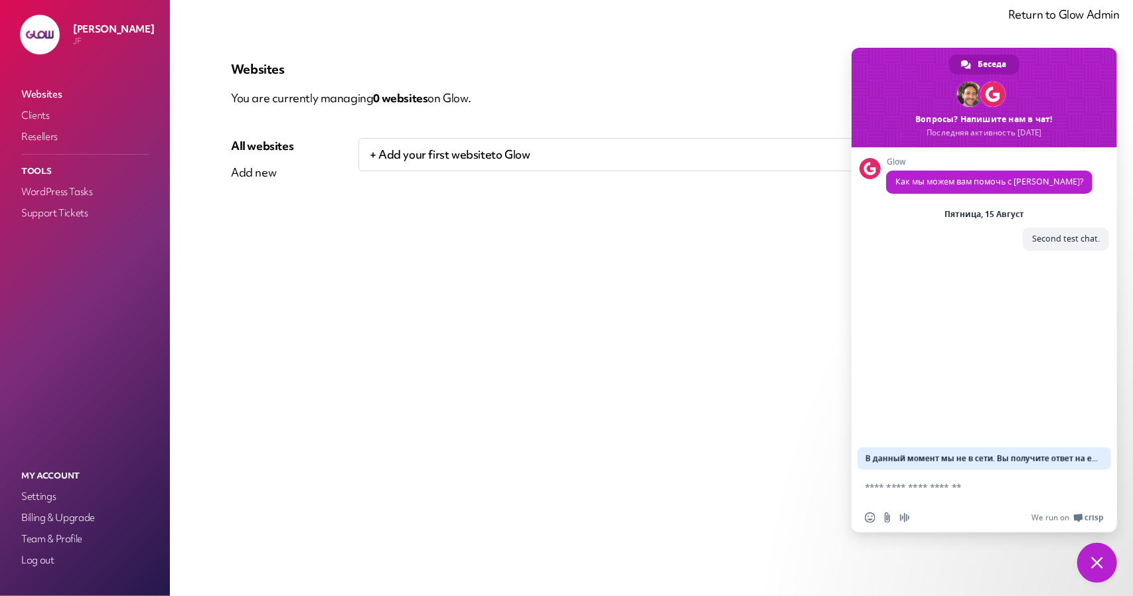
click at [1099, 565] on span "Закрыть чат" at bounding box center [1097, 563] width 12 height 12
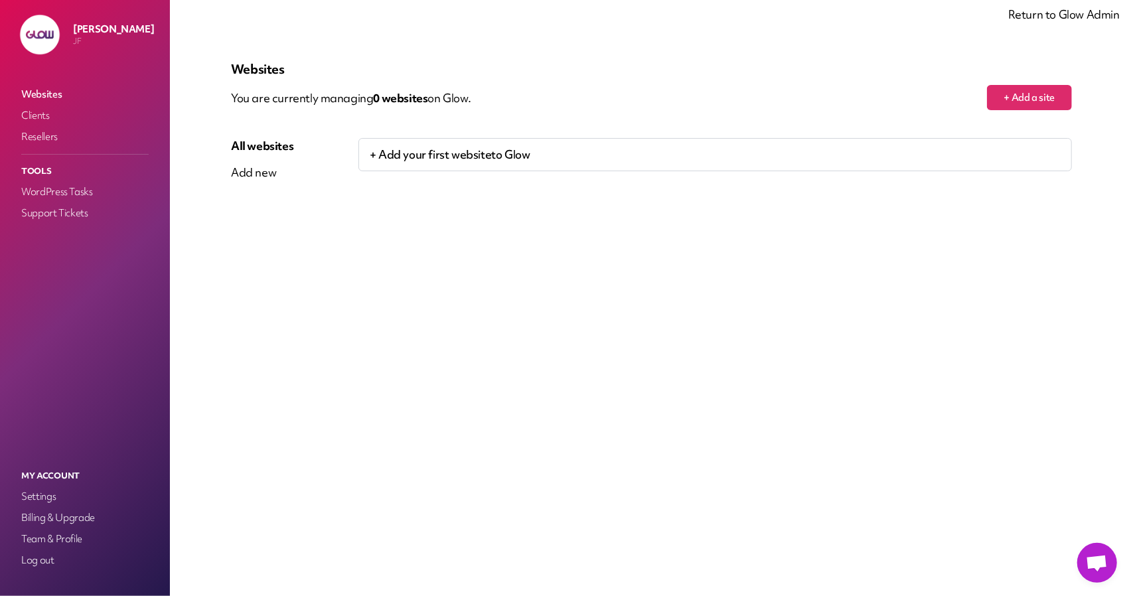
click at [1101, 560] on span "Открытый чат" at bounding box center [1097, 564] width 22 height 19
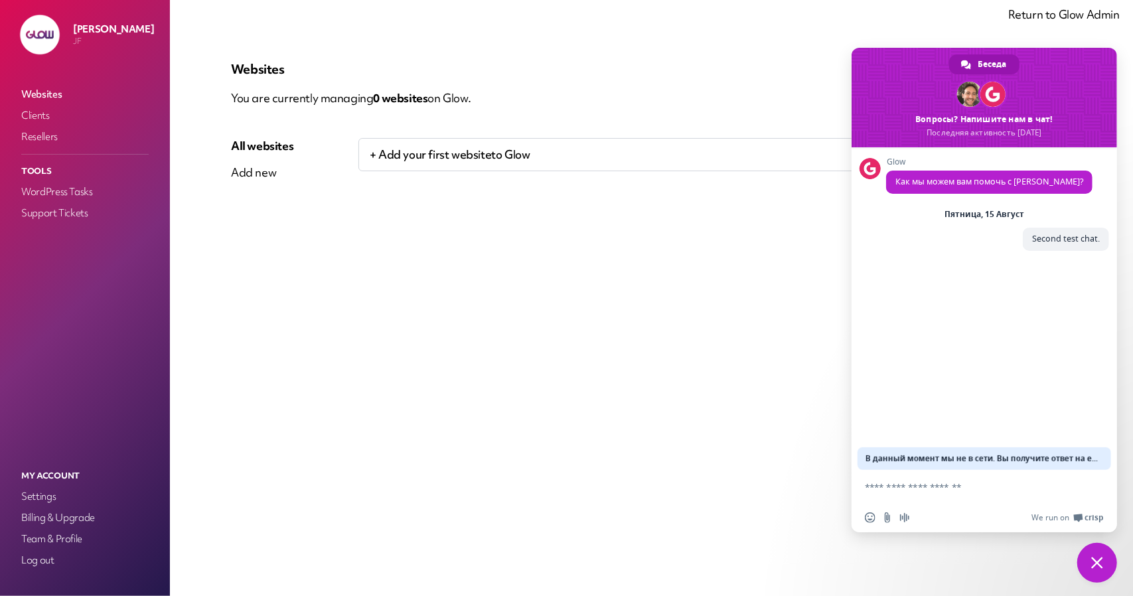
click at [1101, 571] on span "Закрыть чат" at bounding box center [1097, 563] width 40 height 40
